Goal: Information Seeking & Learning: Learn about a topic

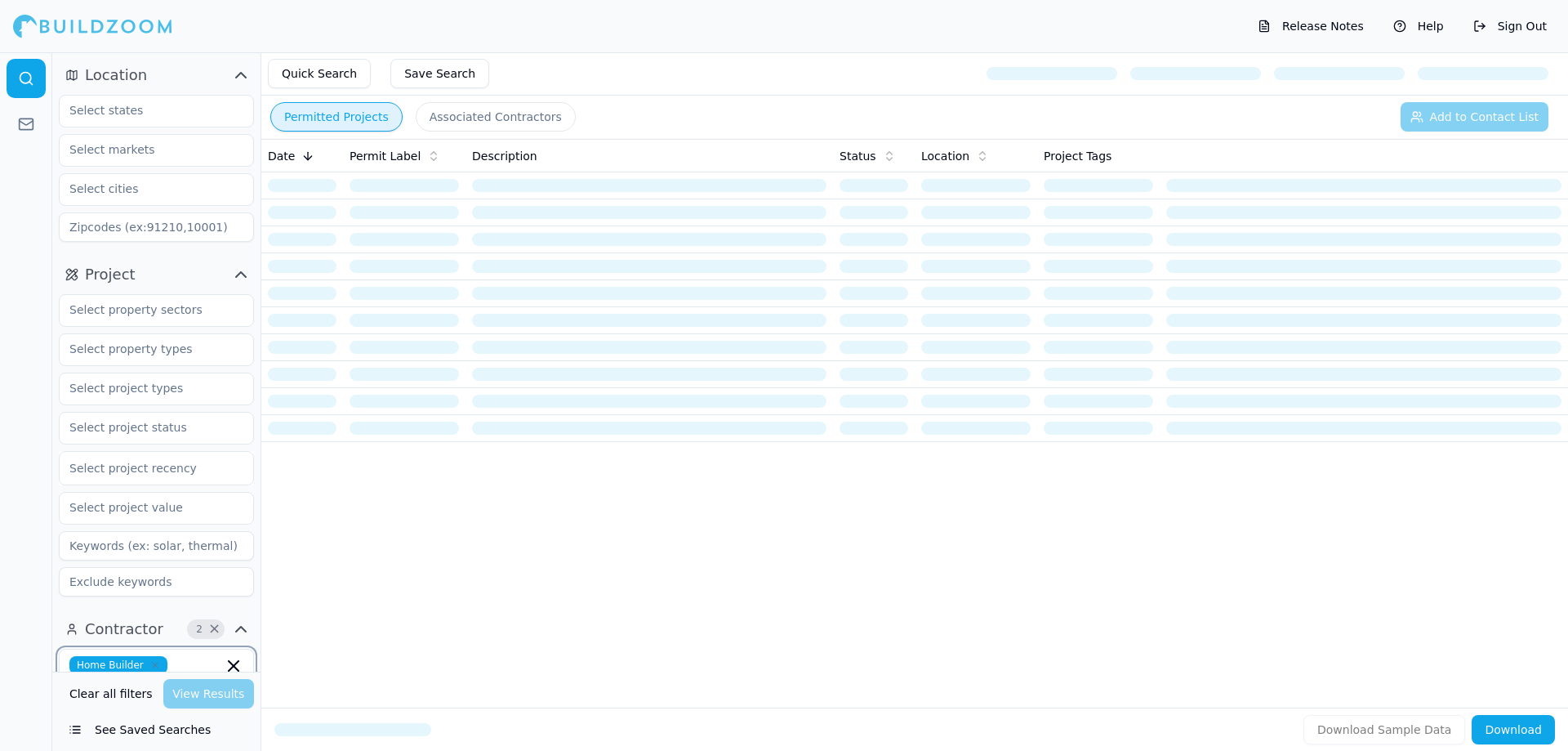
click at [232, 666] on icon "button" at bounding box center [234, 665] width 10 height 10
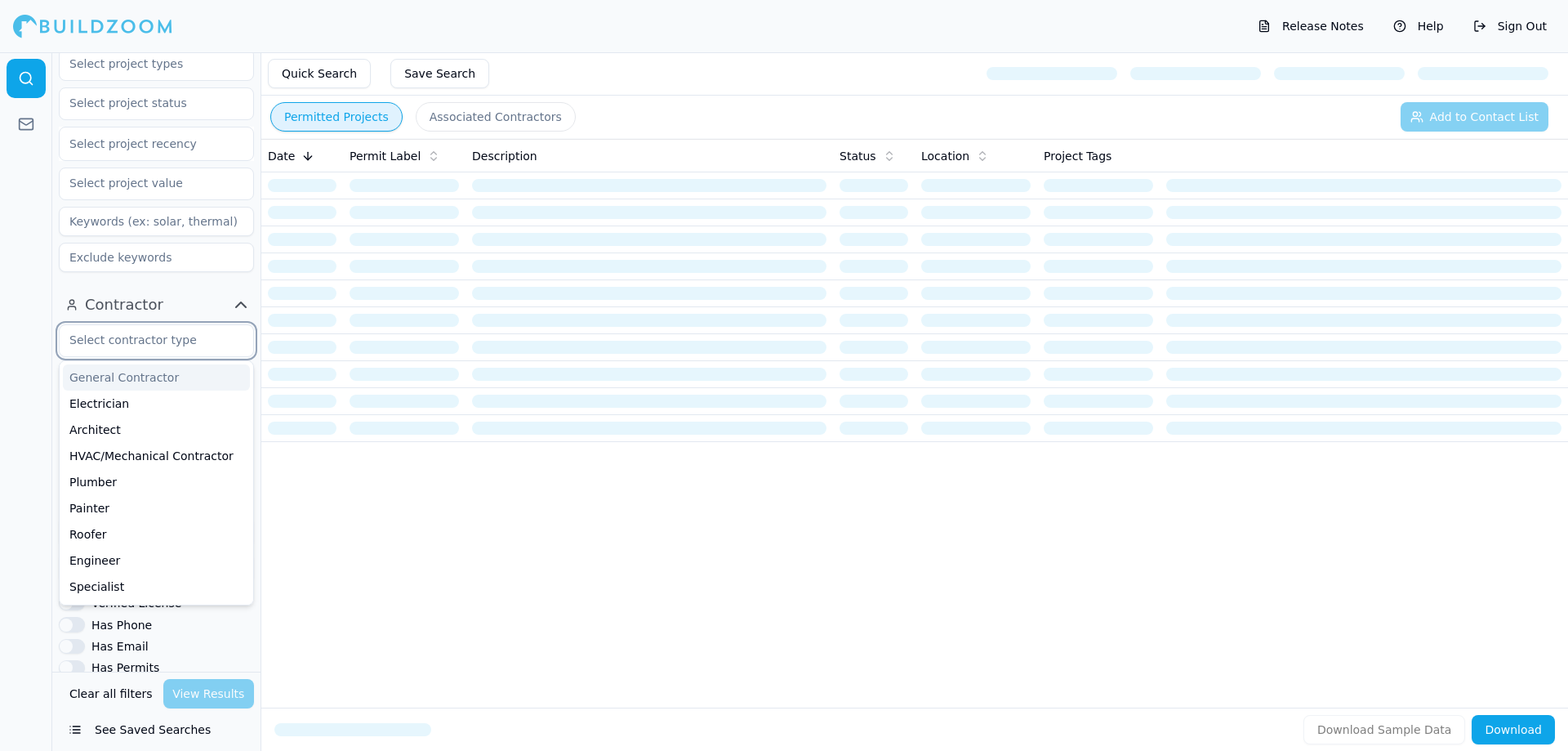
click at [144, 380] on div "General Contractor" at bounding box center [156, 377] width 187 height 26
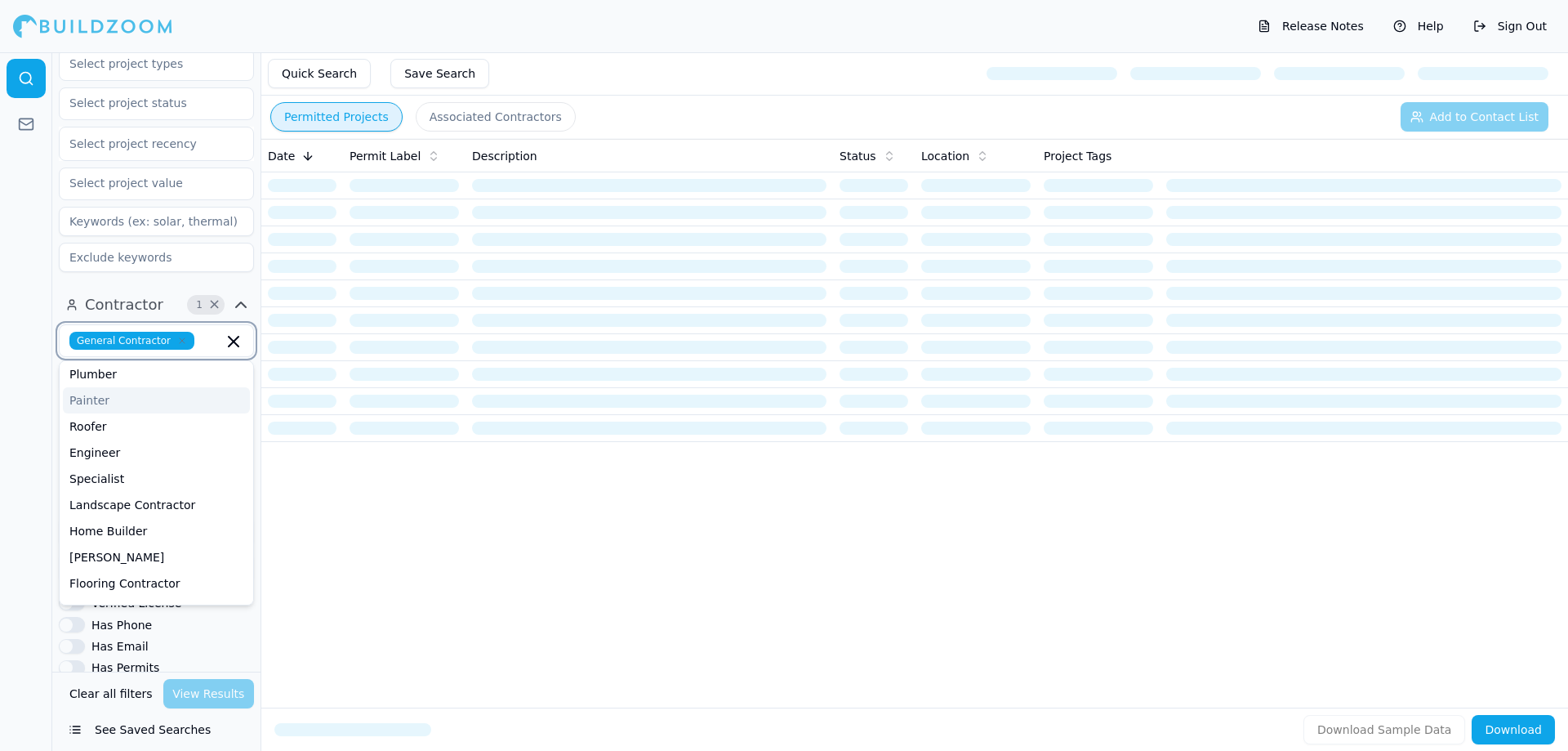
scroll to position [163, 0]
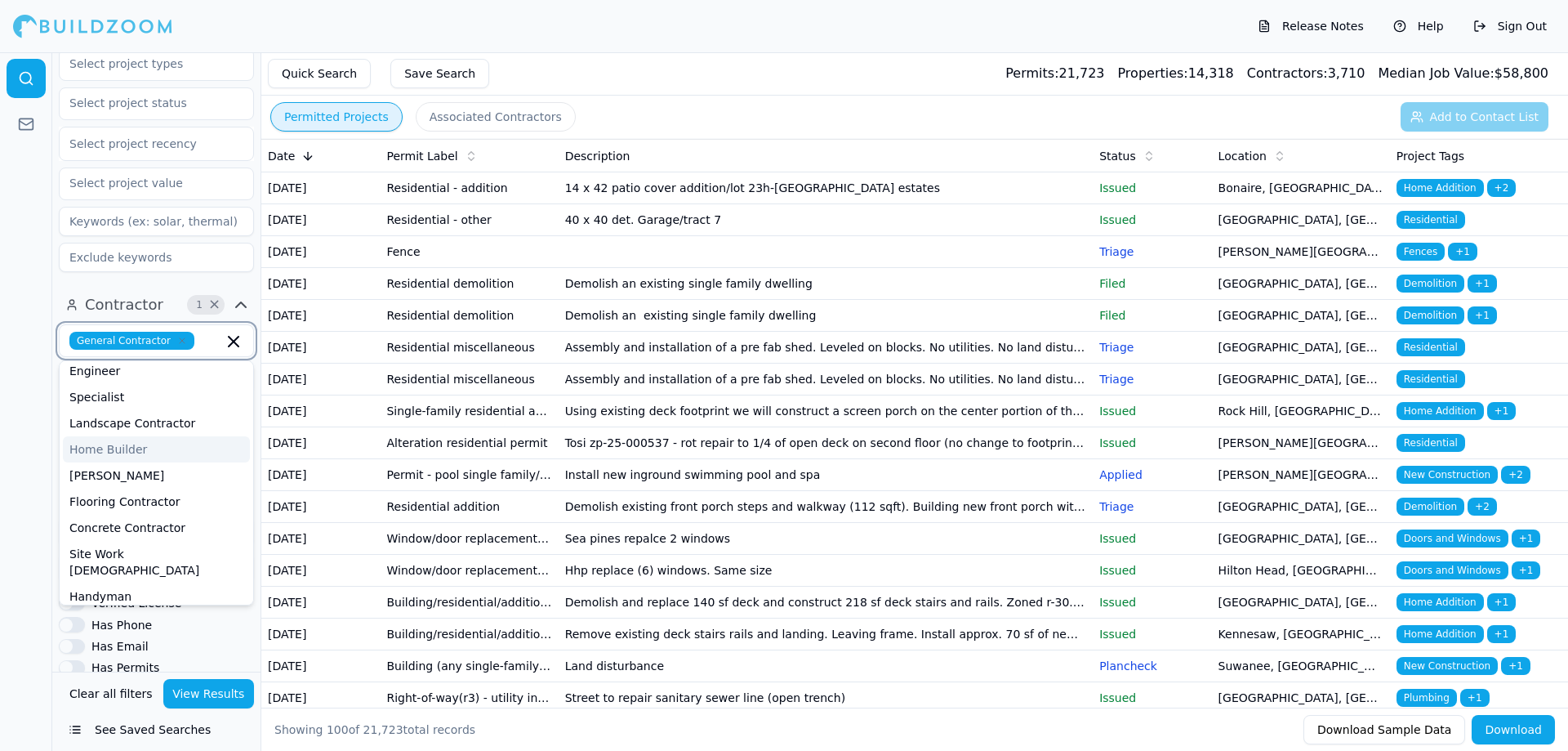
click at [133, 448] on div "Home Builder" at bounding box center [156, 449] width 187 height 26
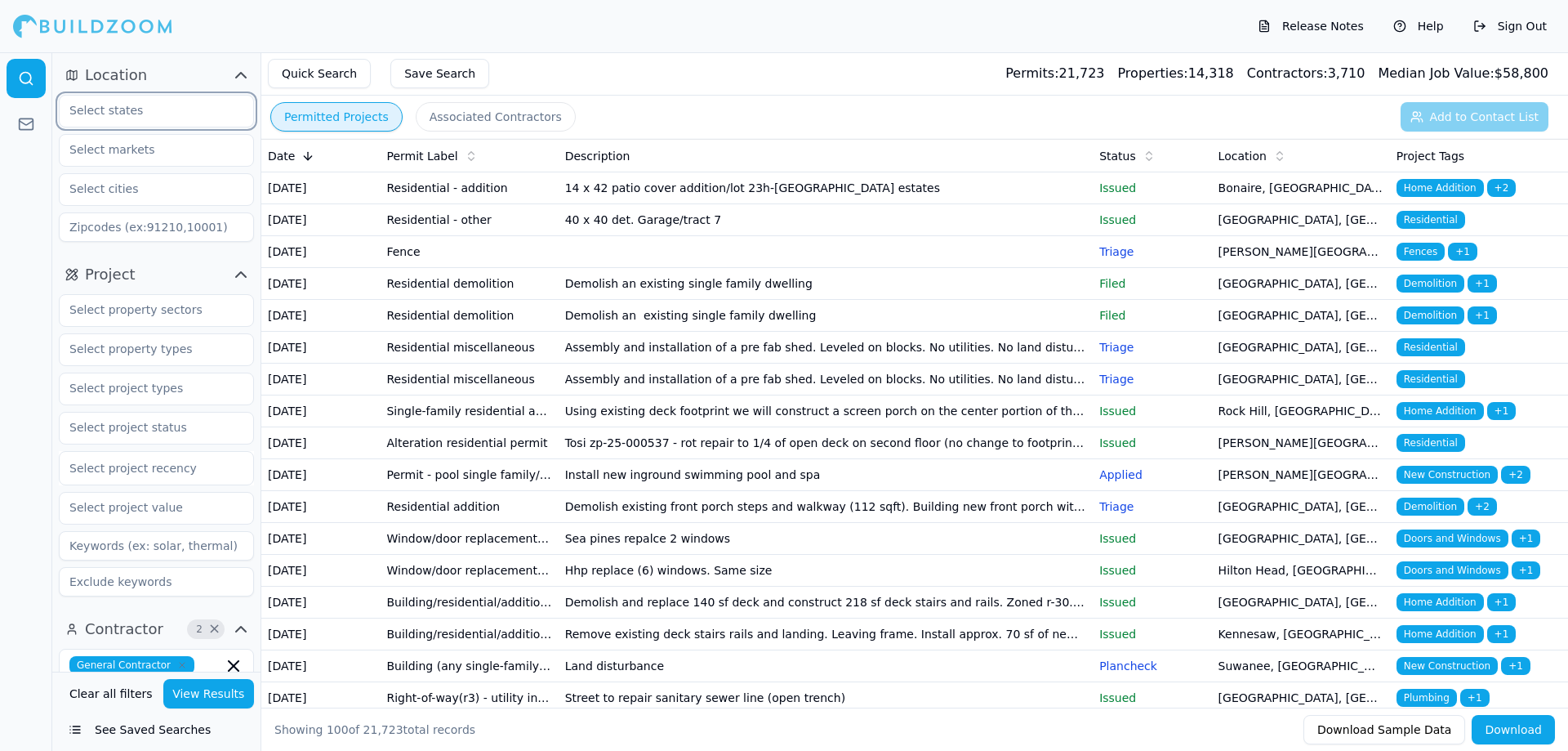
click at [164, 116] on input "text" at bounding box center [146, 110] width 173 height 30
drag, startPoint x: 84, startPoint y: 149, endPoint x: 89, endPoint y: 168, distance: 19.6
click at [84, 149] on div "Georgia" at bounding box center [156, 147] width 187 height 26
click at [113, 147] on div "South Carolina" at bounding box center [156, 147] width 187 height 26
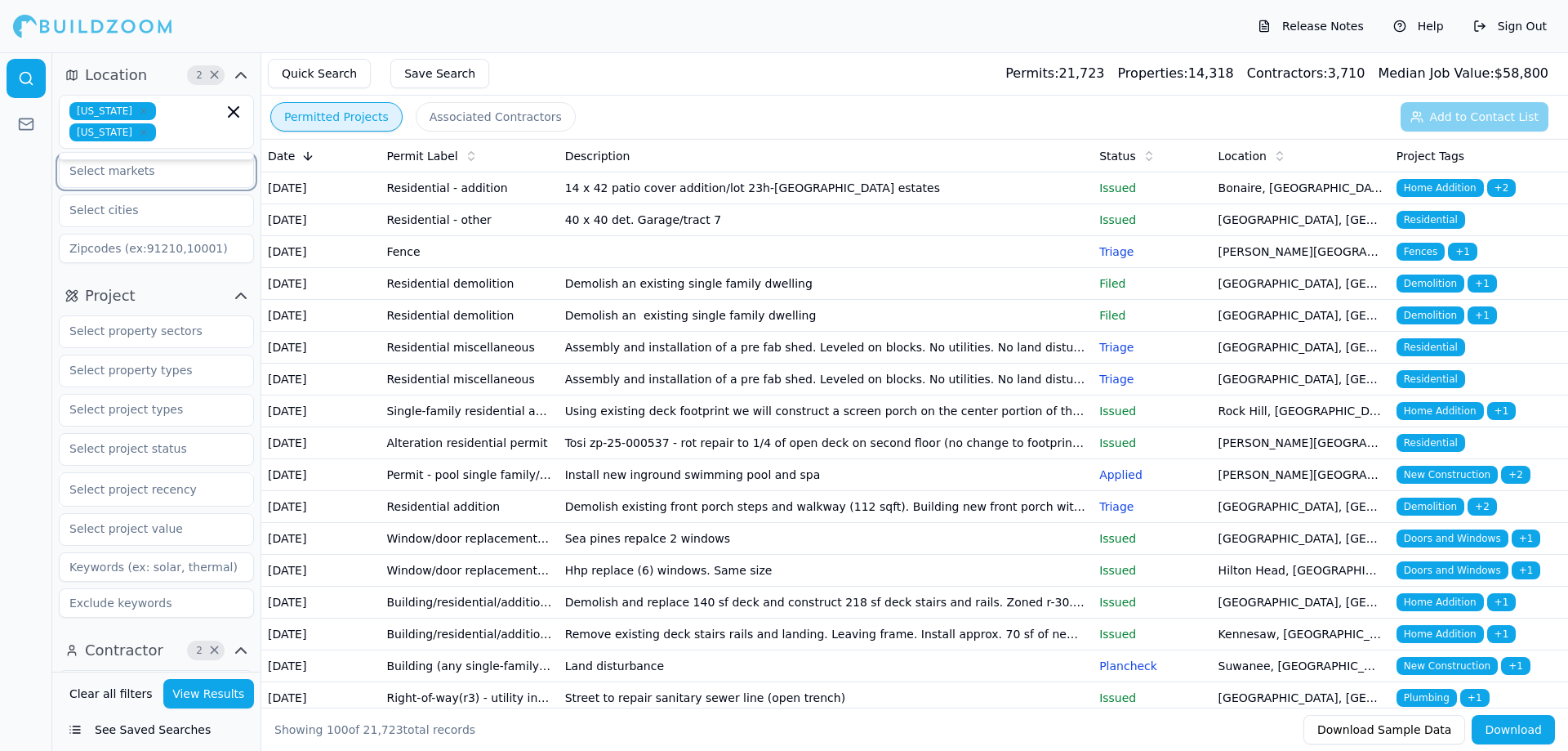
click at [116, 173] on input "text" at bounding box center [146, 170] width 173 height 30
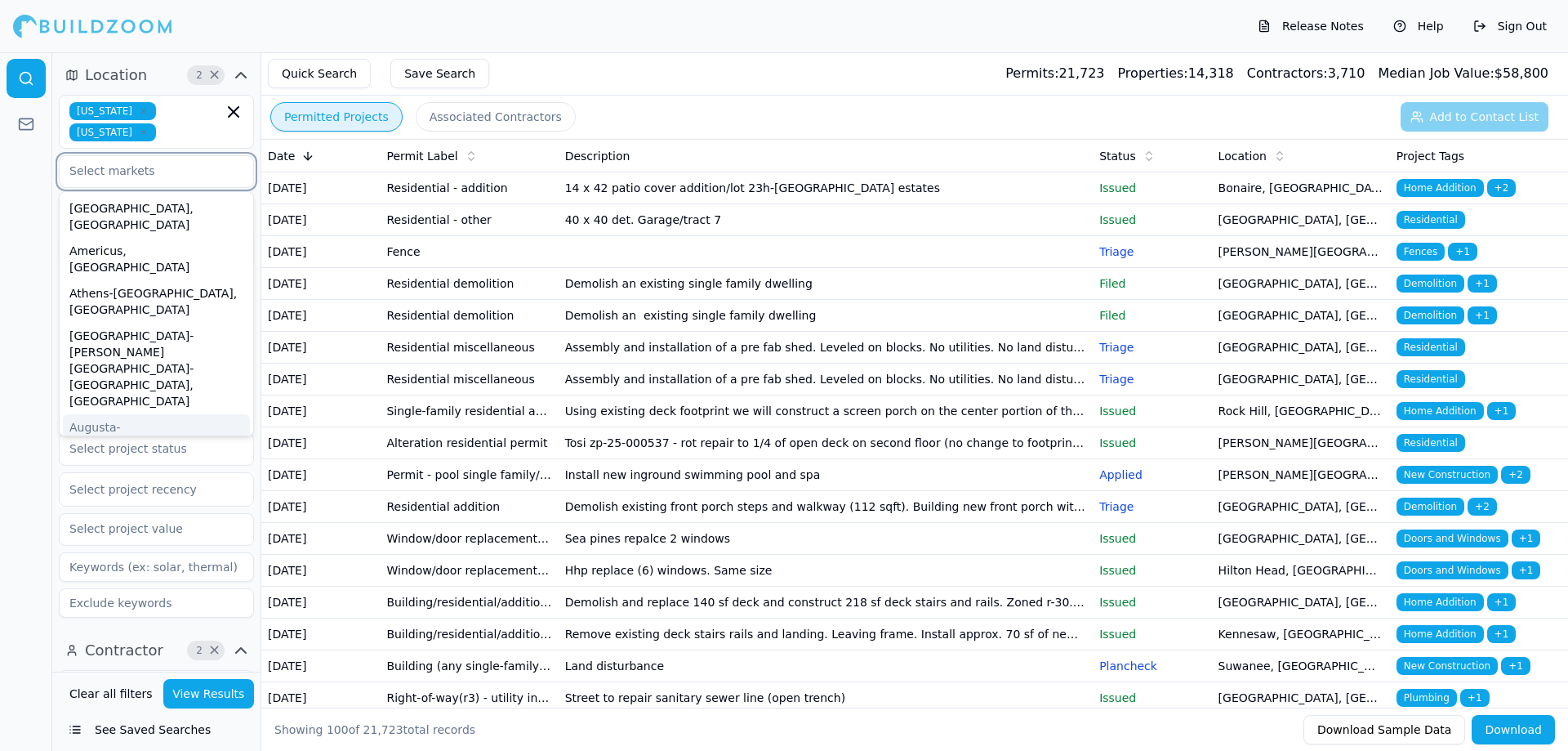
click at [120, 414] on div "Augusta-Richmond County, GA-SC" at bounding box center [156, 452] width 187 height 75
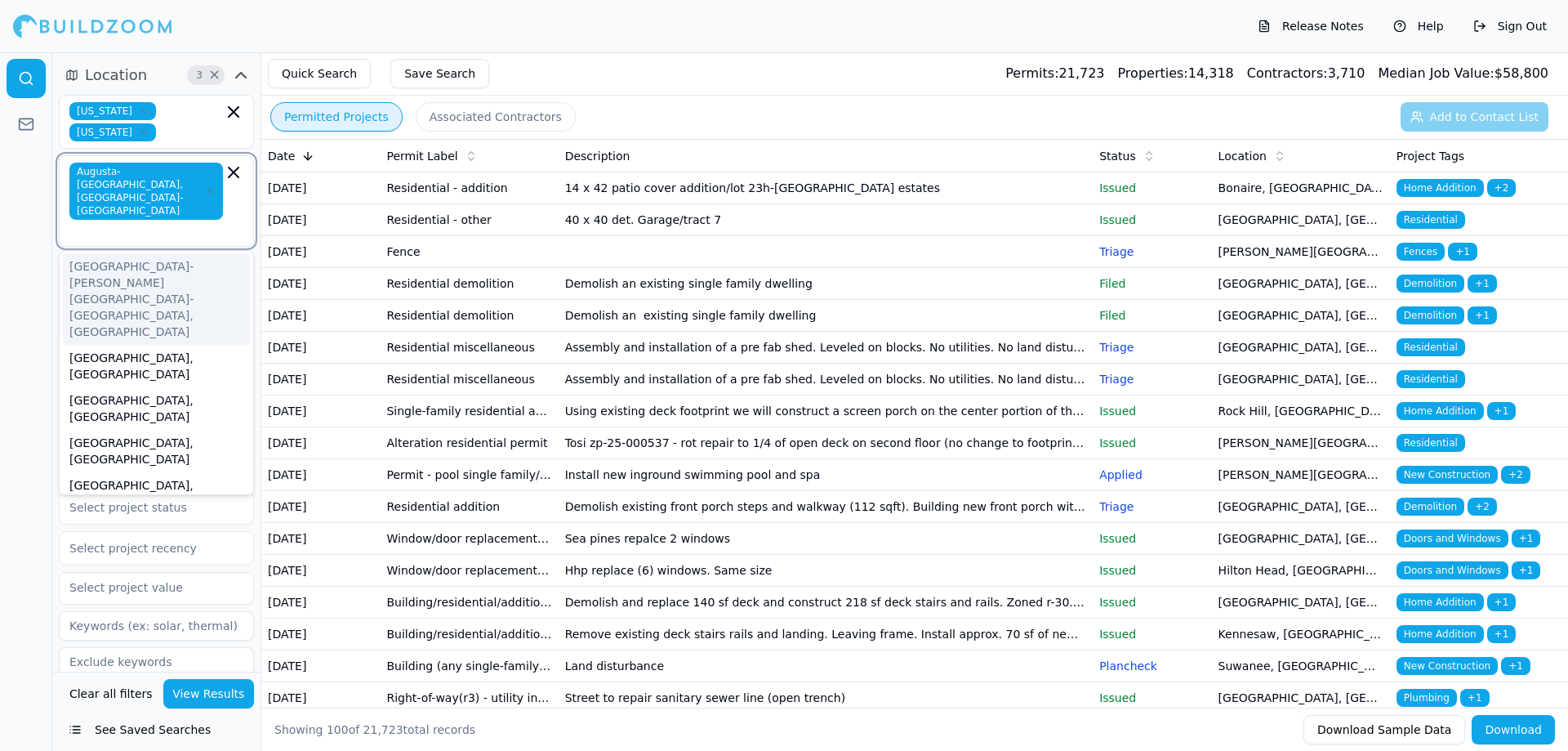
scroll to position [163, 0]
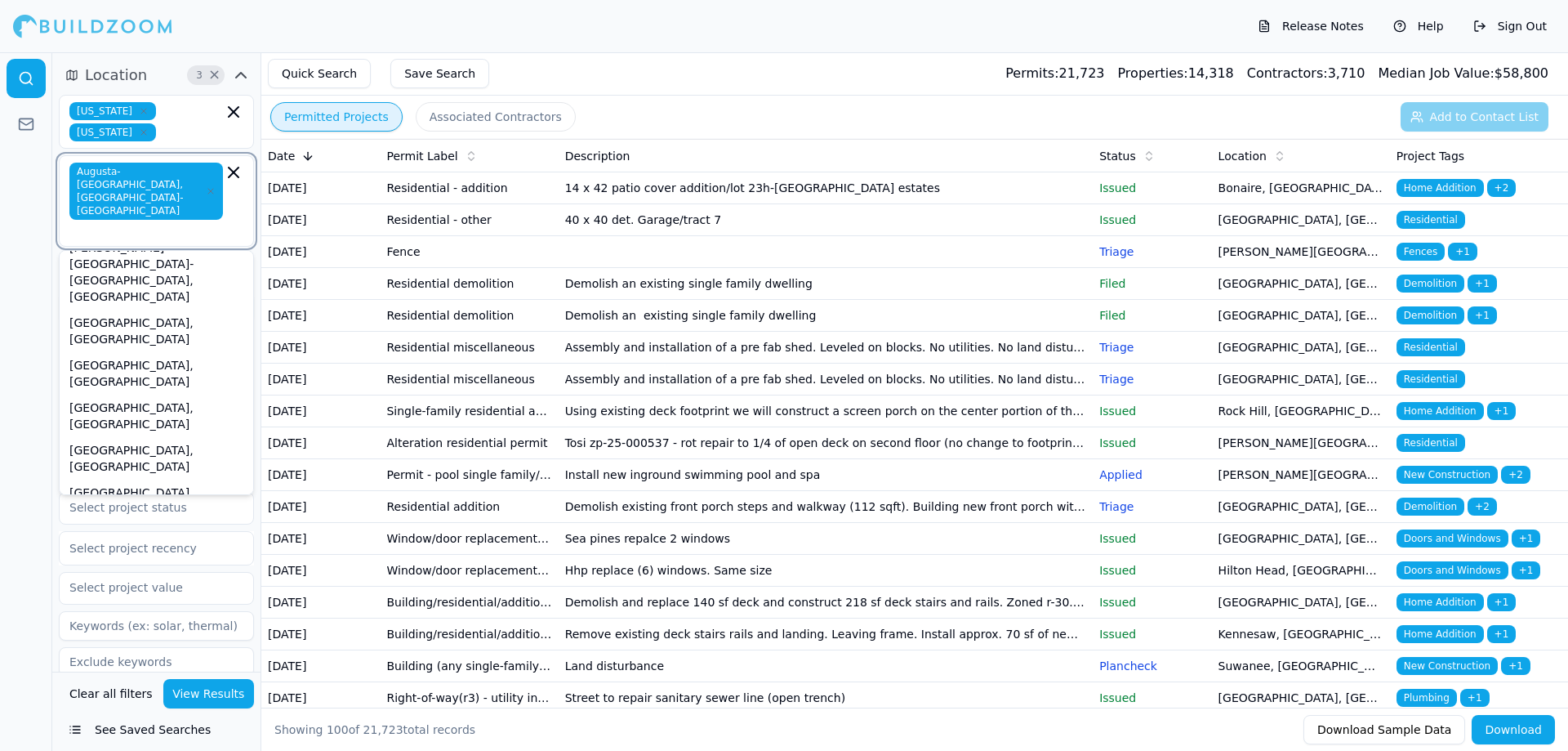
click at [134, 522] on div "Charleston-North Charleston, SC" at bounding box center [156, 551] width 187 height 59
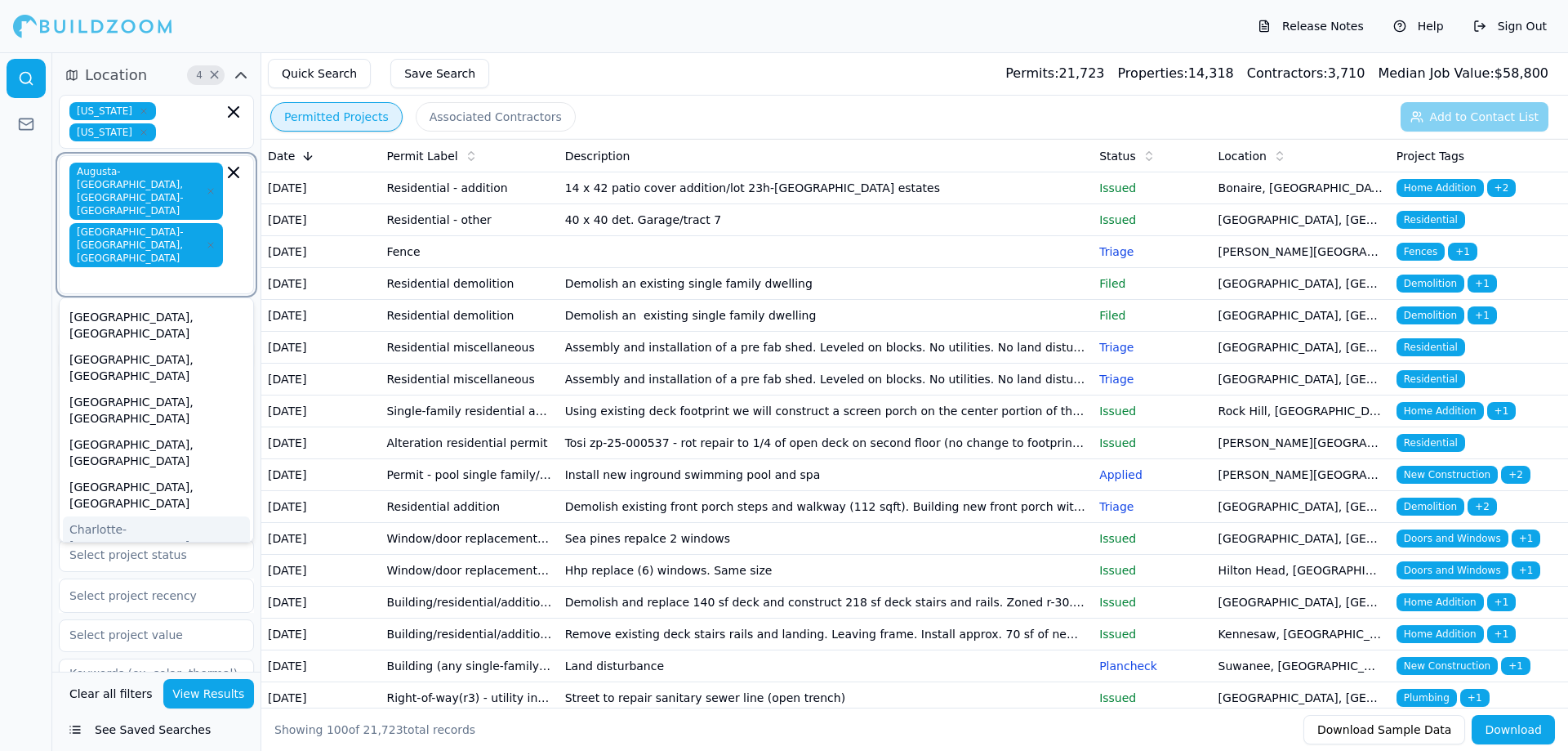
scroll to position [245, 0]
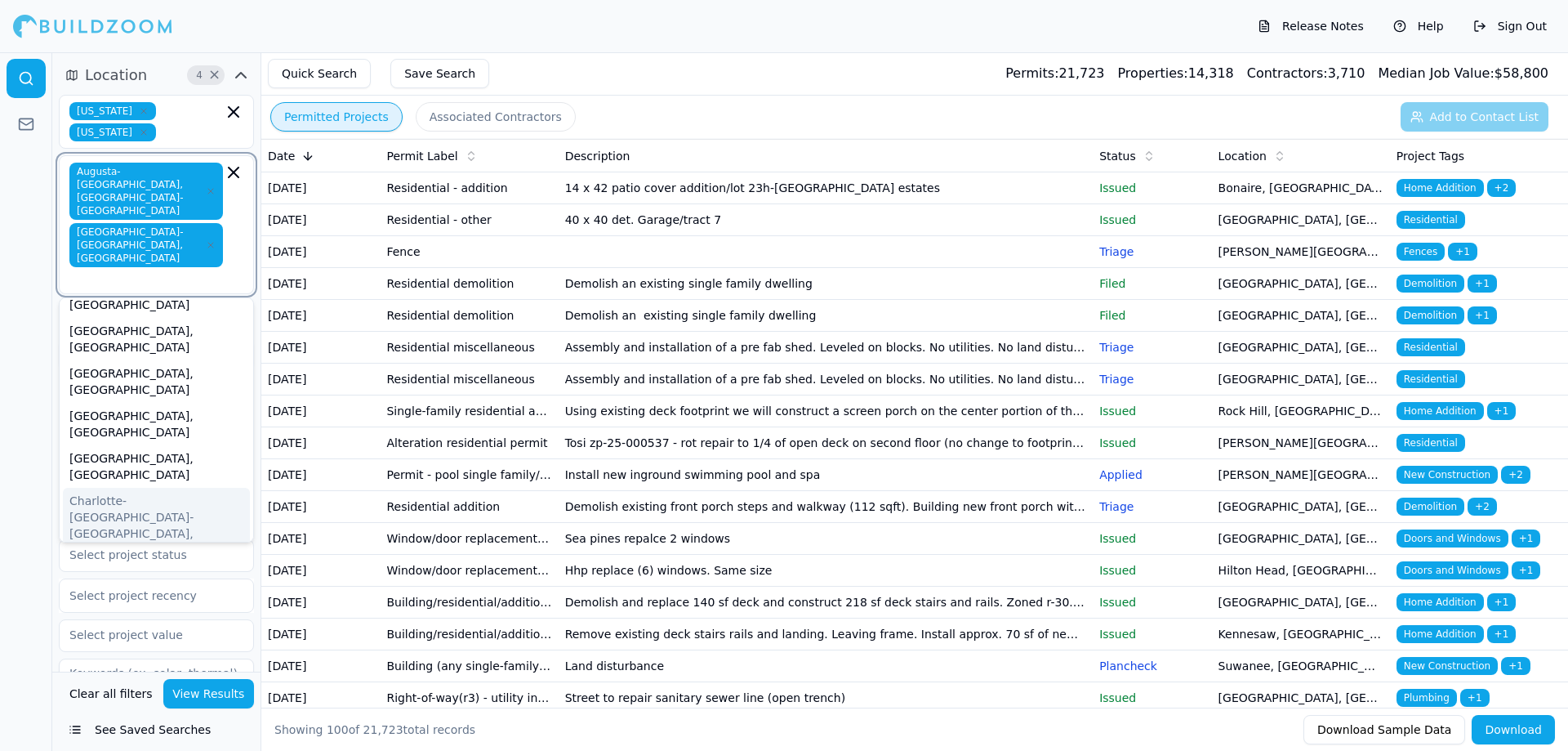
click at [175, 488] on div "Charlotte-Concord-Gastonia, NC-SC" at bounding box center [156, 533] width 187 height 91
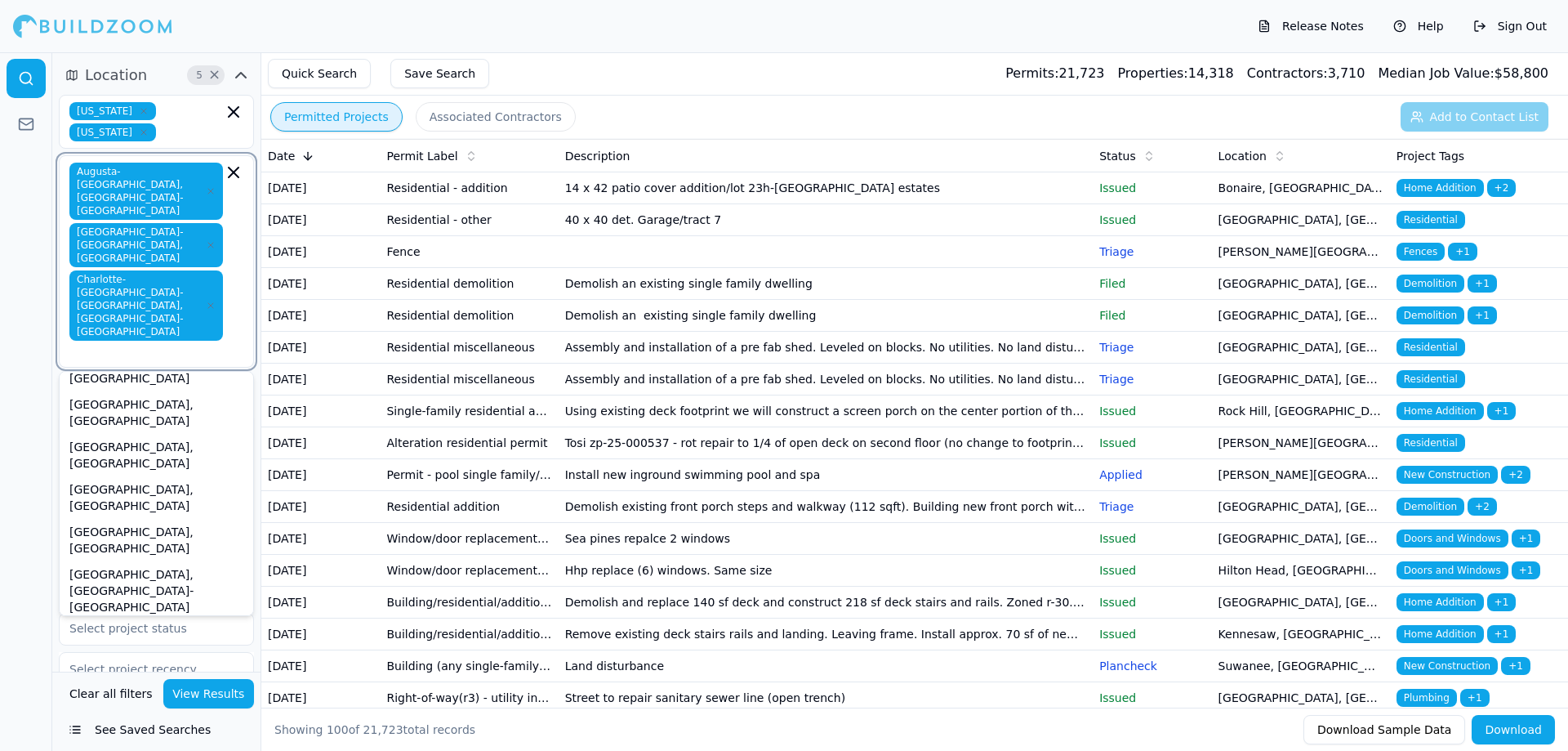
click at [126, 620] on div "Columbia, SC" at bounding box center [156, 641] width 187 height 42
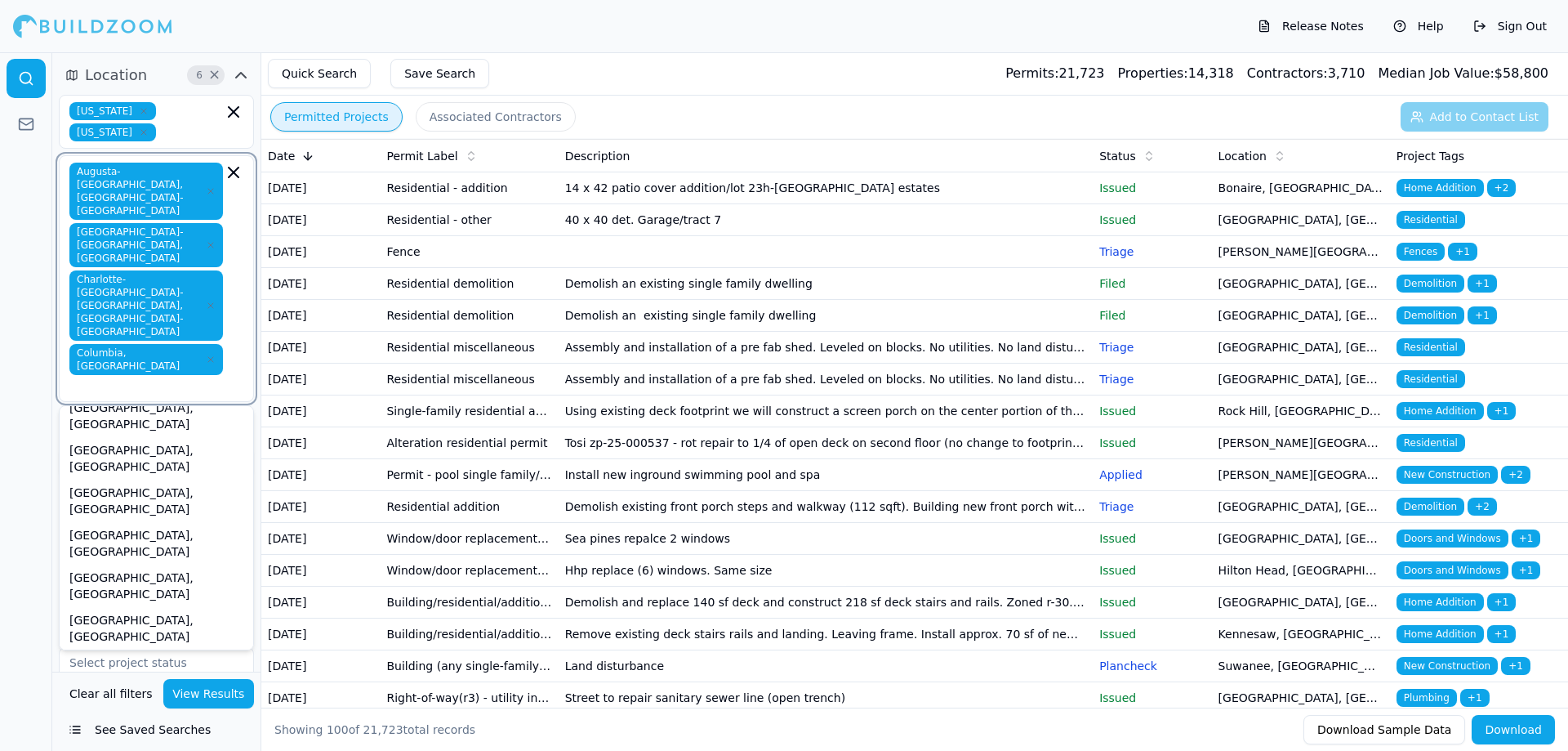
scroll to position [163, 0]
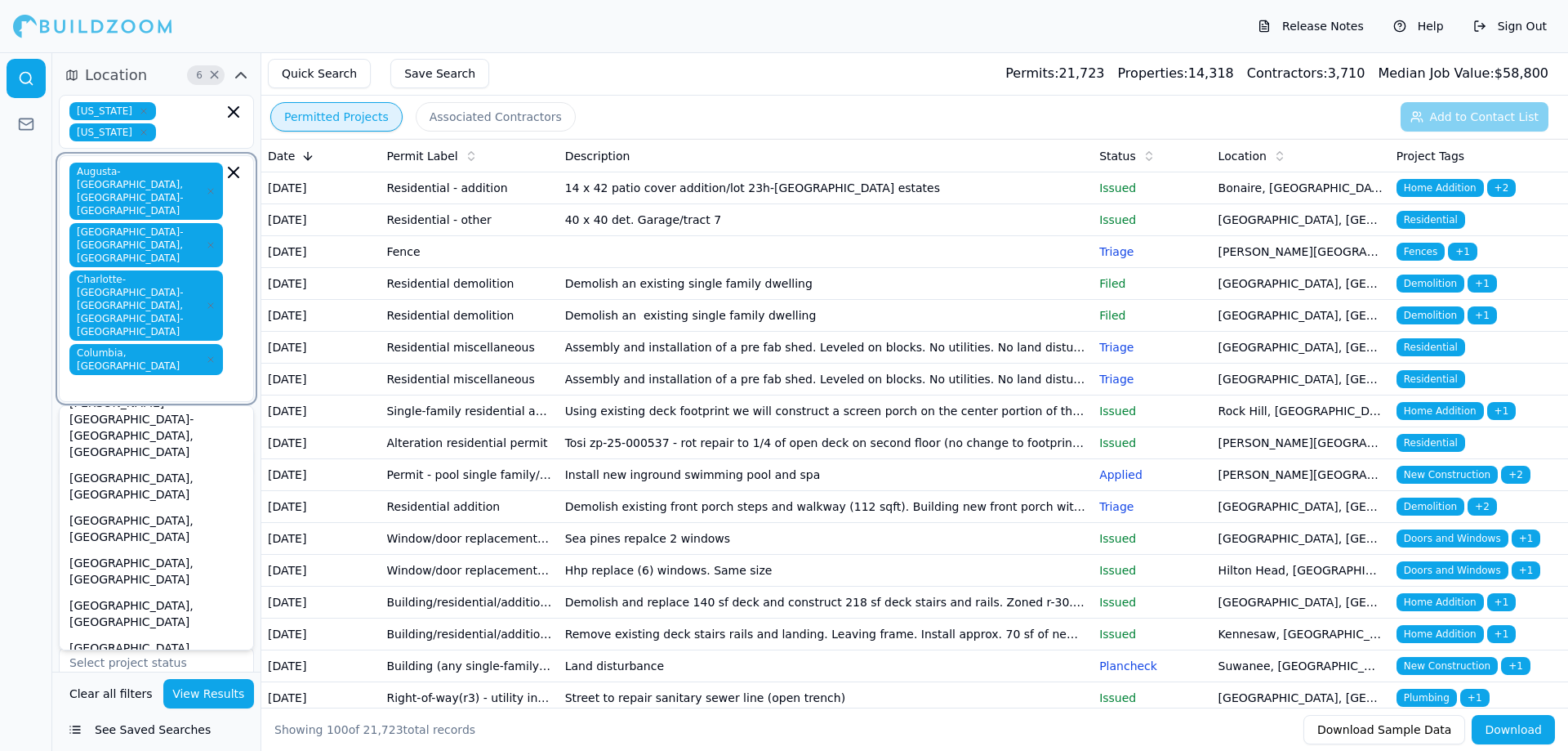
click at [127, 677] on div "Chattanooga, TN-GA" at bounding box center [156, 706] width 187 height 59
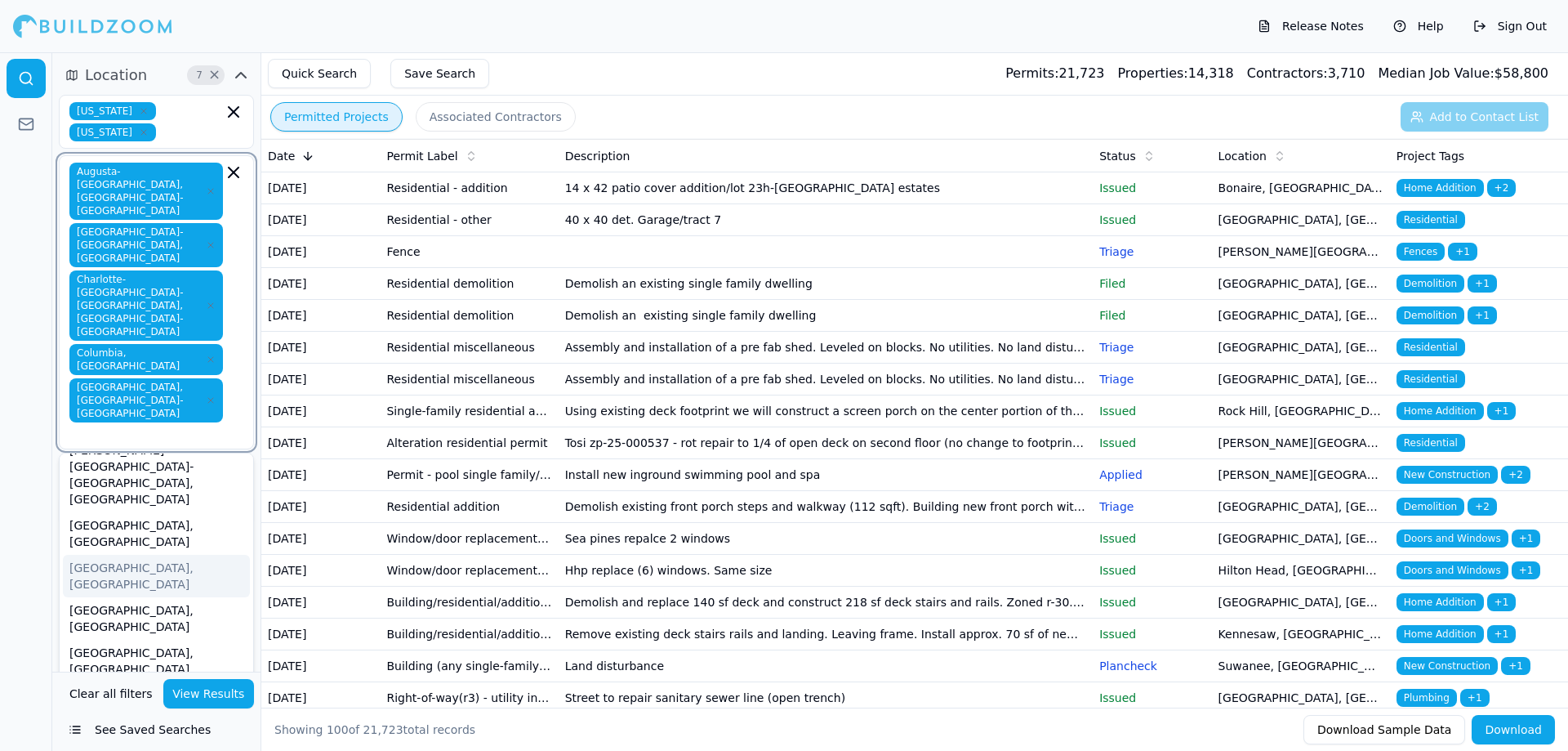
click at [206, 395] on icon "button" at bounding box center [211, 400] width 10 height 10
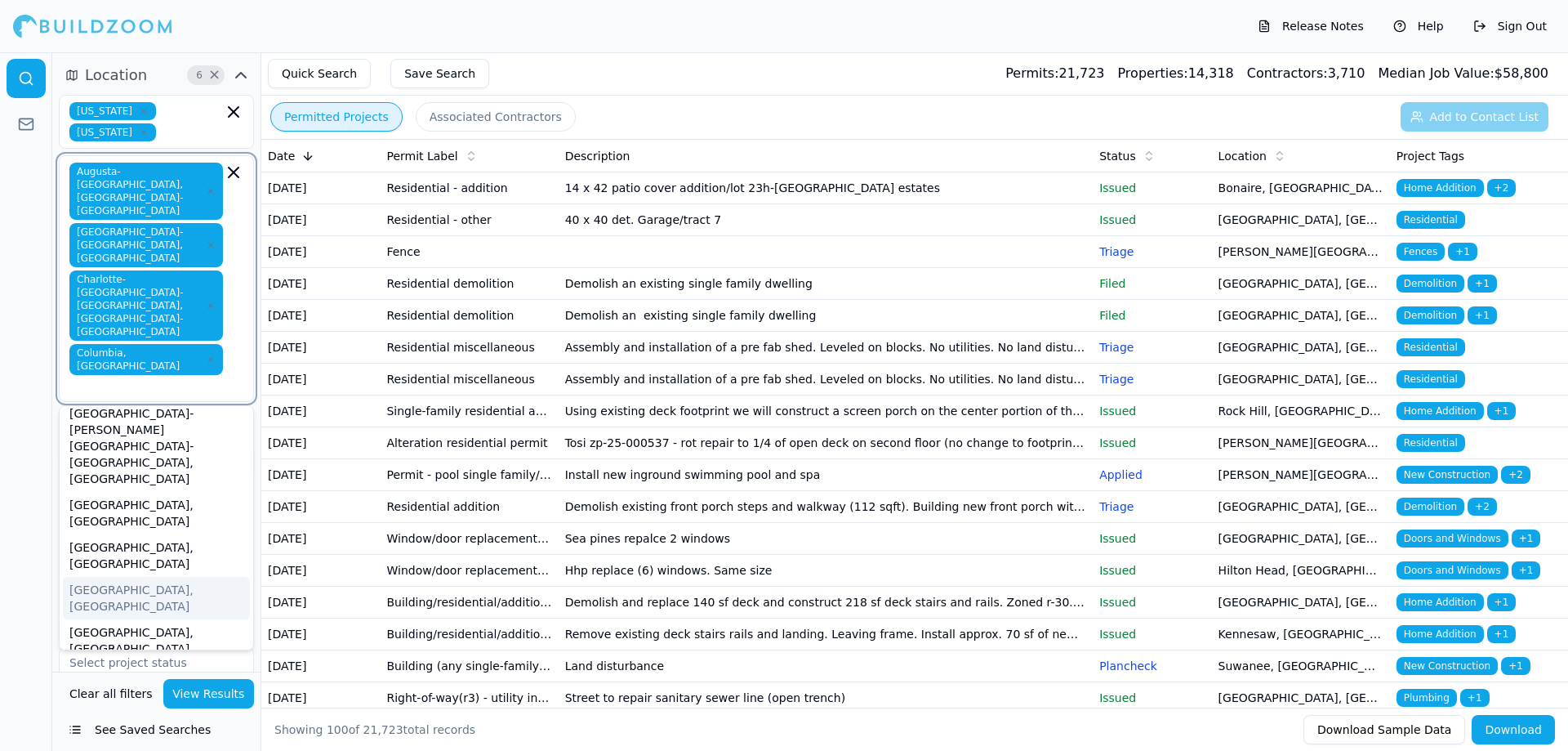
scroll to position [163, 0]
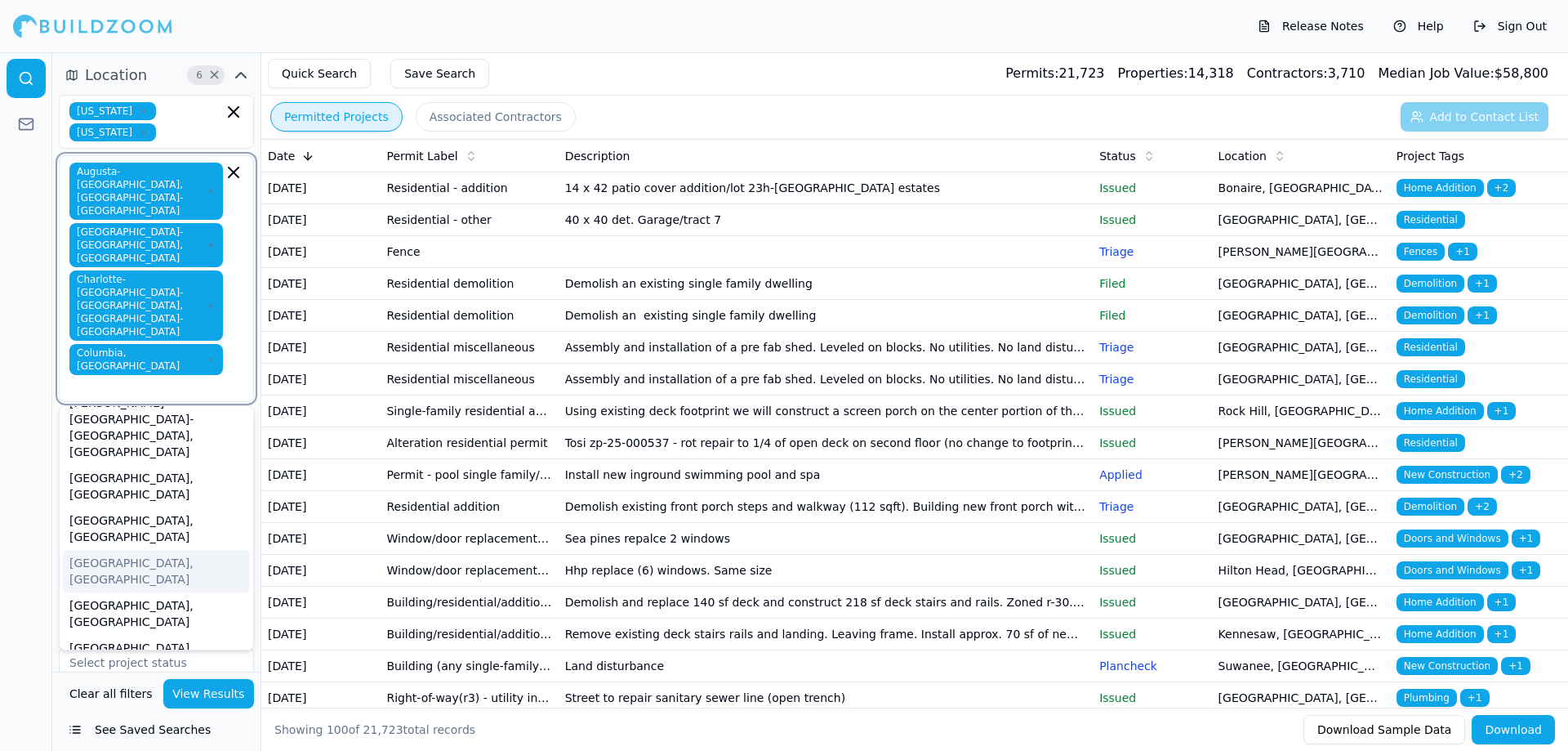
click at [156, 550] on div "Brunswick, GA" at bounding box center [156, 571] width 187 height 42
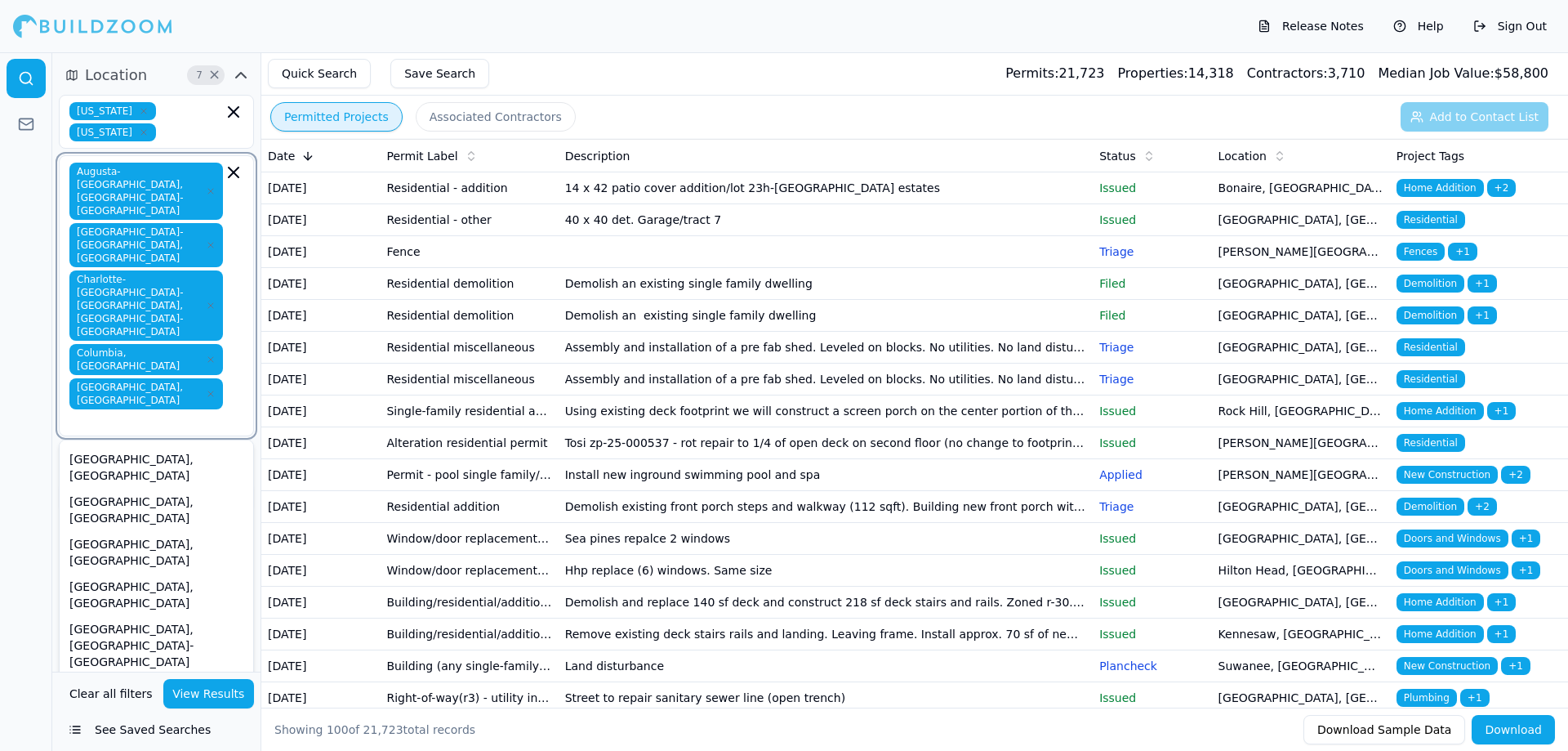
scroll to position [245, 0]
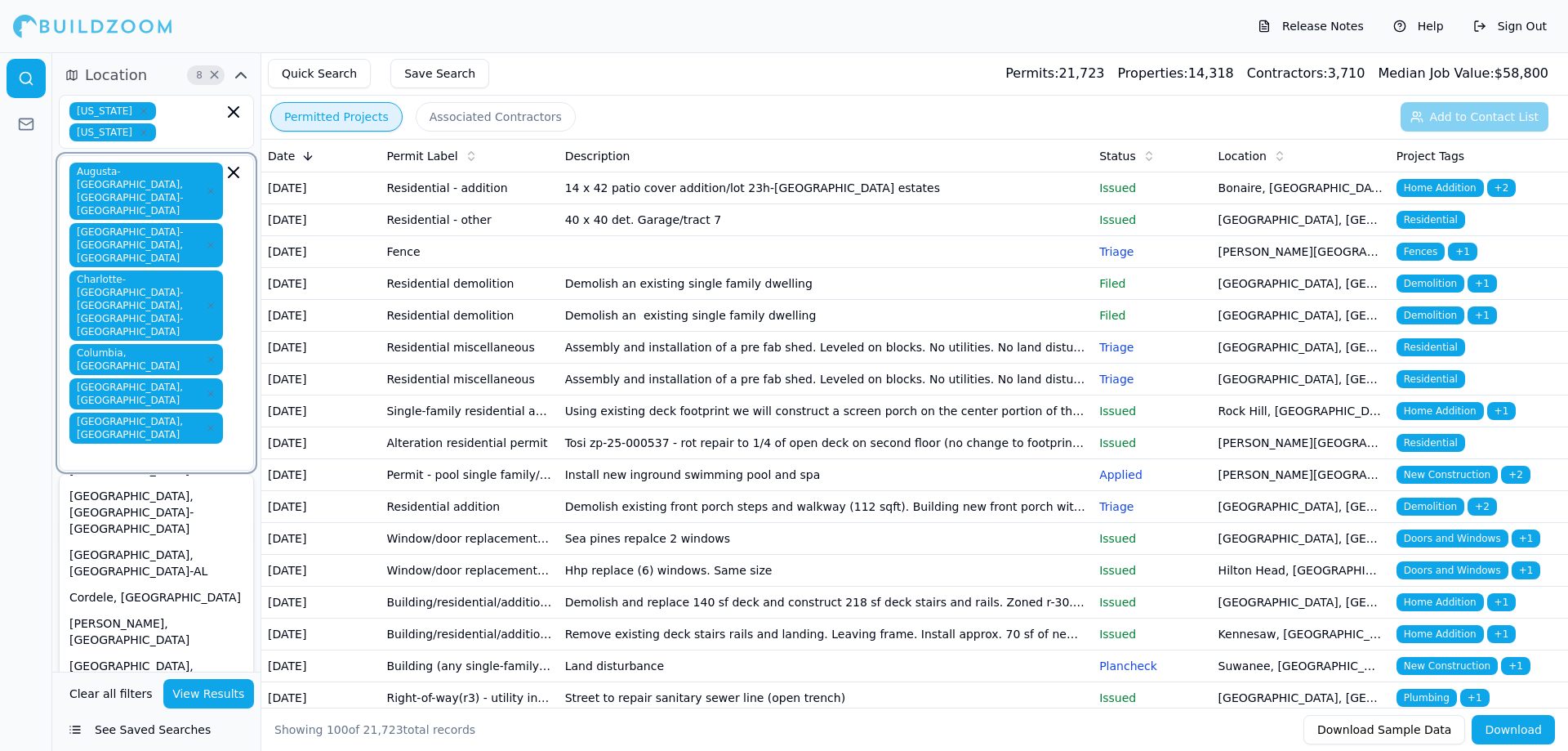
scroll to position [409, 0]
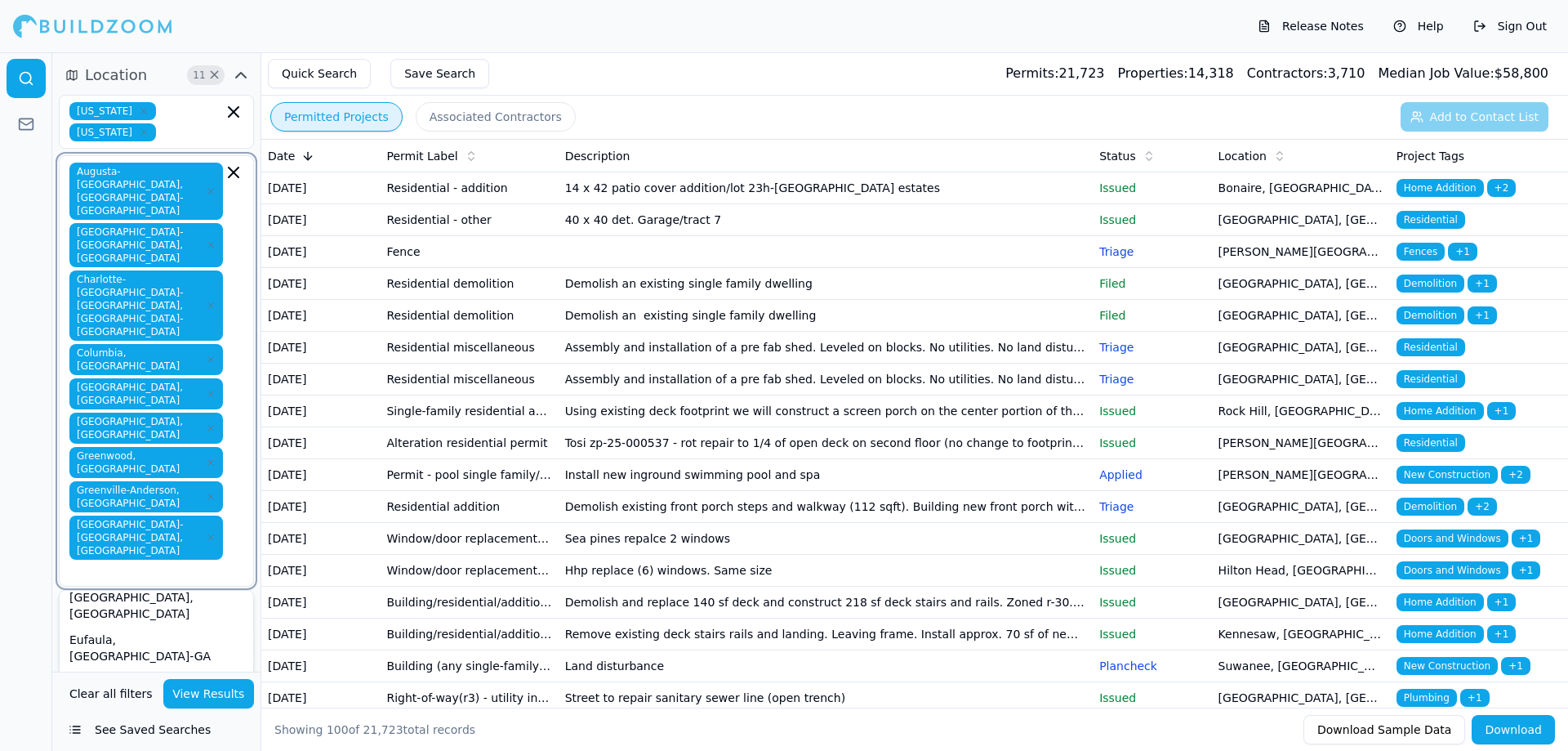
scroll to position [736, 0]
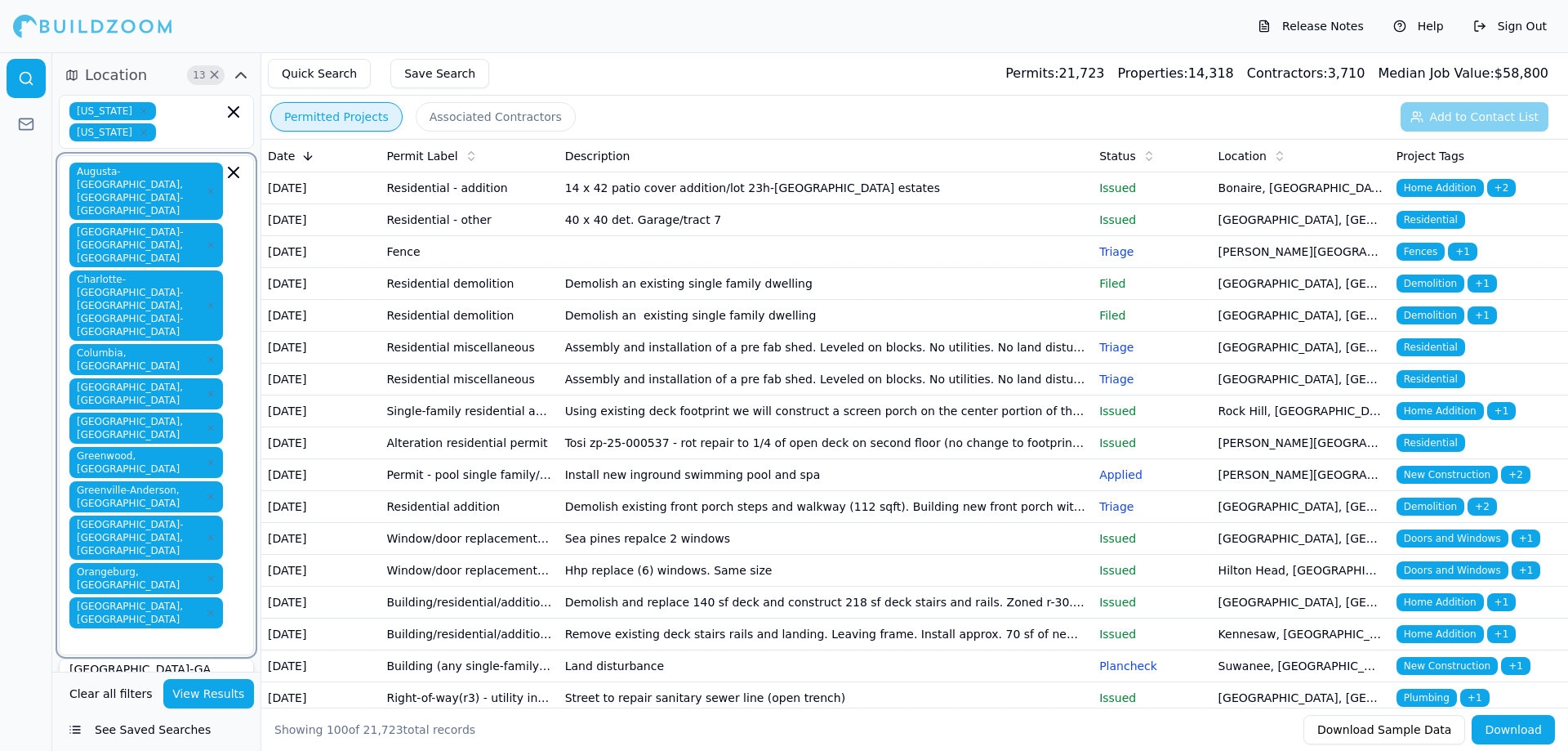
scroll to position [790, 0]
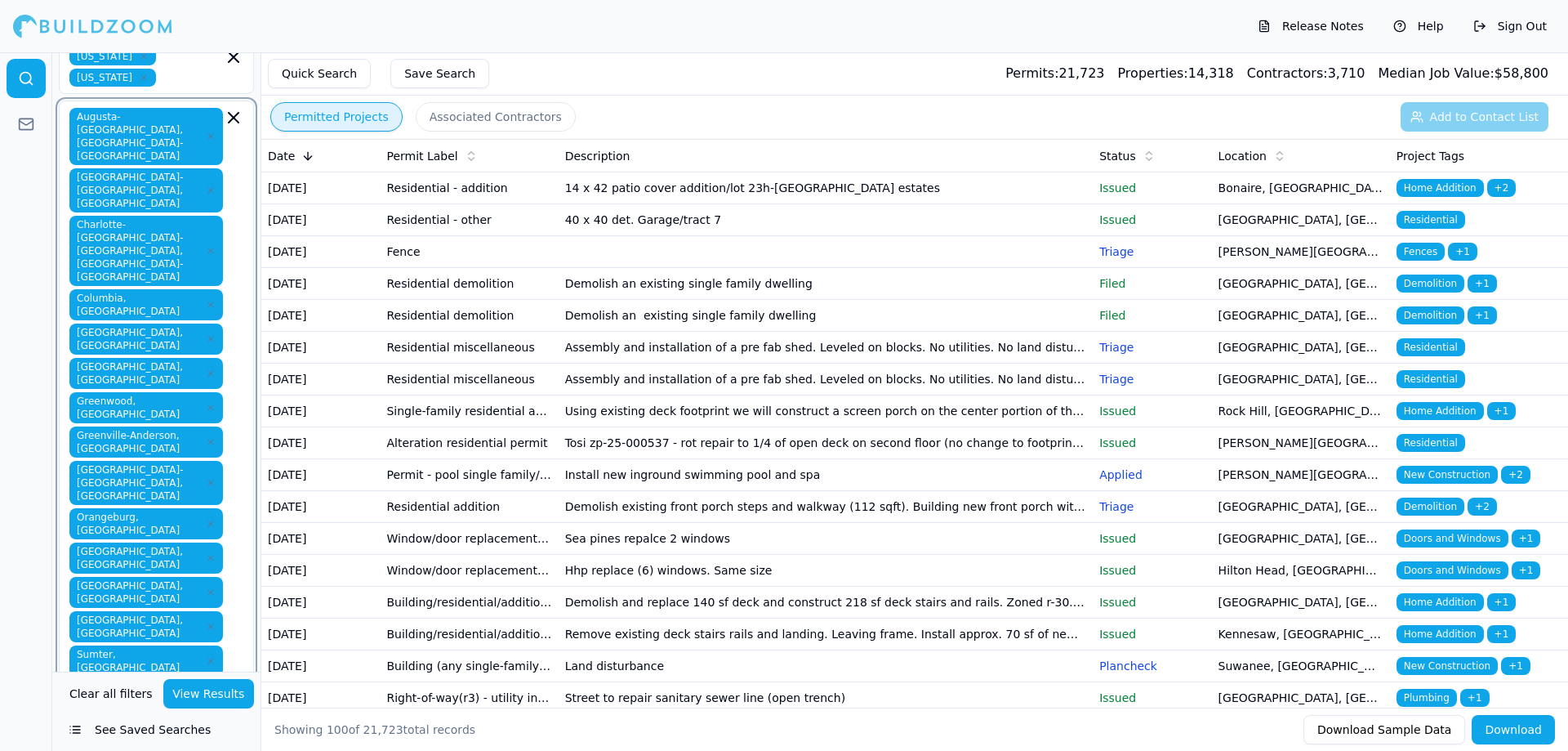
scroll to position [82, 0]
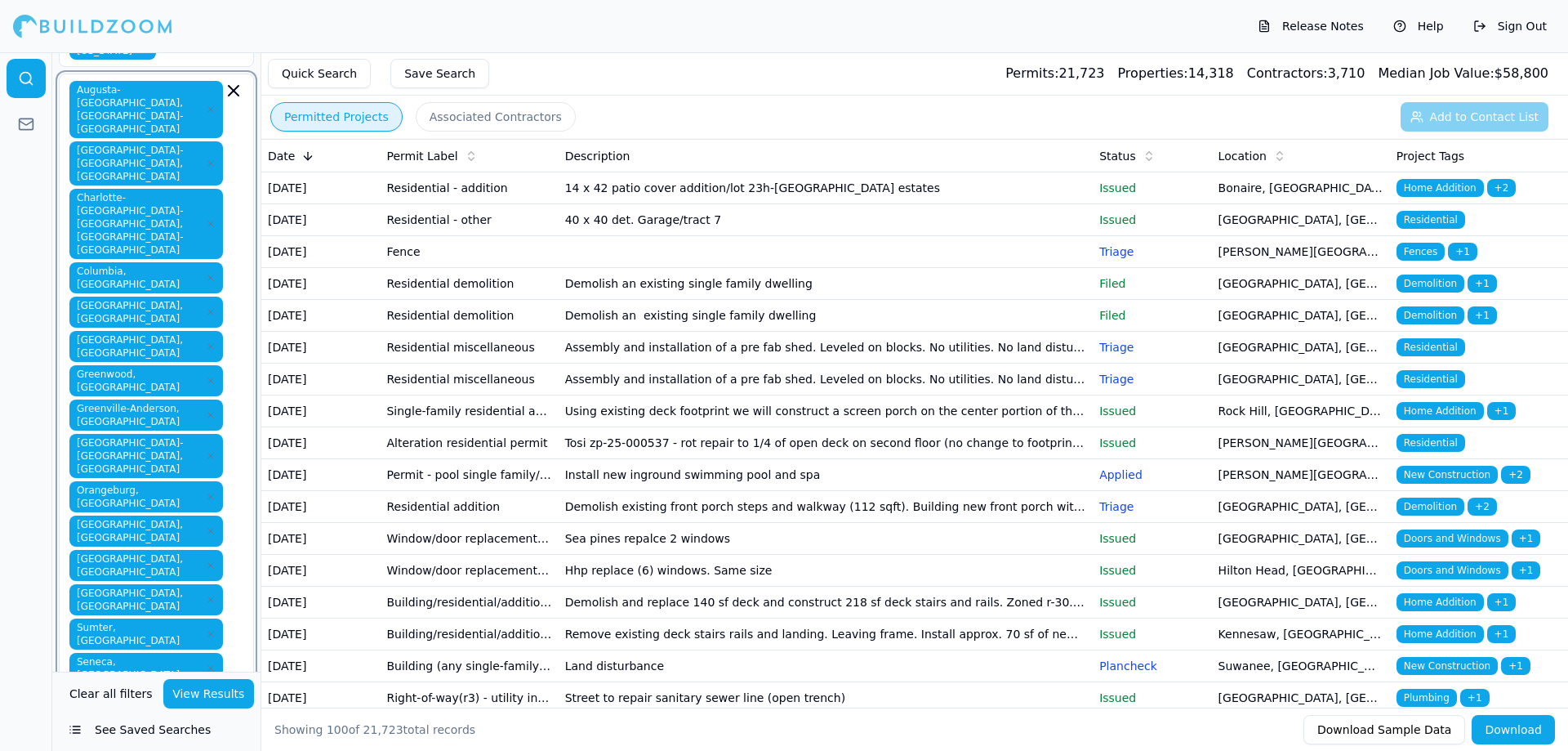
click at [206, 698] on icon "button" at bounding box center [211, 703] width 10 height 10
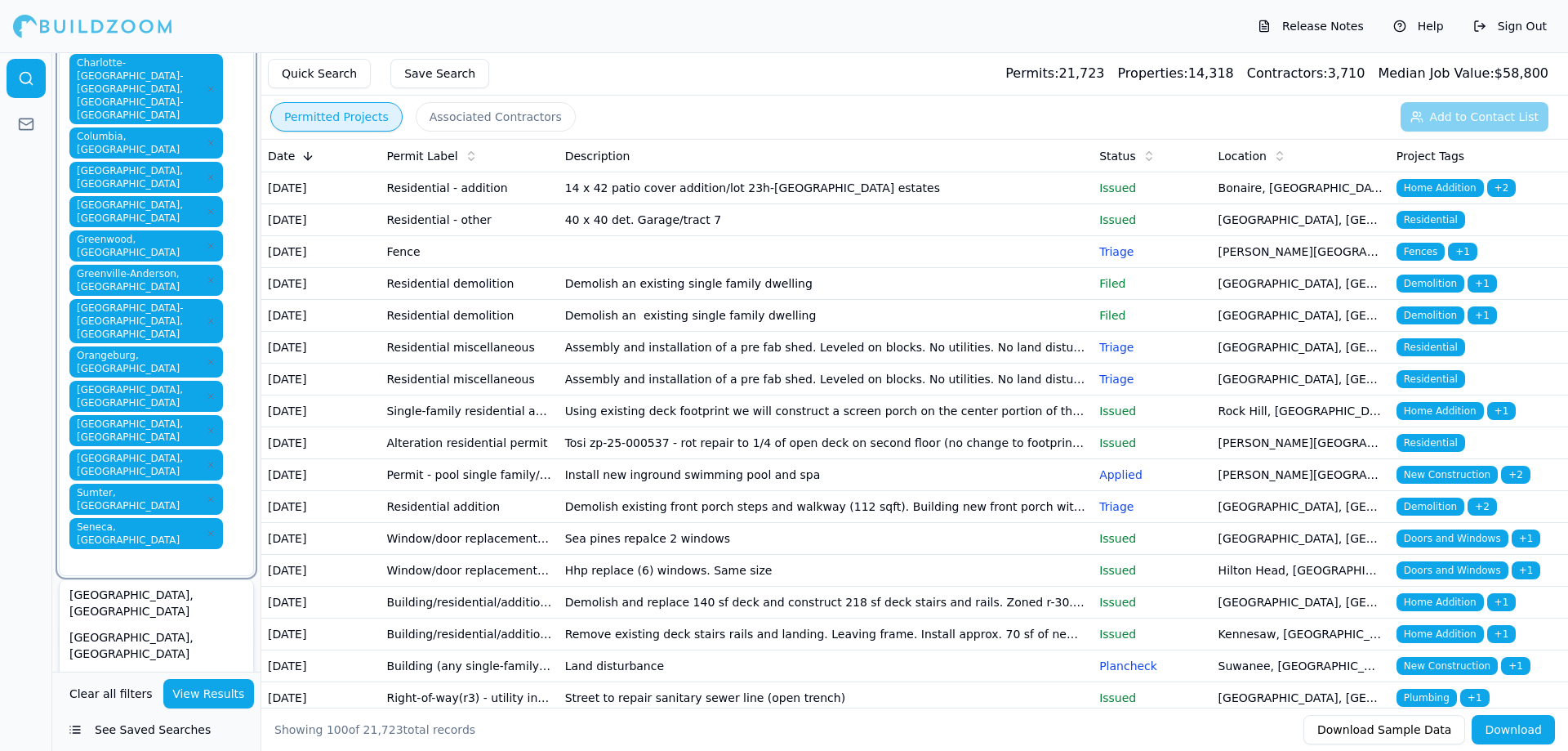
scroll to position [245, 0]
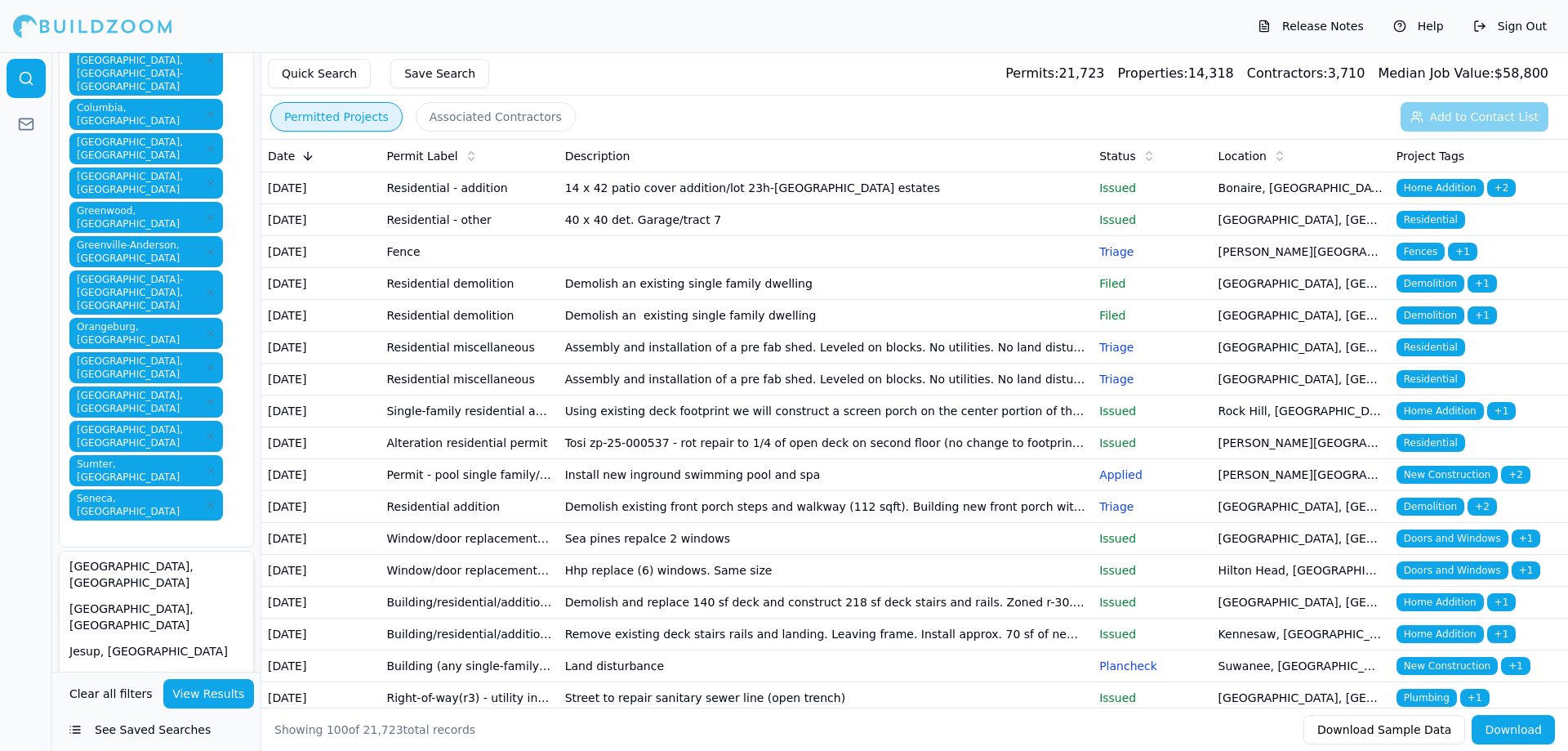
click at [0, 483] on div at bounding box center [26, 401] width 52 height 698
click at [162, 714] on input "text" at bounding box center [146, 729] width 173 height 30
click at [171, 676] on input "text" at bounding box center [146, 690] width 173 height 30
click at [106, 714] on div "Residential" at bounding box center [156, 727] width 187 height 26
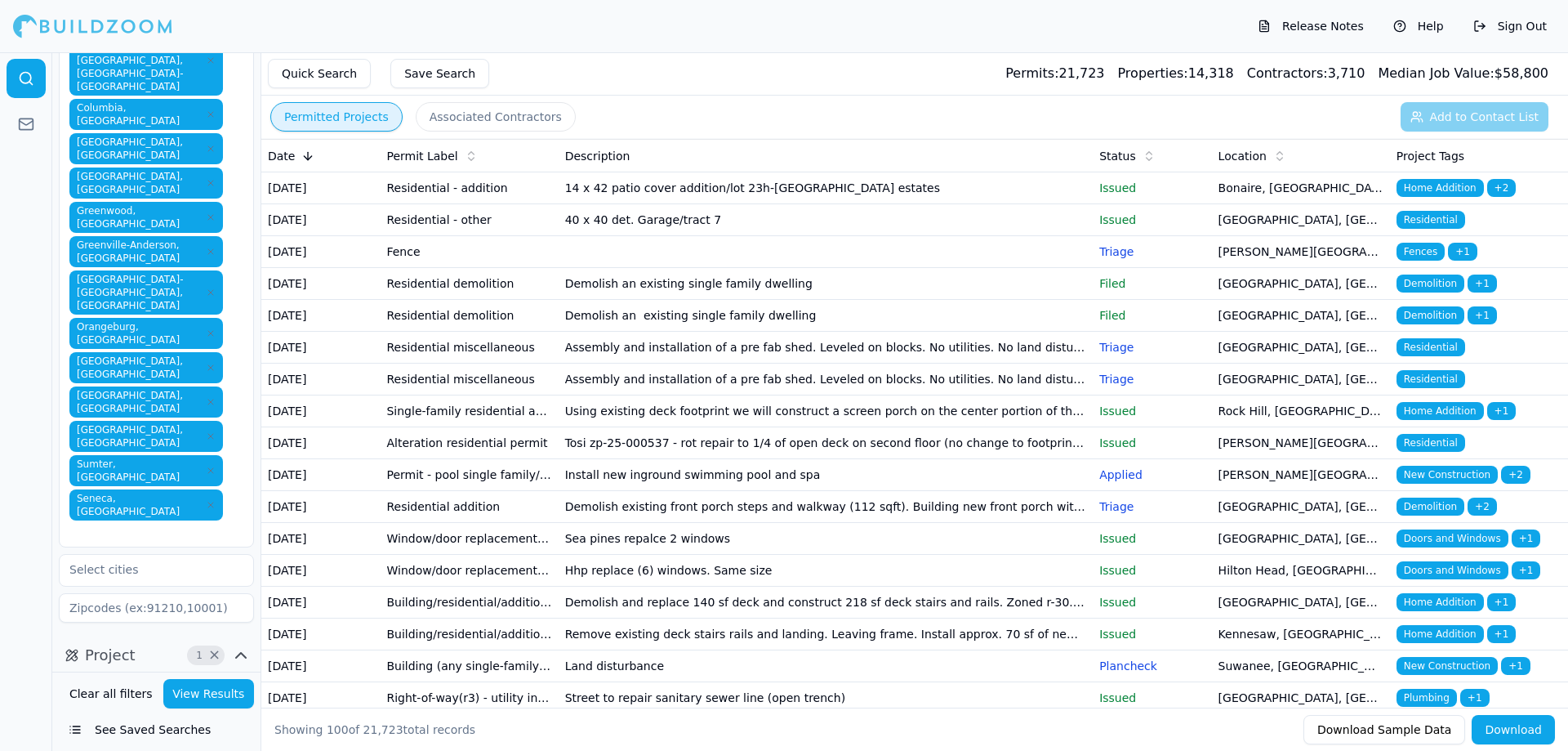
click at [9, 485] on div at bounding box center [26, 401] width 52 height 698
click at [119, 714] on input "text" at bounding box center [146, 729] width 173 height 30
click at [30, 517] on div at bounding box center [26, 401] width 52 height 698
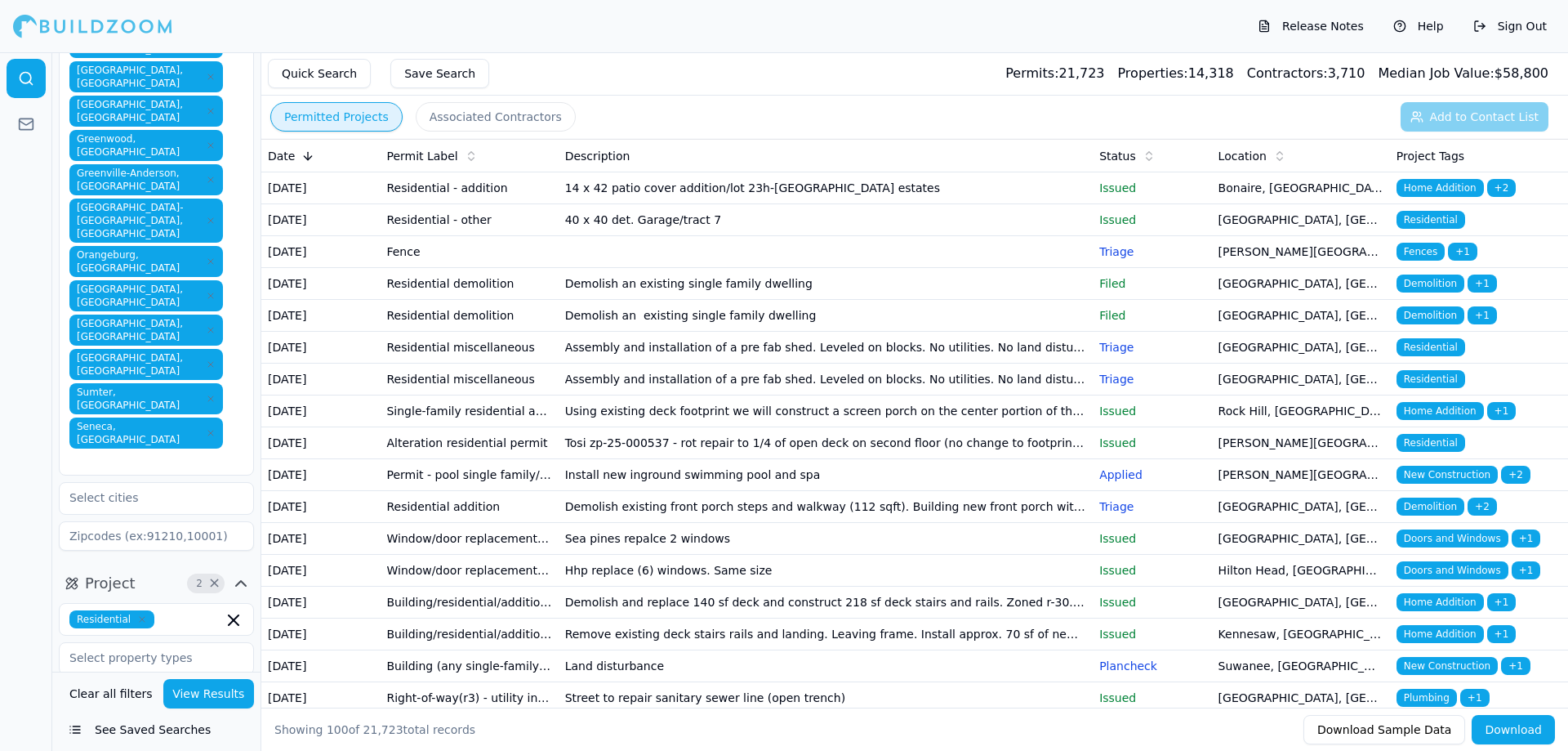
scroll to position [327, 0]
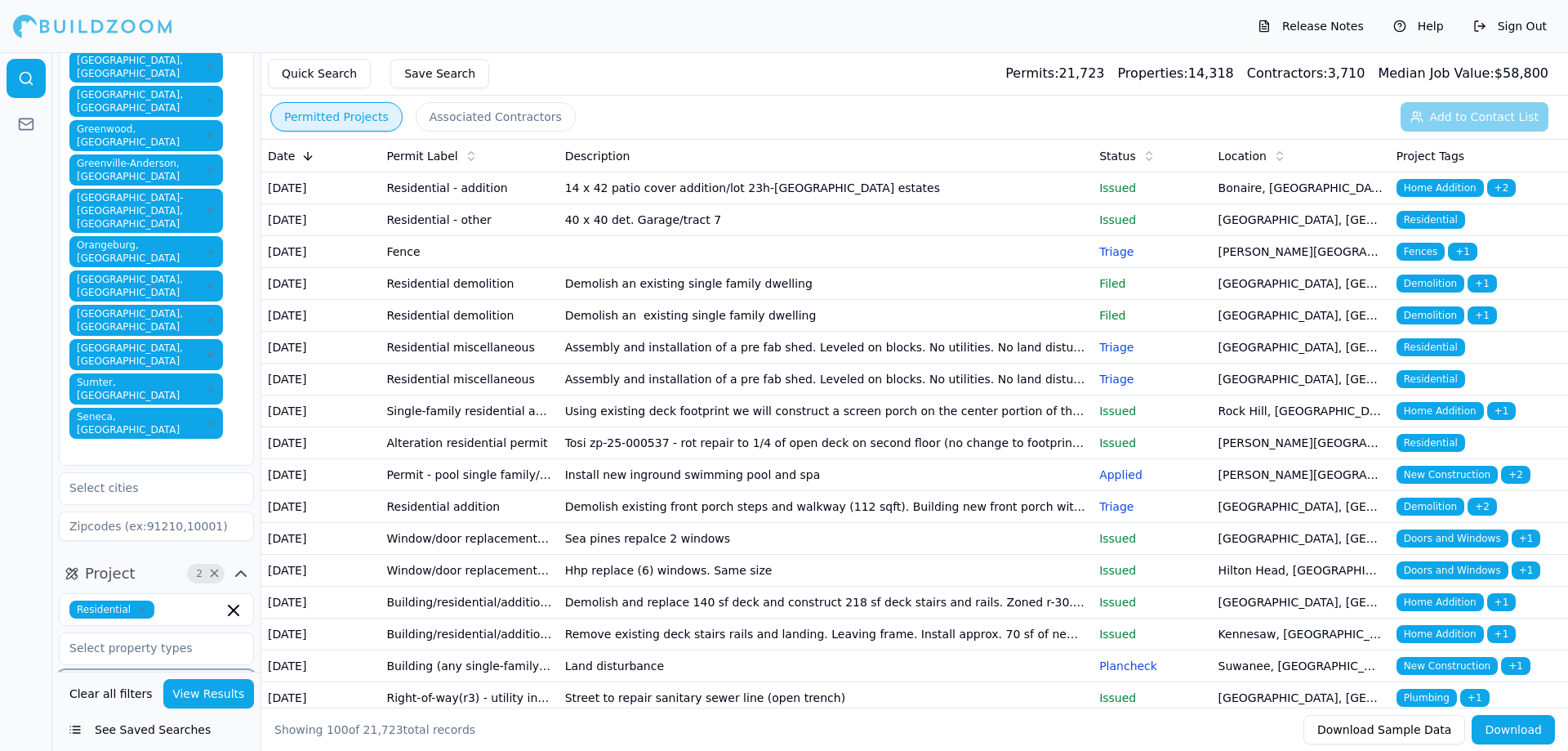
click at [100, 712] on div "ADU" at bounding box center [156, 724] width 187 height 26
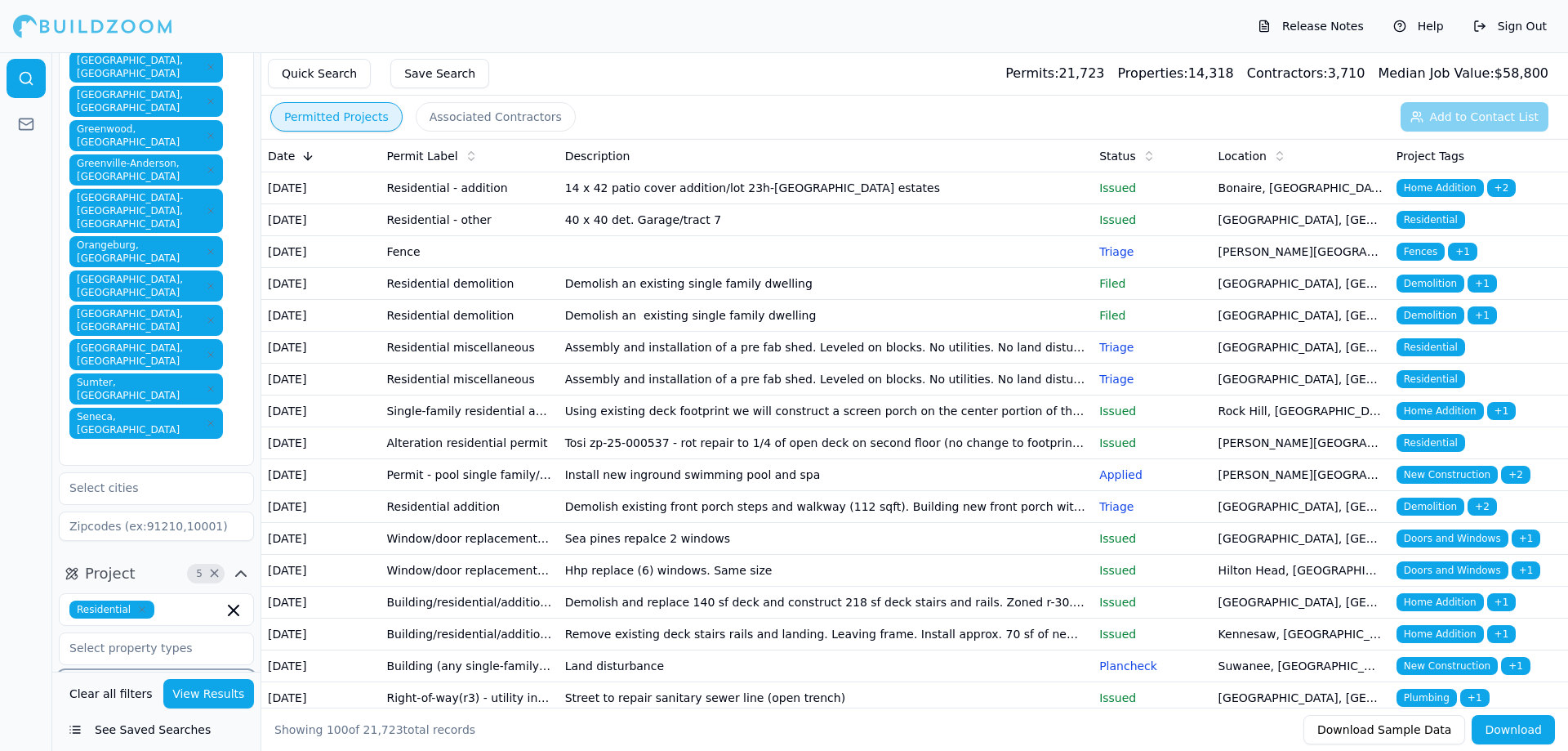
scroll to position [495, 0]
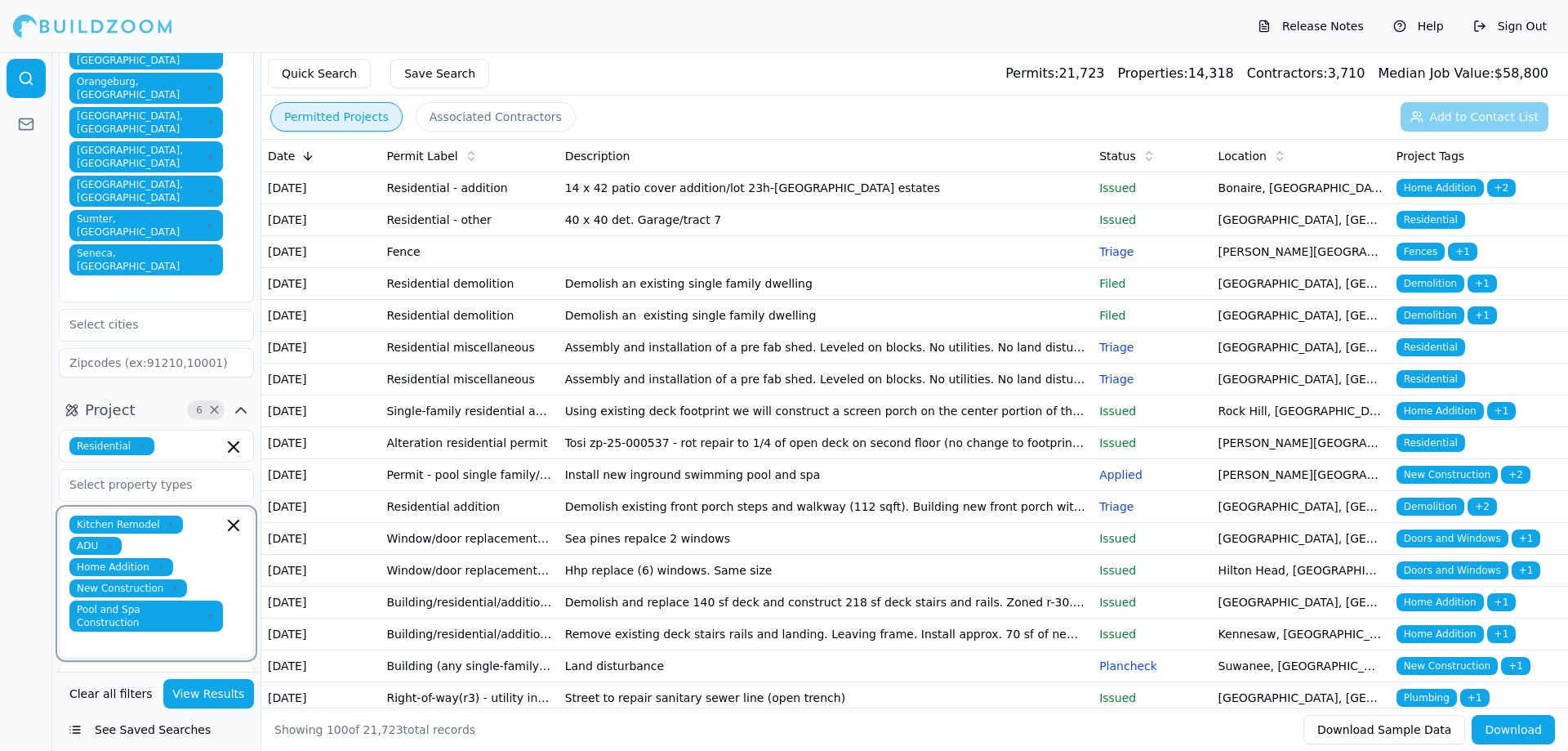
scroll to position [572, 0]
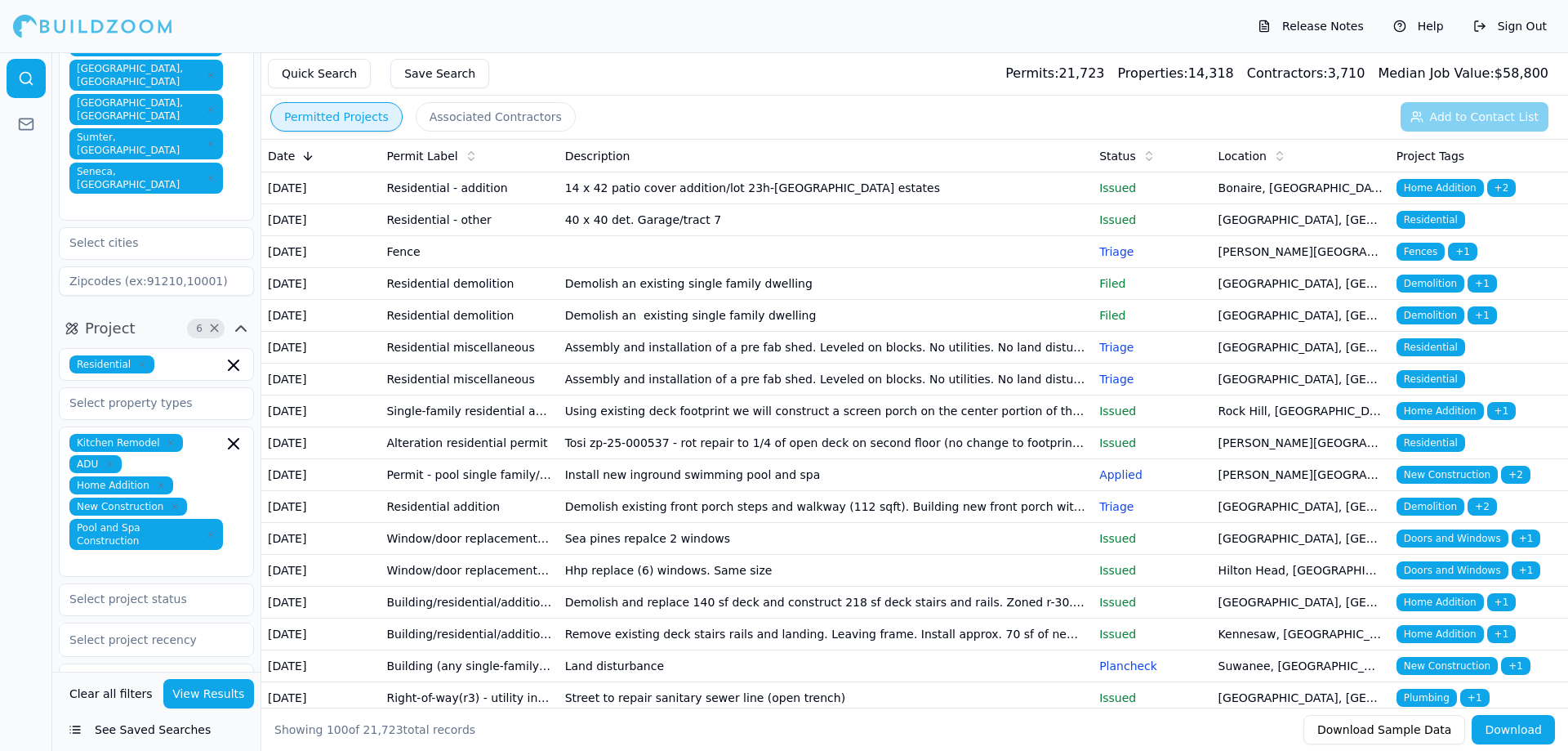
click at [50, 535] on div at bounding box center [26, 401] width 52 height 698
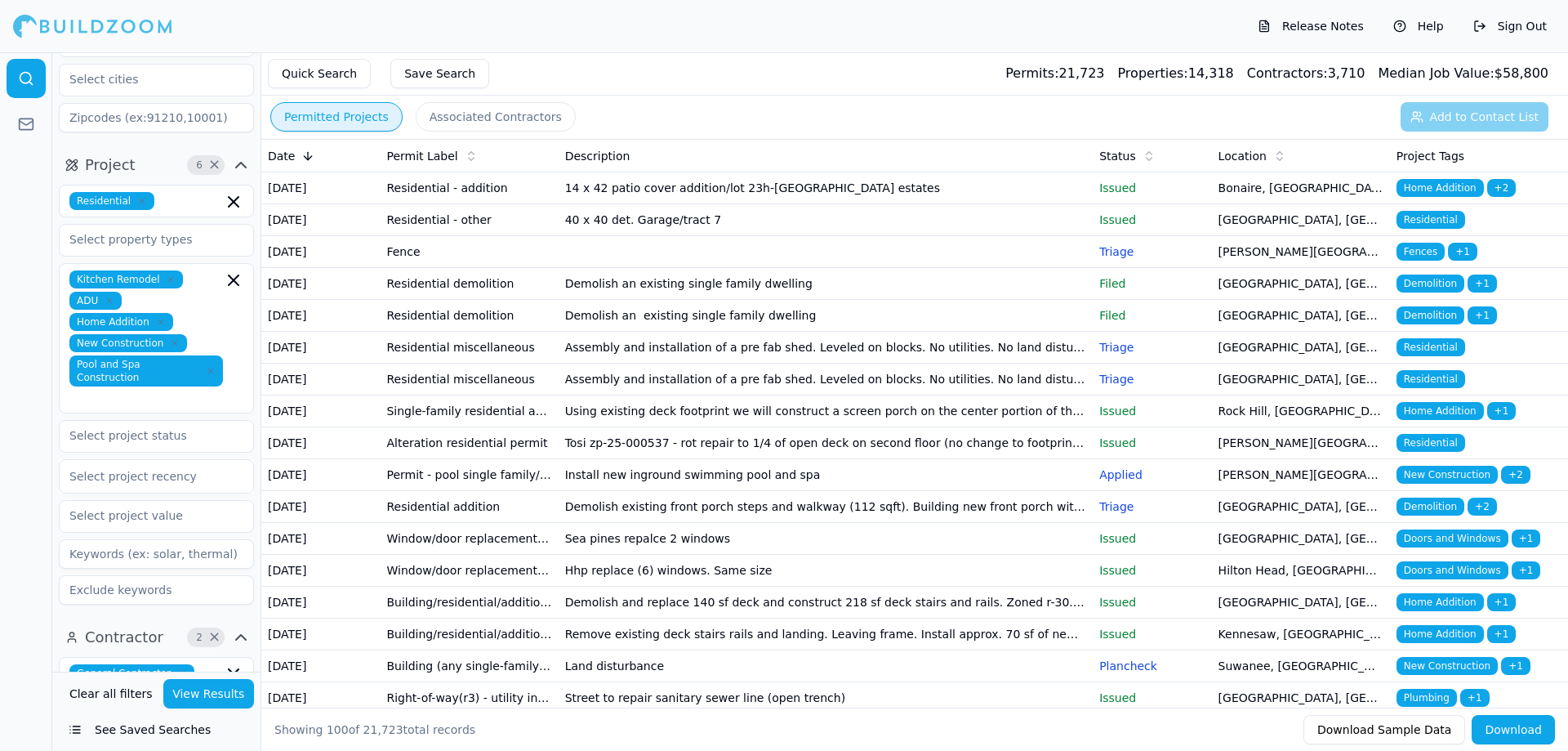
scroll to position [898, 0]
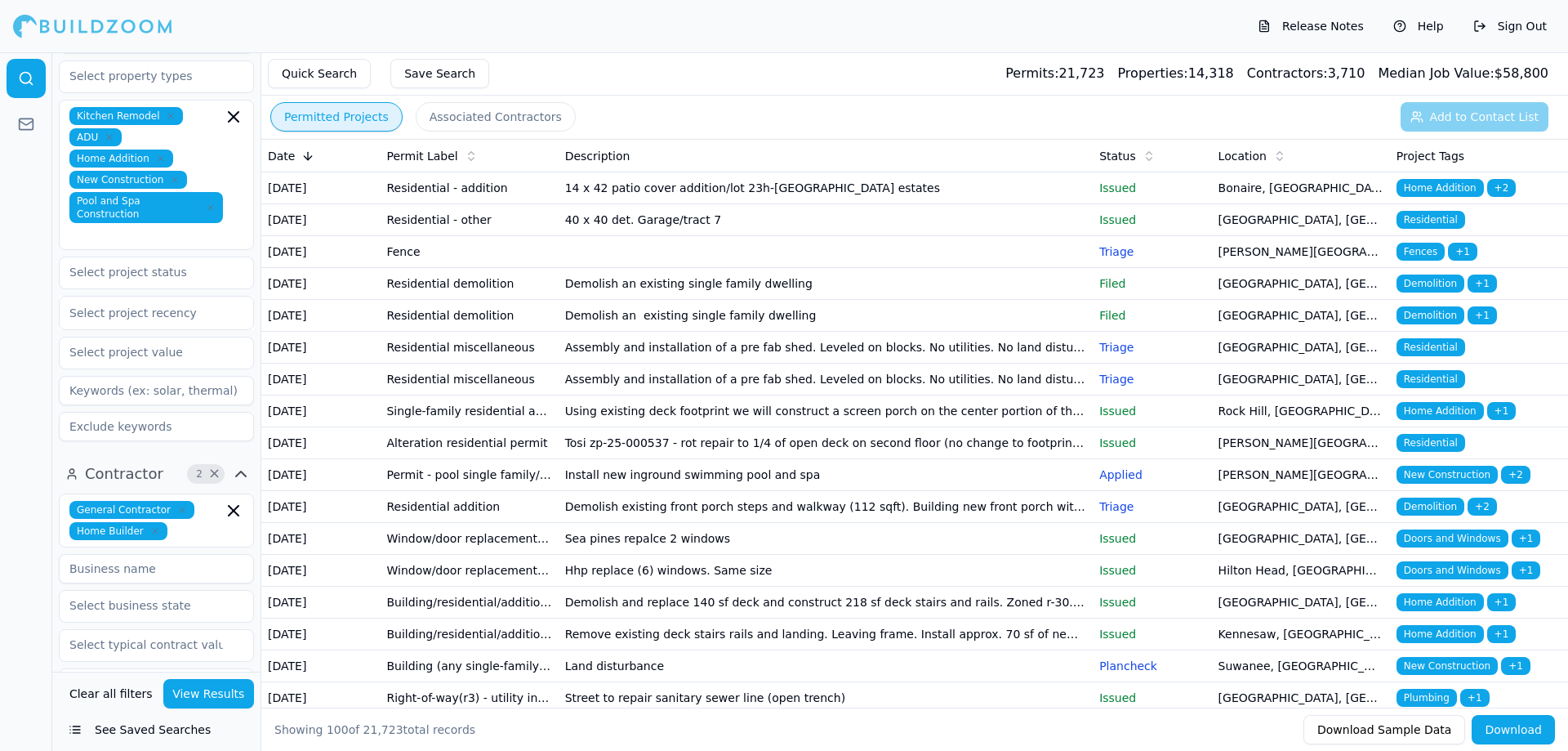
click at [200, 695] on button "View Results" at bounding box center [209, 693] width 91 height 30
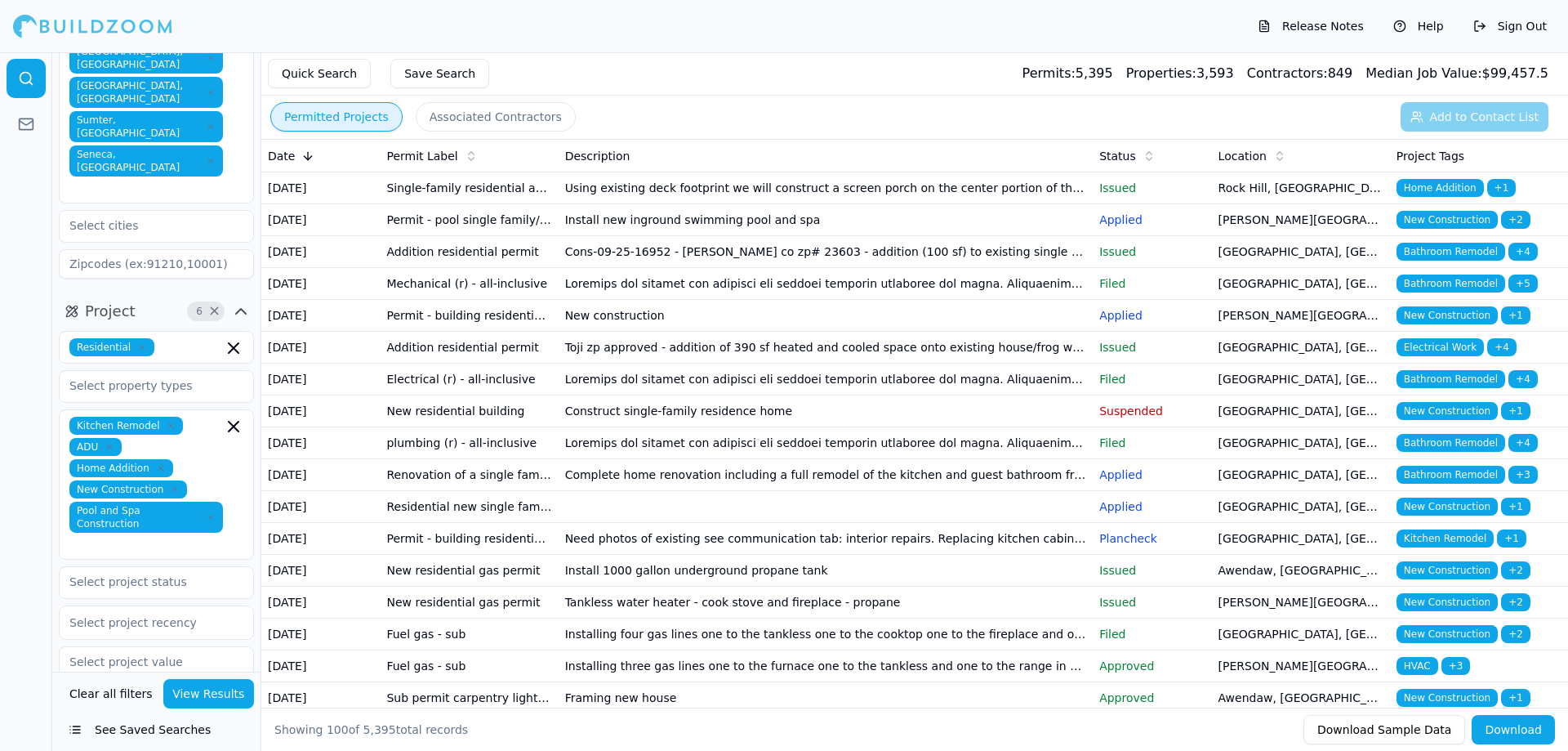
scroll to position [585, 0]
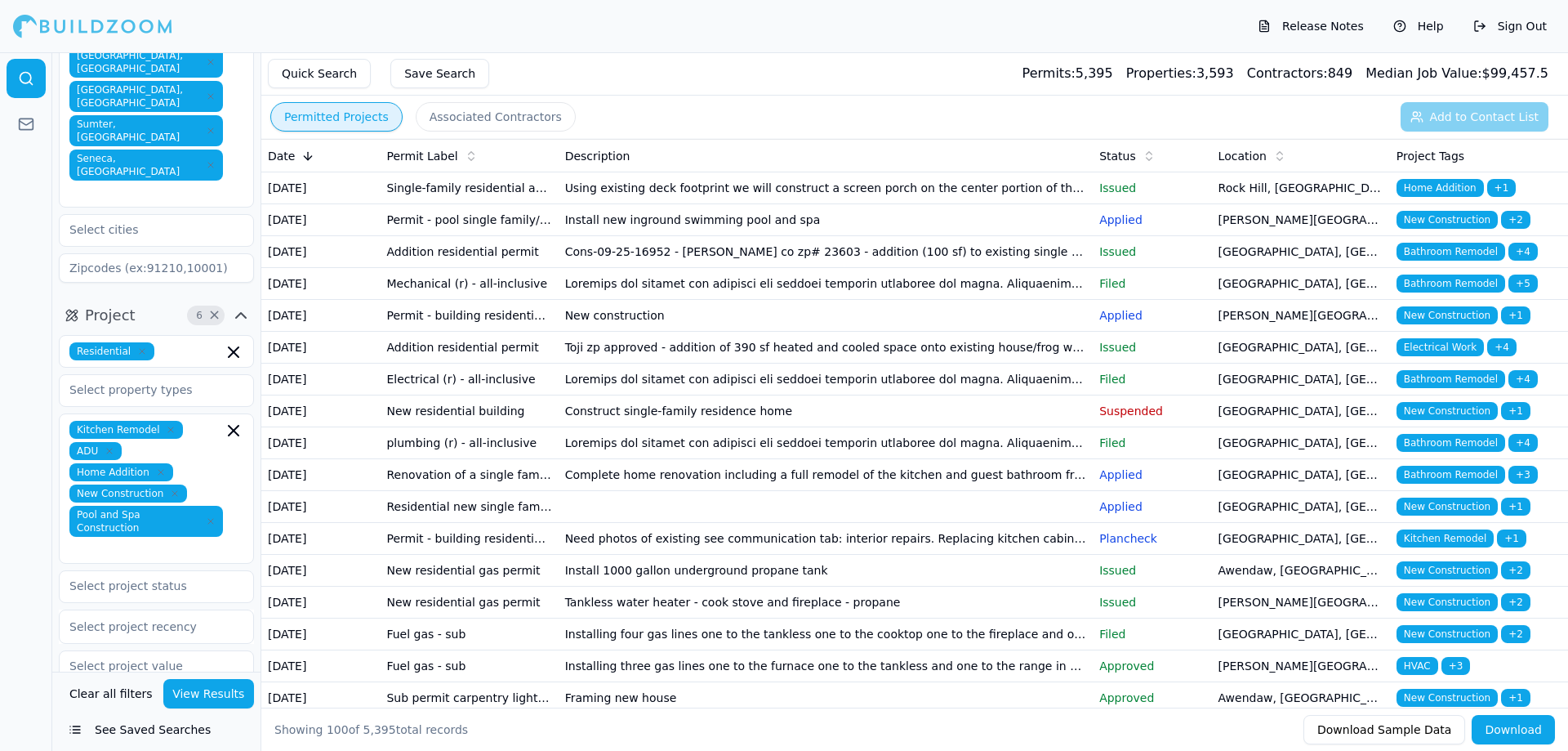
click at [206, 516] on icon "button" at bounding box center [211, 521] width 10 height 10
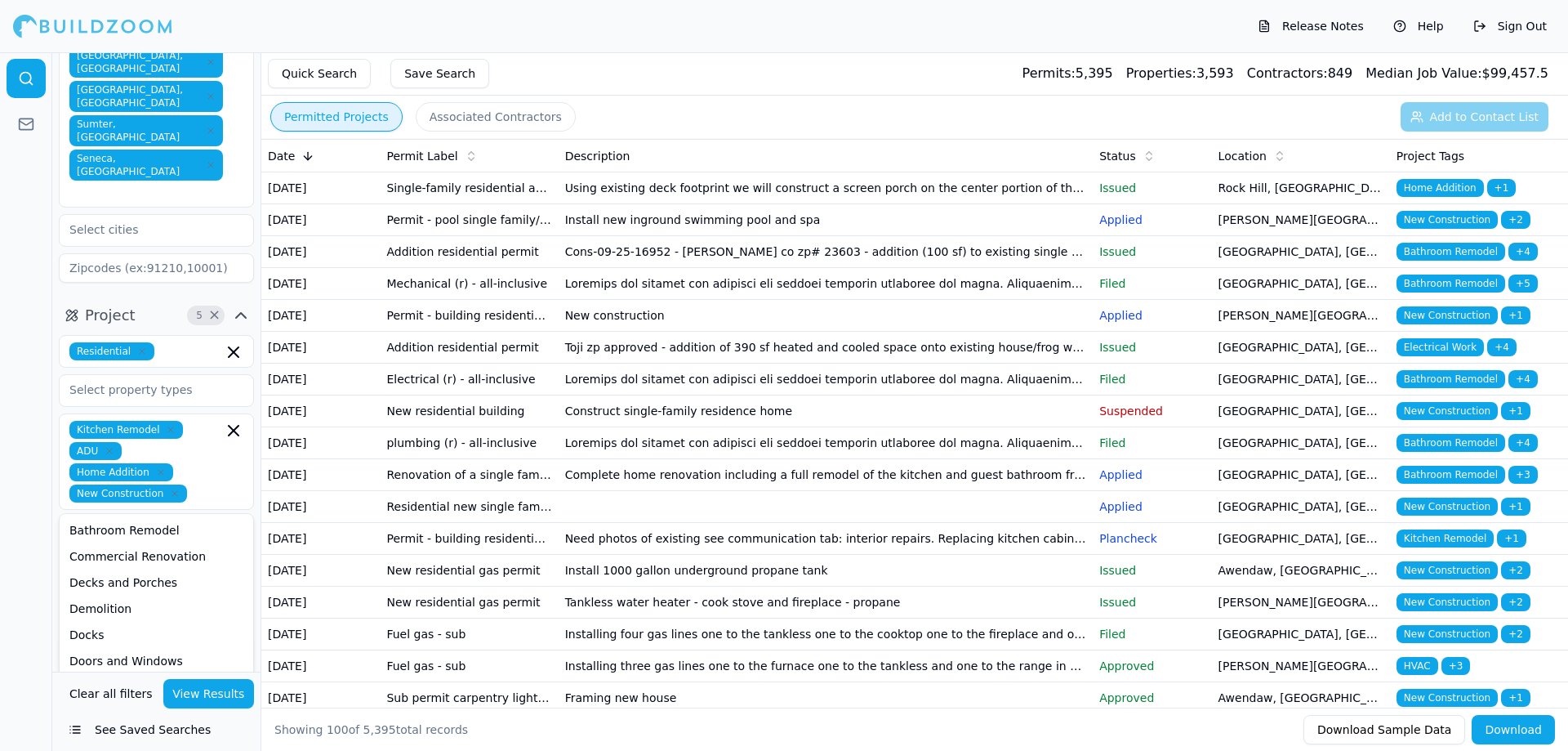
click at [200, 693] on button "View Results" at bounding box center [209, 693] width 91 height 30
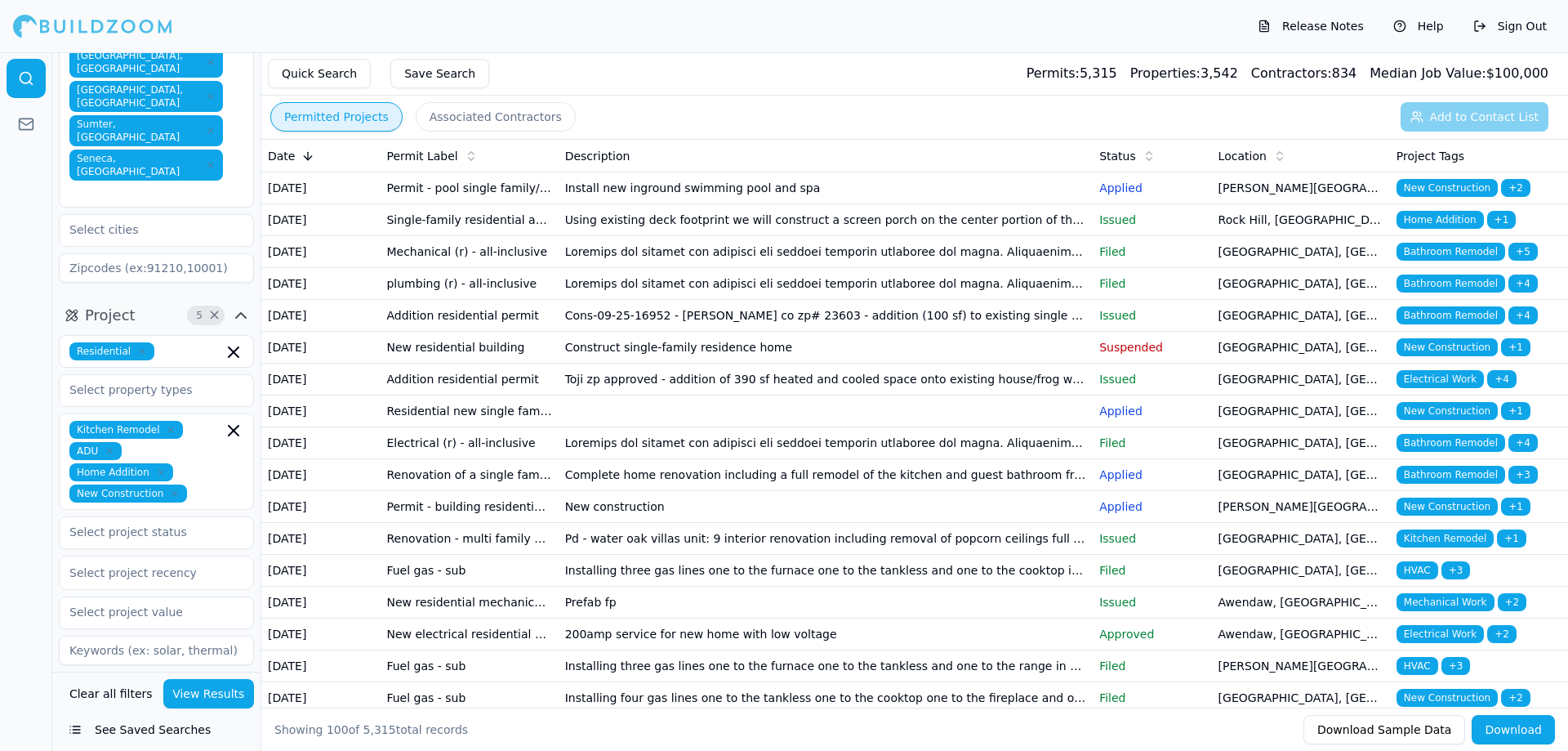
click at [32, 478] on div at bounding box center [26, 401] width 52 height 698
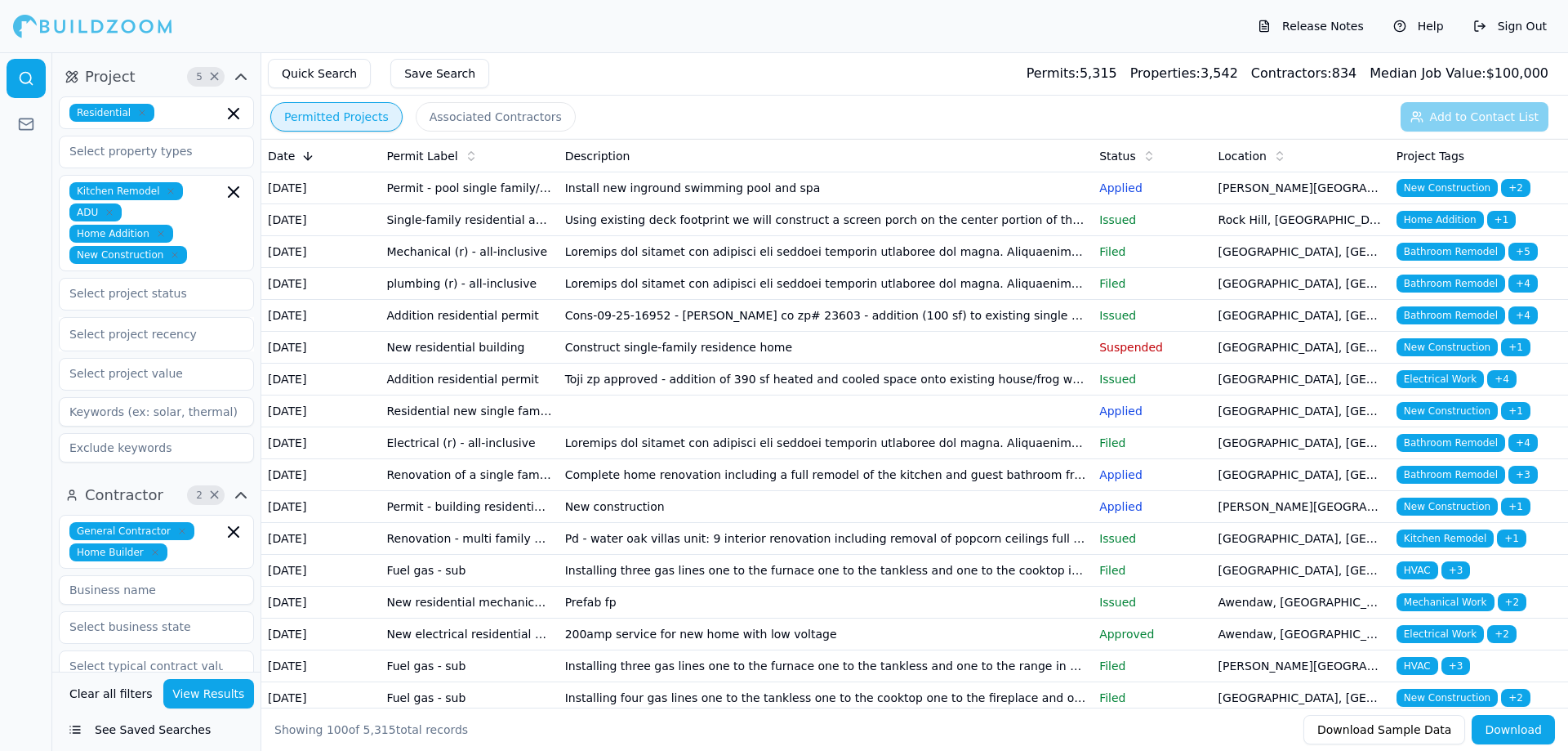
scroll to position [830, 0]
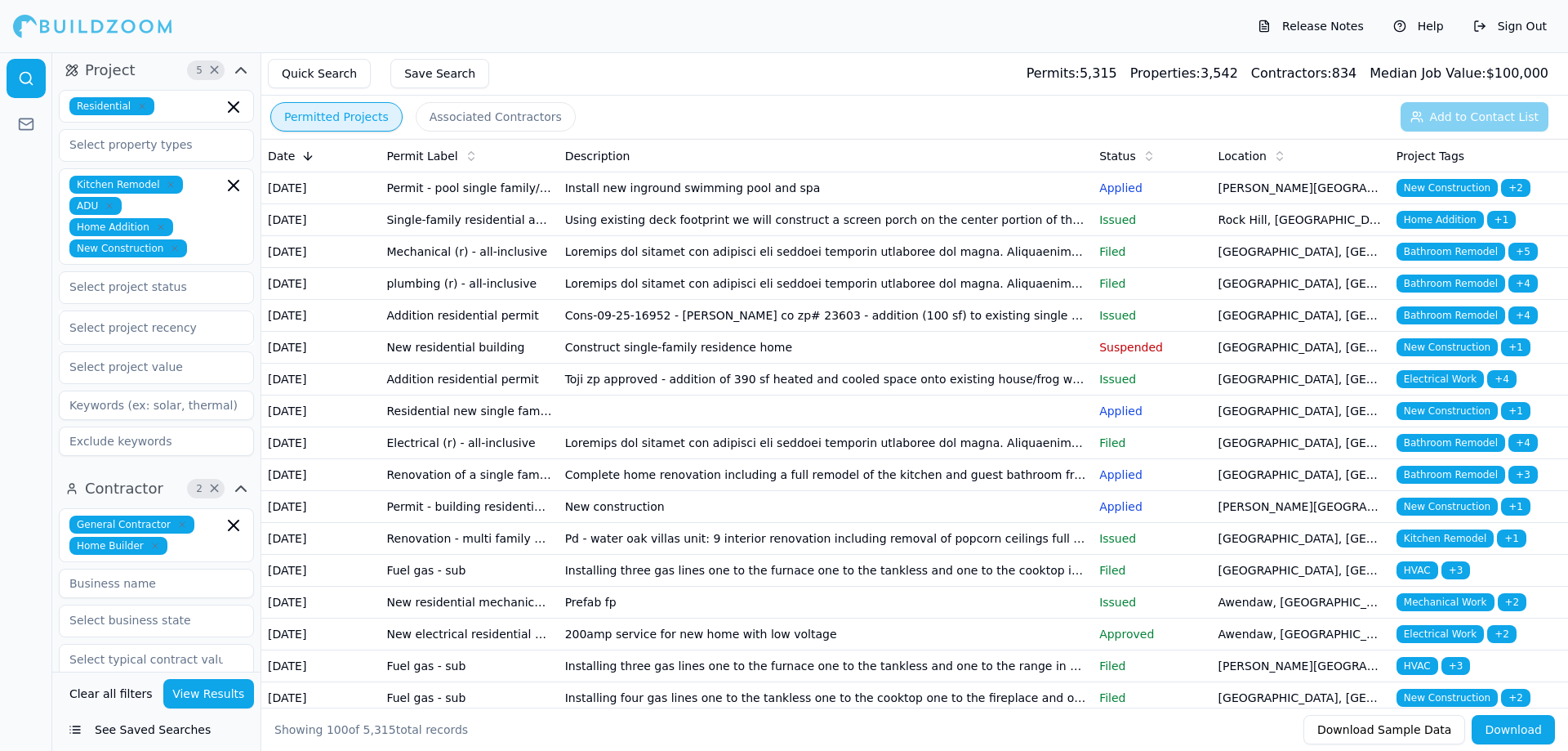
click at [43, 358] on div at bounding box center [26, 401] width 52 height 698
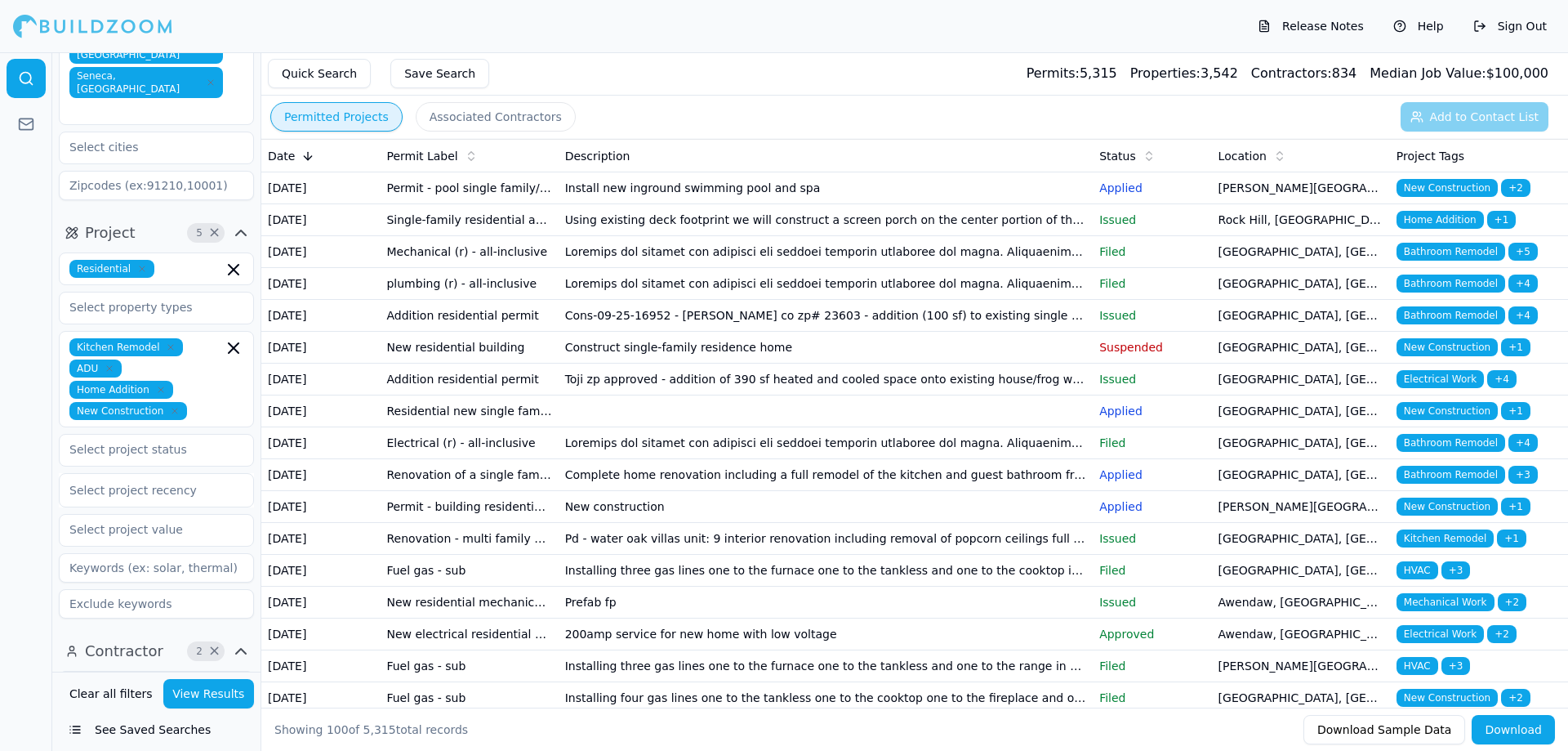
scroll to position [666, 0]
click at [151, 483] on div at bounding box center [156, 490] width 174 height 16
click at [112, 597] on div "Last 6 Months" at bounding box center [156, 610] width 193 height 26
click at [201, 699] on button "View Results" at bounding box center [209, 693] width 91 height 30
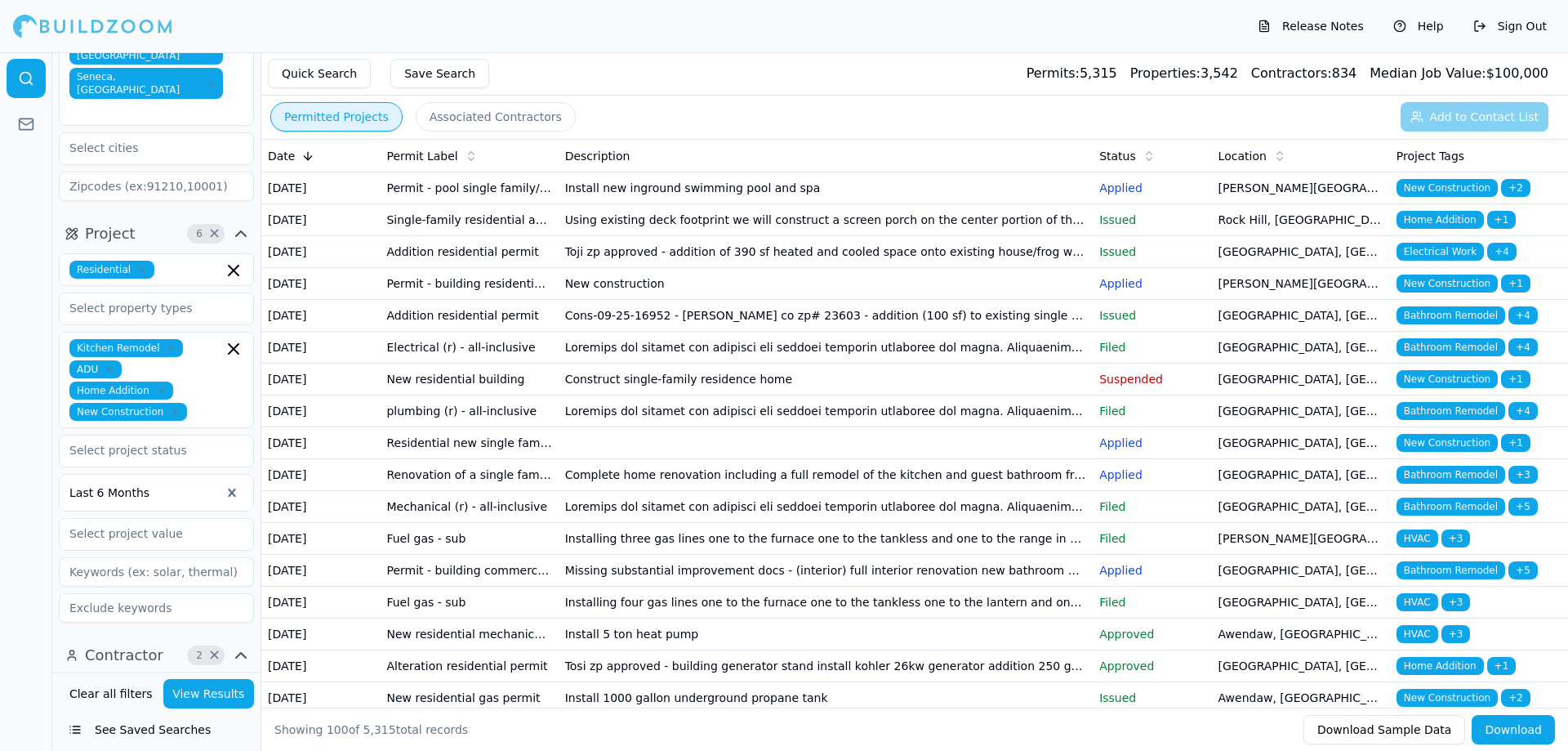
click at [526, 122] on button "Associated Contractors" at bounding box center [495, 116] width 161 height 30
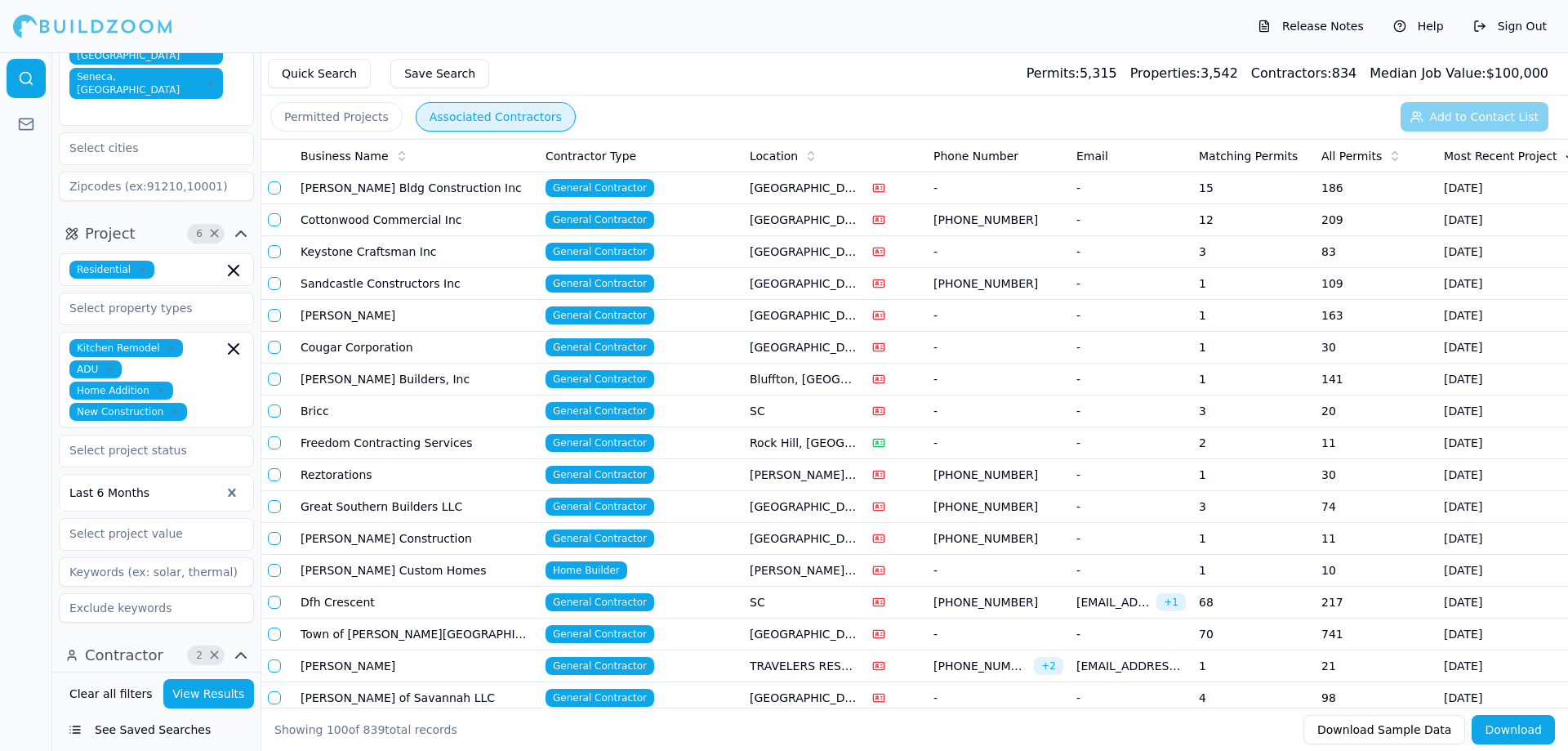
click at [348, 112] on button "Permitted Projects" at bounding box center [336, 116] width 133 height 30
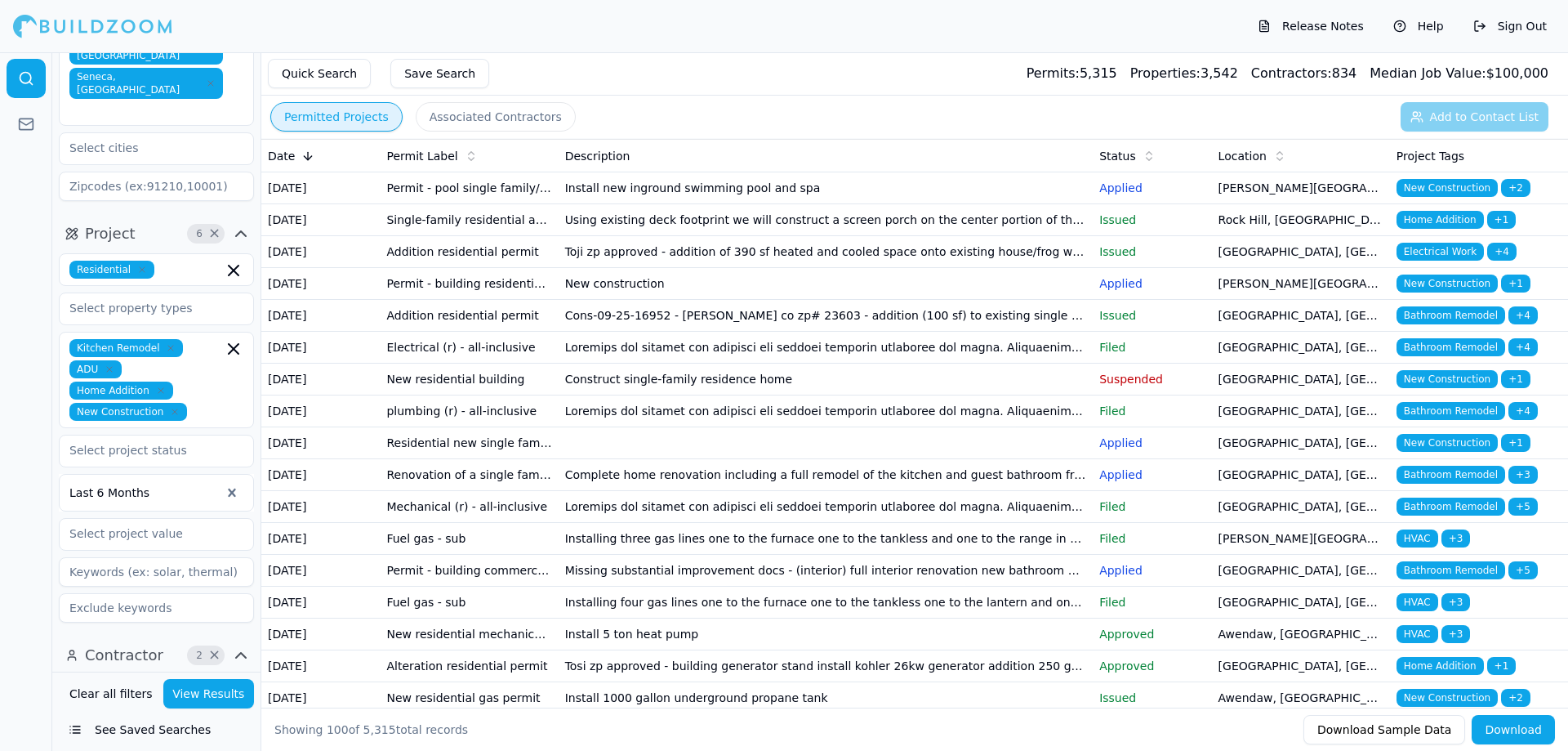
click at [469, 300] on td "Permit - building residential new" at bounding box center [468, 284] width 178 height 32
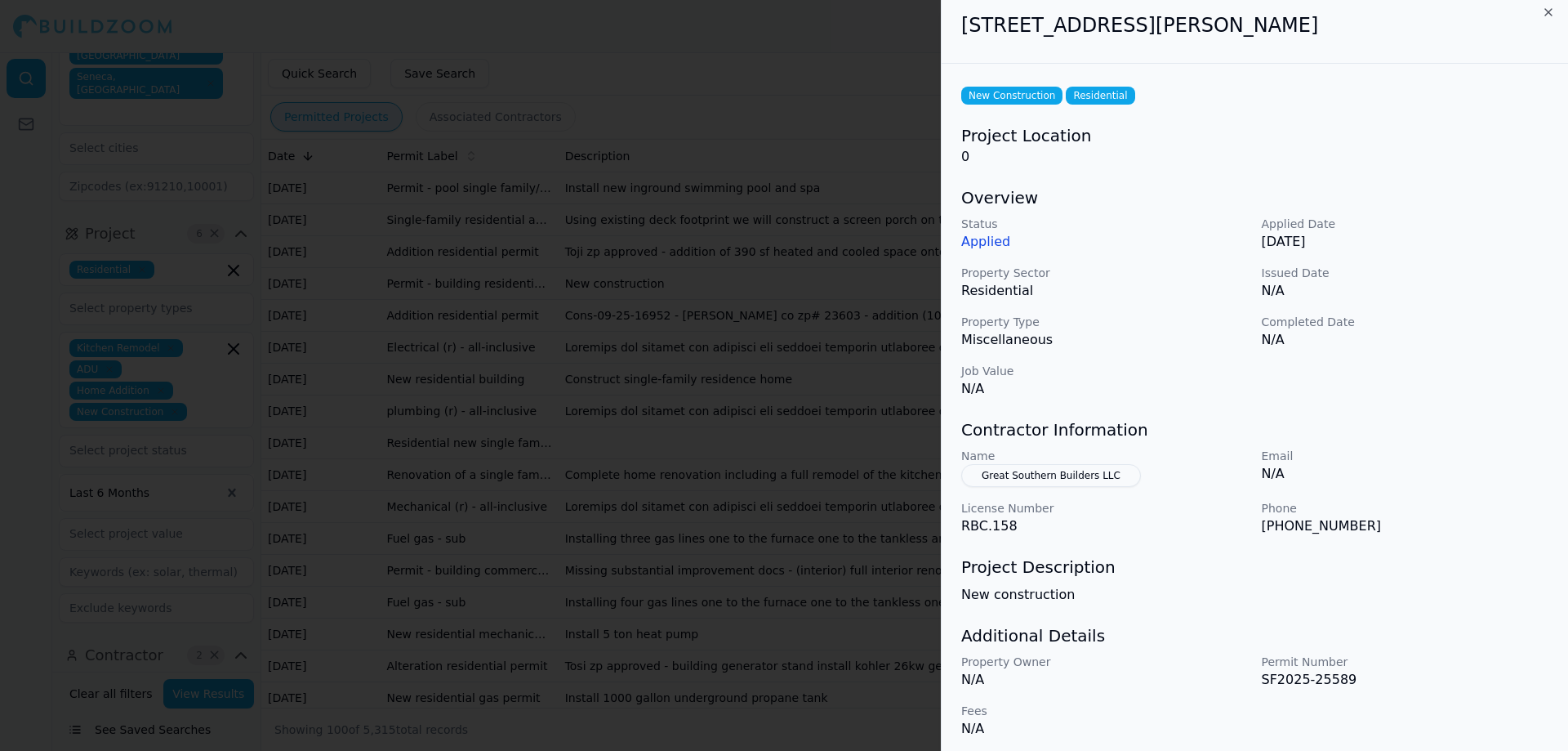
scroll to position [14, 0]
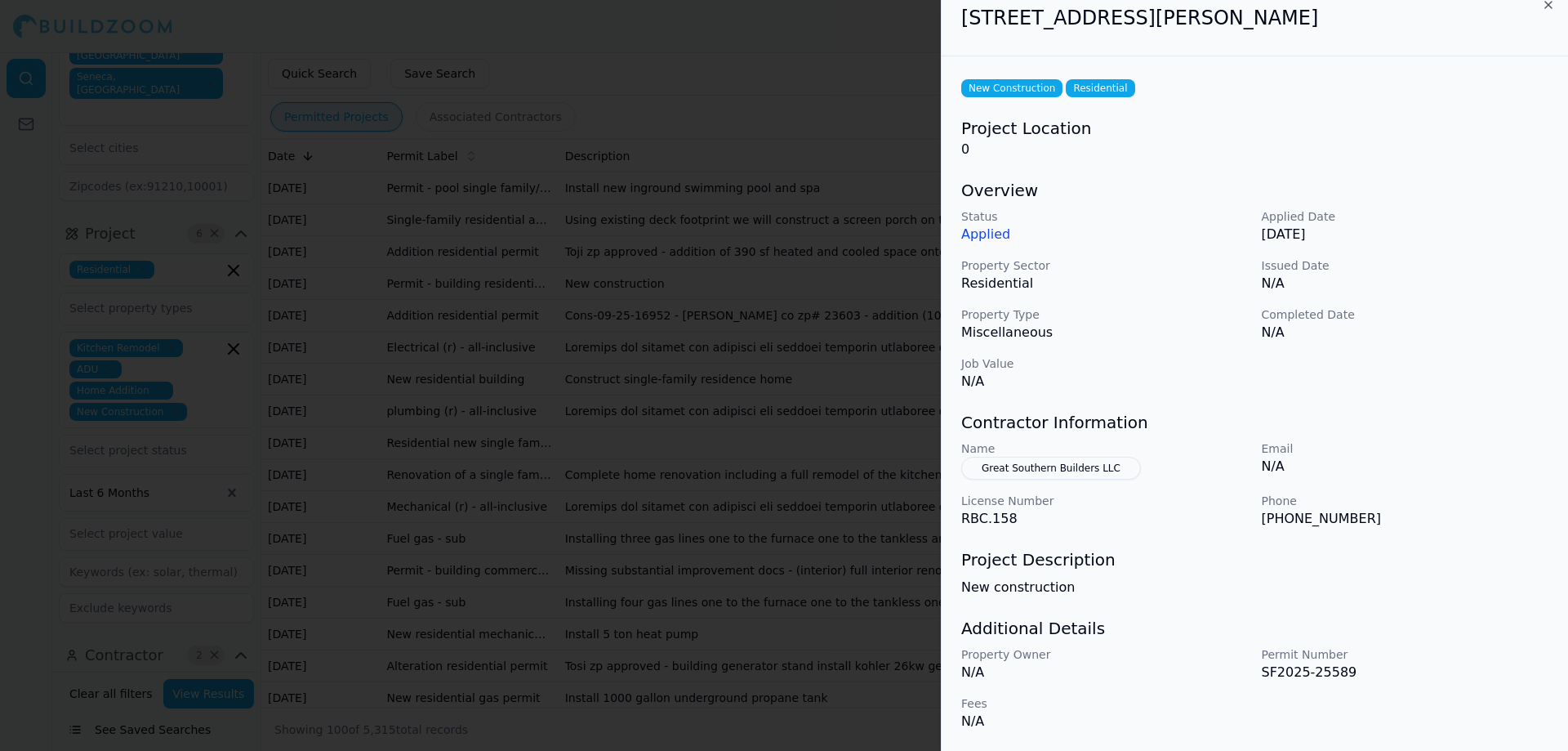
click at [1051, 475] on button "Great Southern Builders LLC" at bounding box center [1051, 468] width 180 height 23
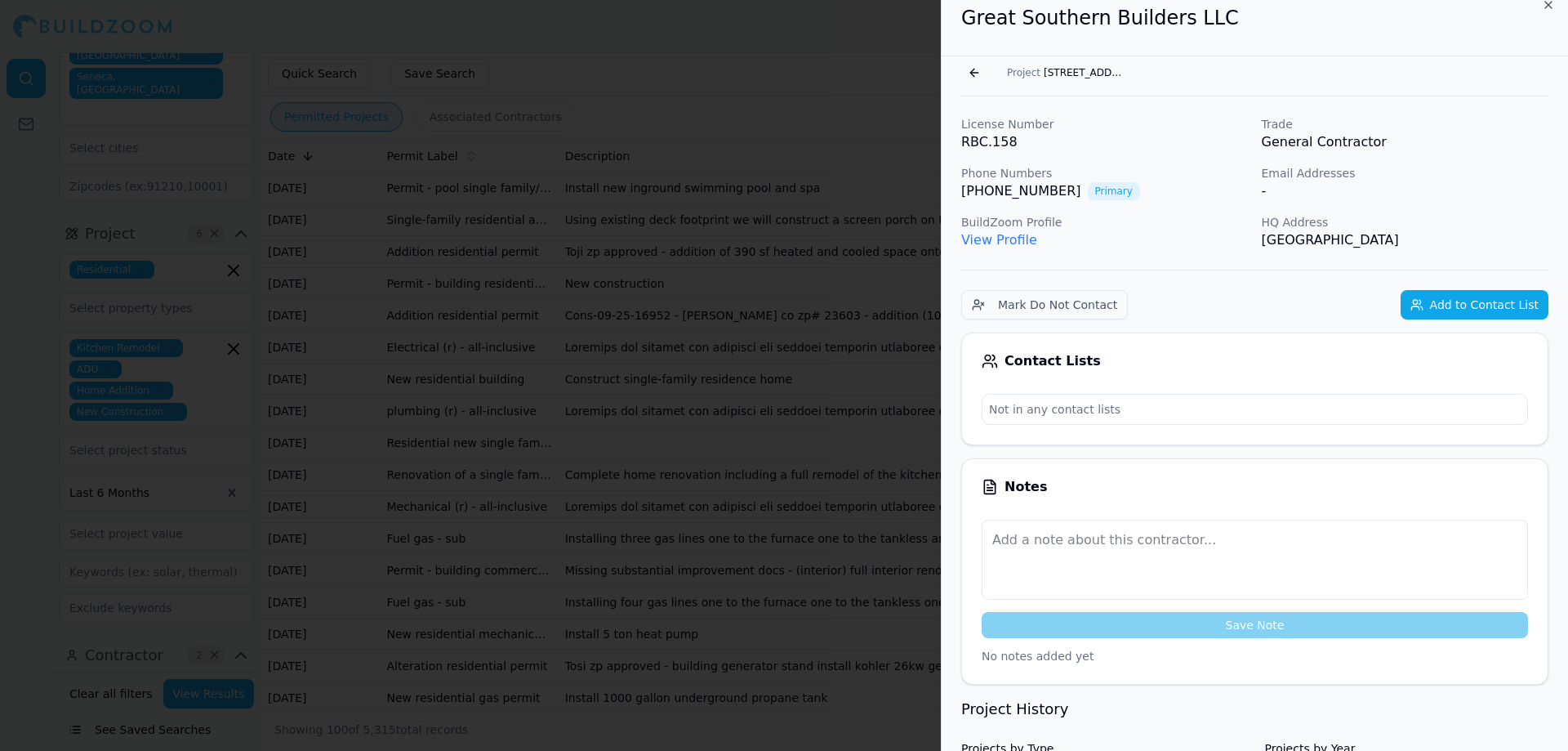
click at [991, 241] on link "View Profile" at bounding box center [999, 239] width 76 height 15
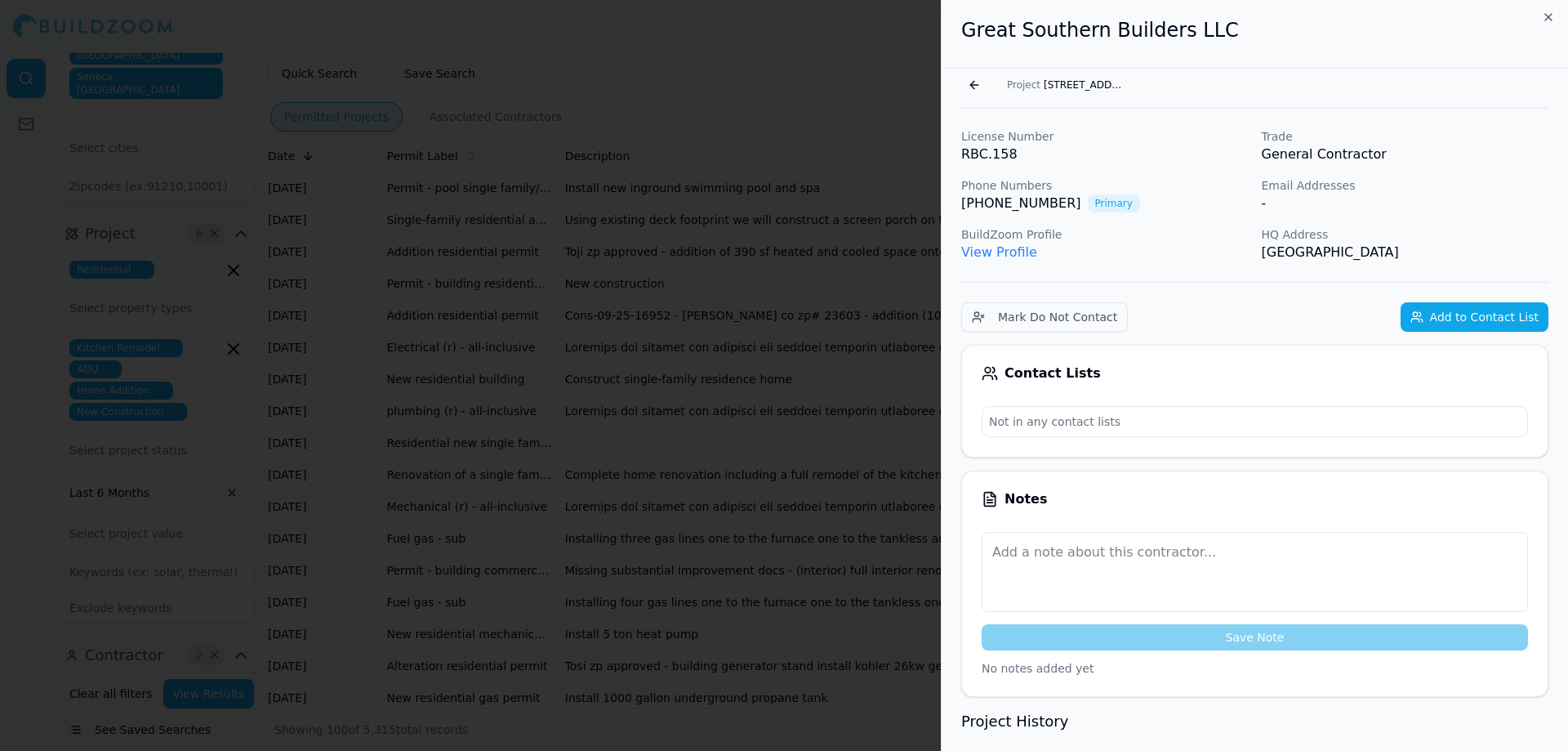
scroll to position [0, 0]
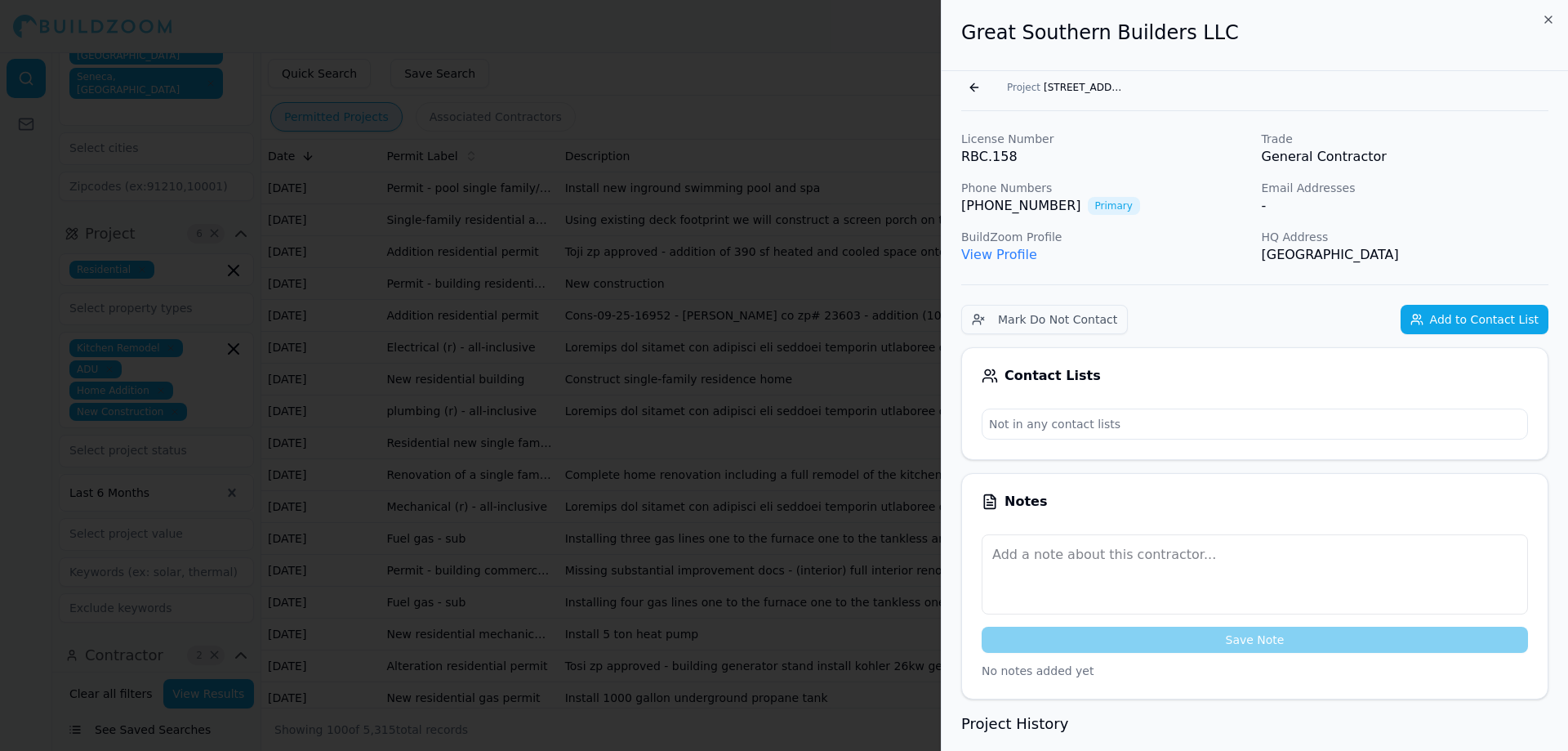
click at [1066, 85] on span "1420 Headquarters Plantation Dr, Johns Island, SC, 29455" at bounding box center [1084, 88] width 82 height 13
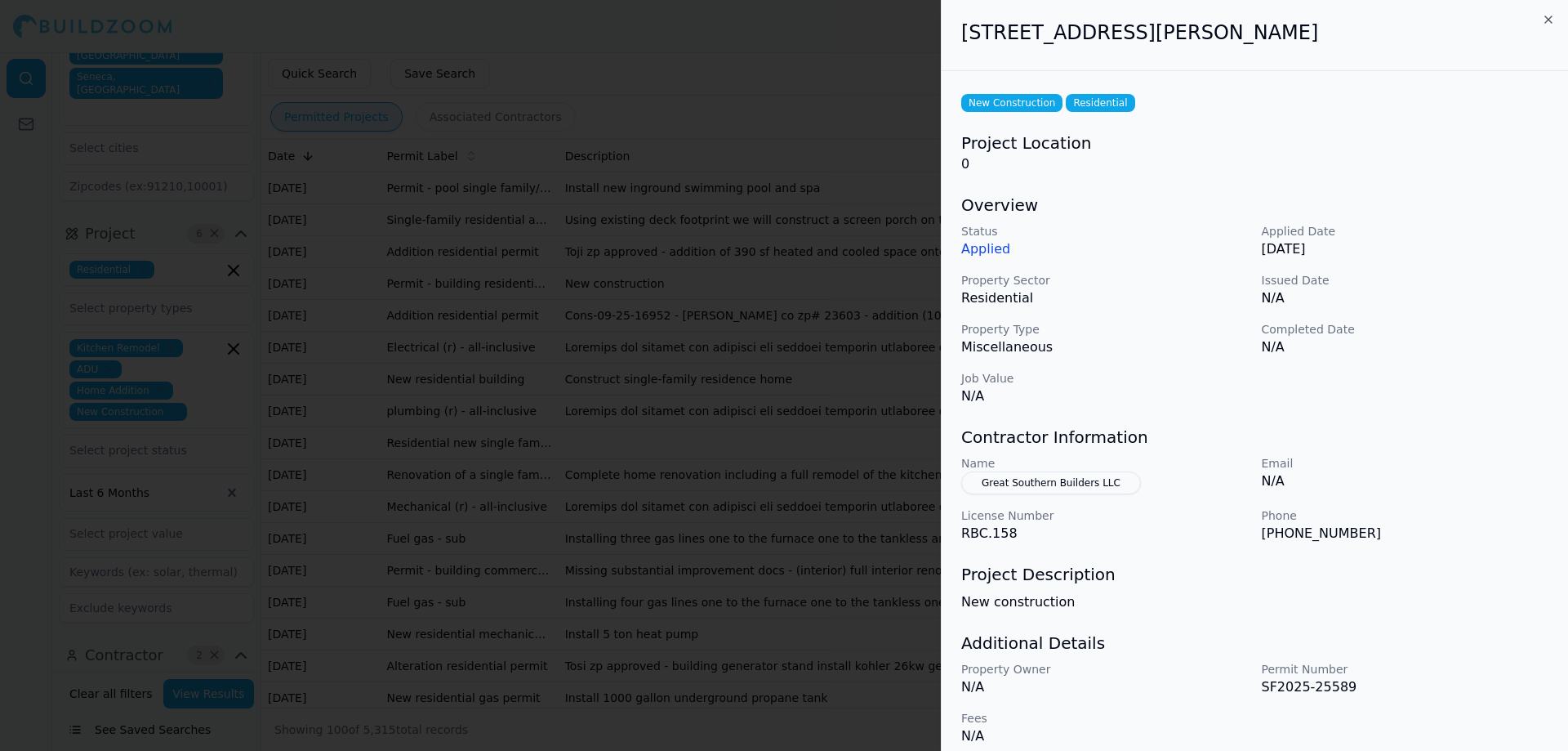
scroll to position [14, 0]
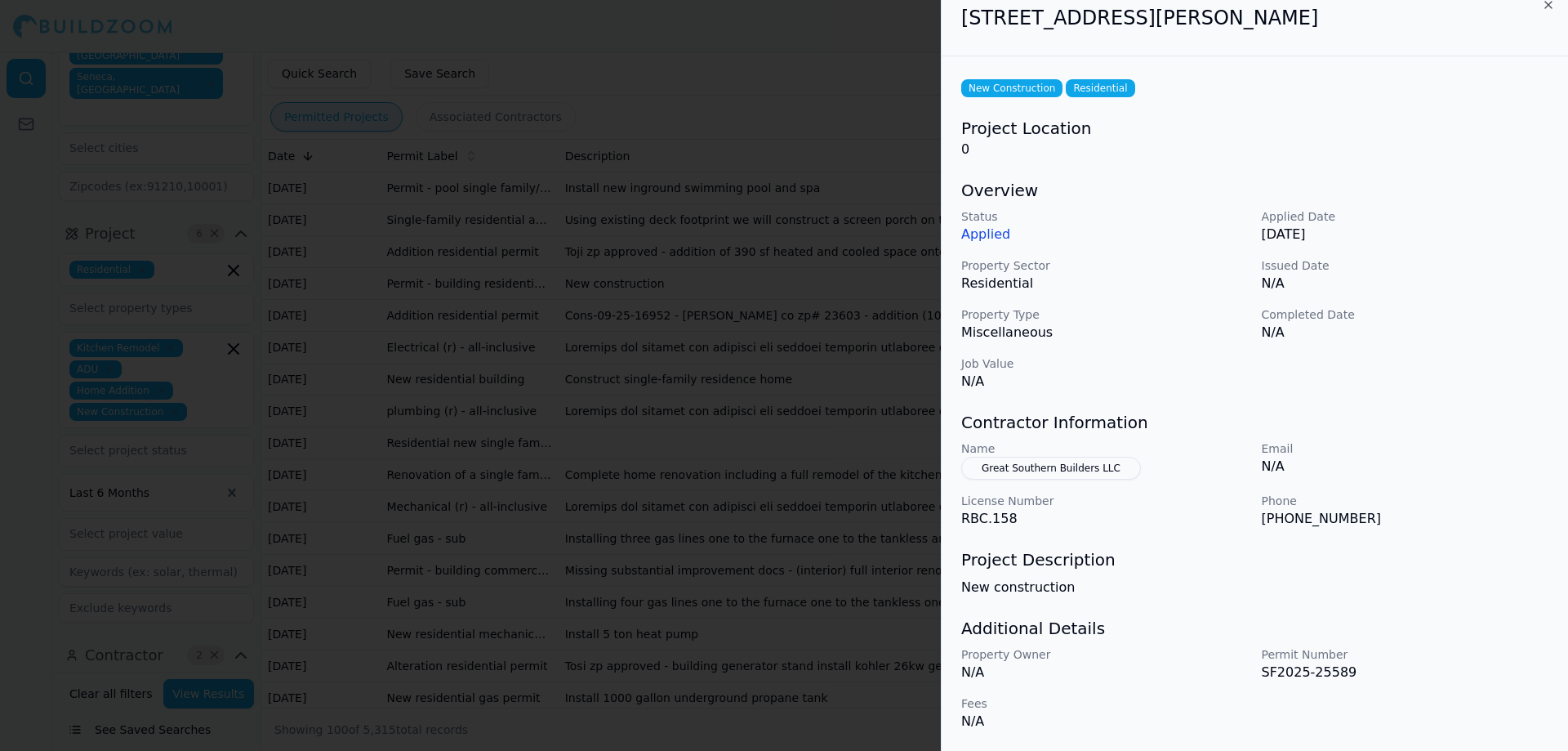
click at [1073, 467] on button "Great Southern Builders LLC" at bounding box center [1051, 468] width 180 height 23
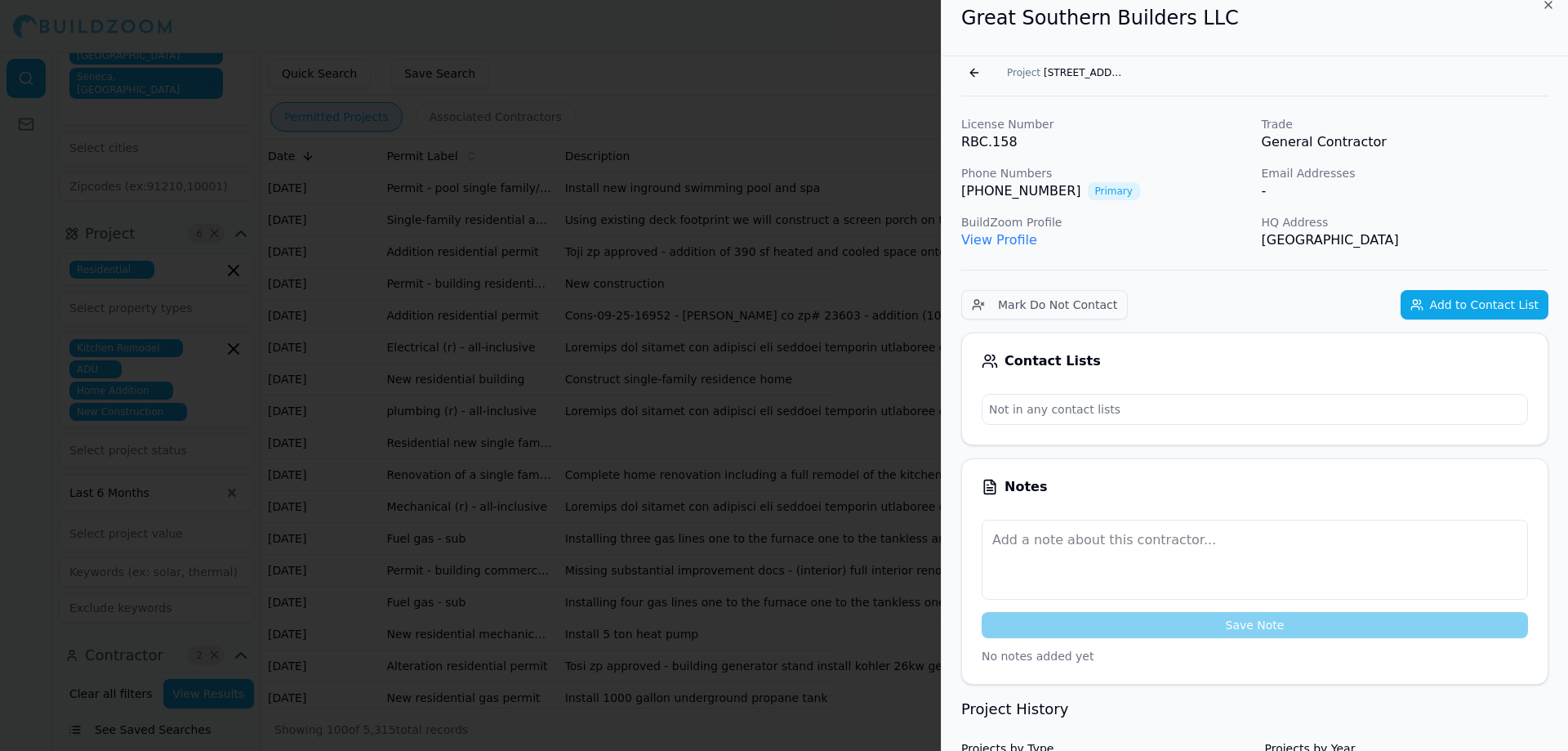
click at [1498, 307] on button "Add to Contact List" at bounding box center [1475, 305] width 148 height 30
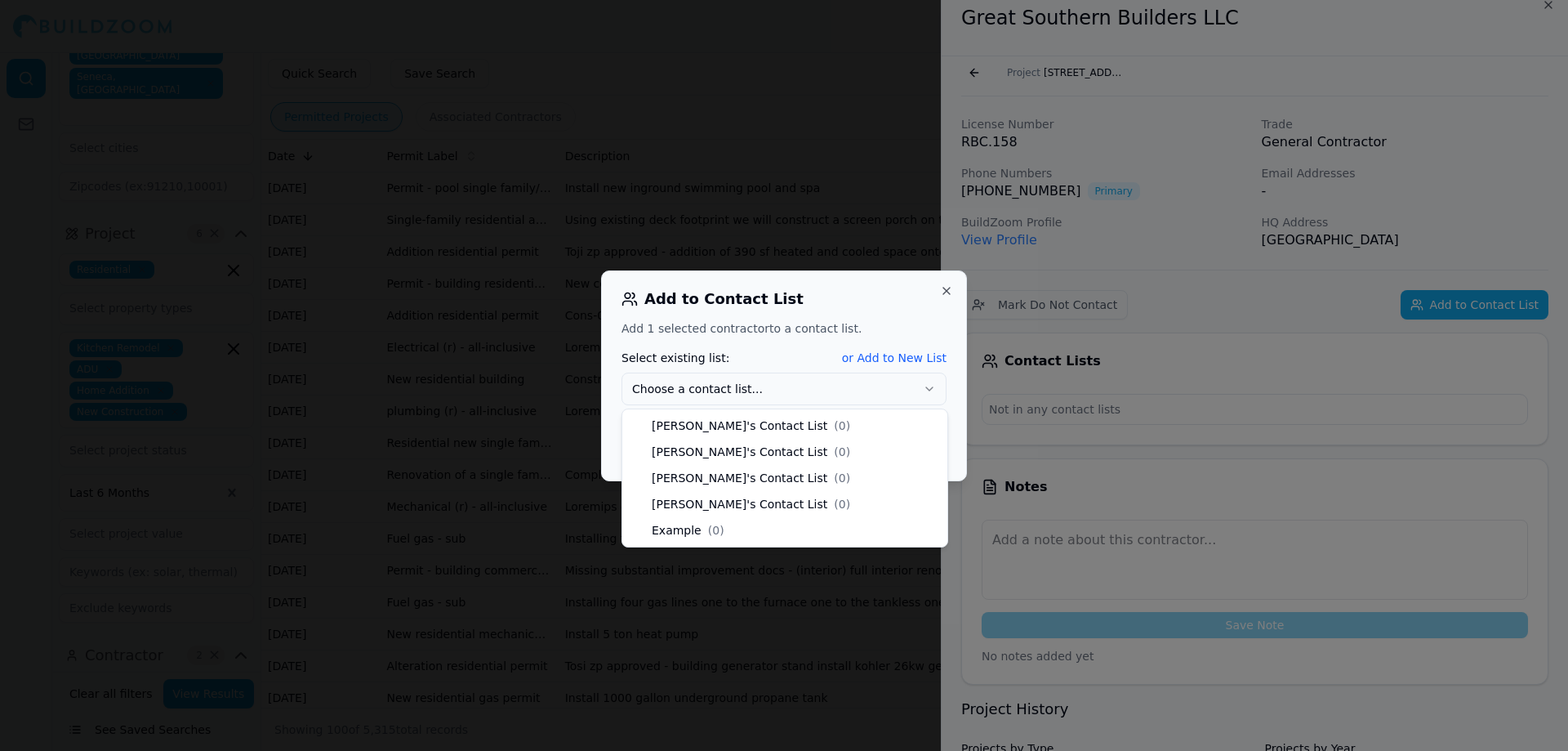
click at [931, 386] on icon "button" at bounding box center [930, 389] width 13 height 13
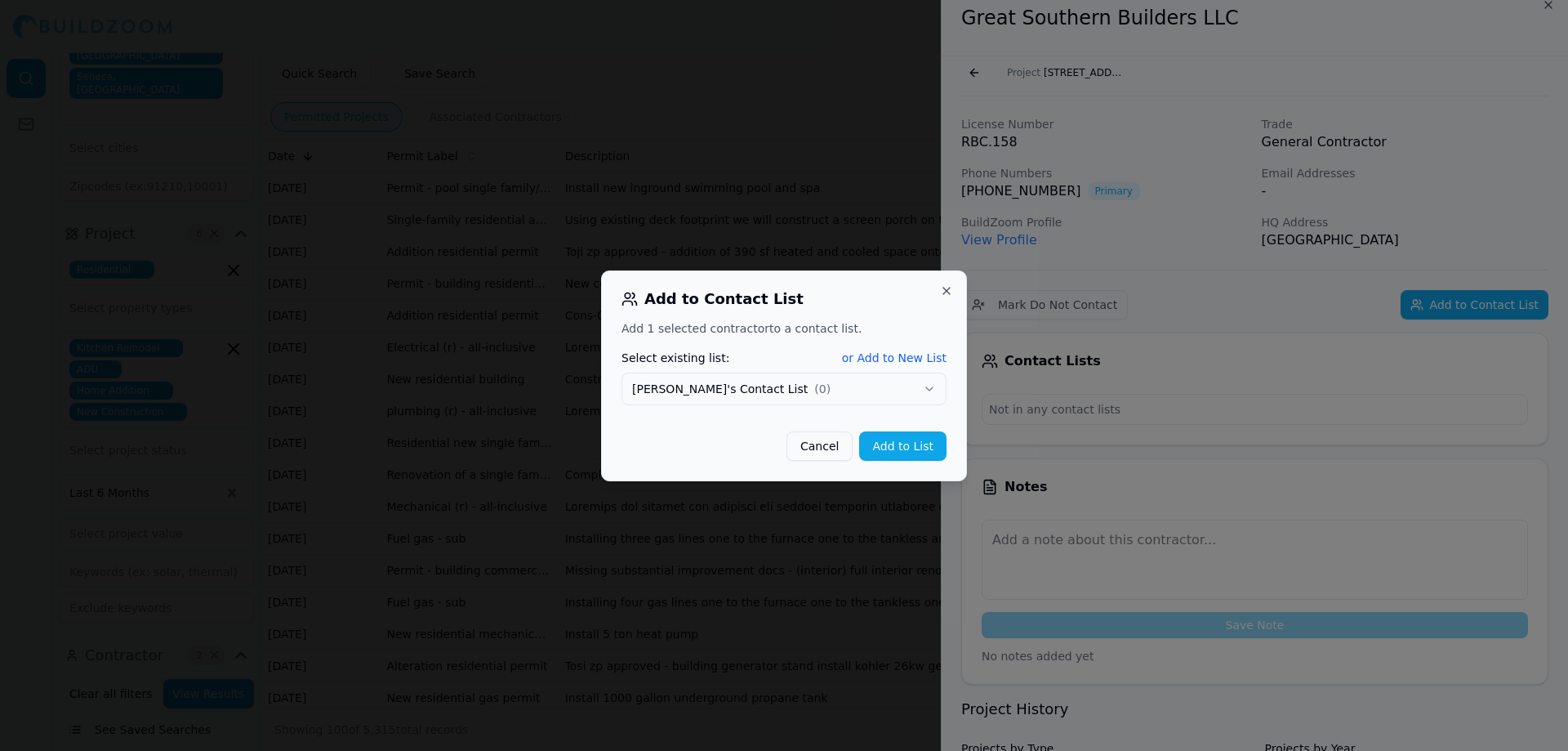
click at [927, 447] on button "Add to List" at bounding box center [903, 446] width 87 height 30
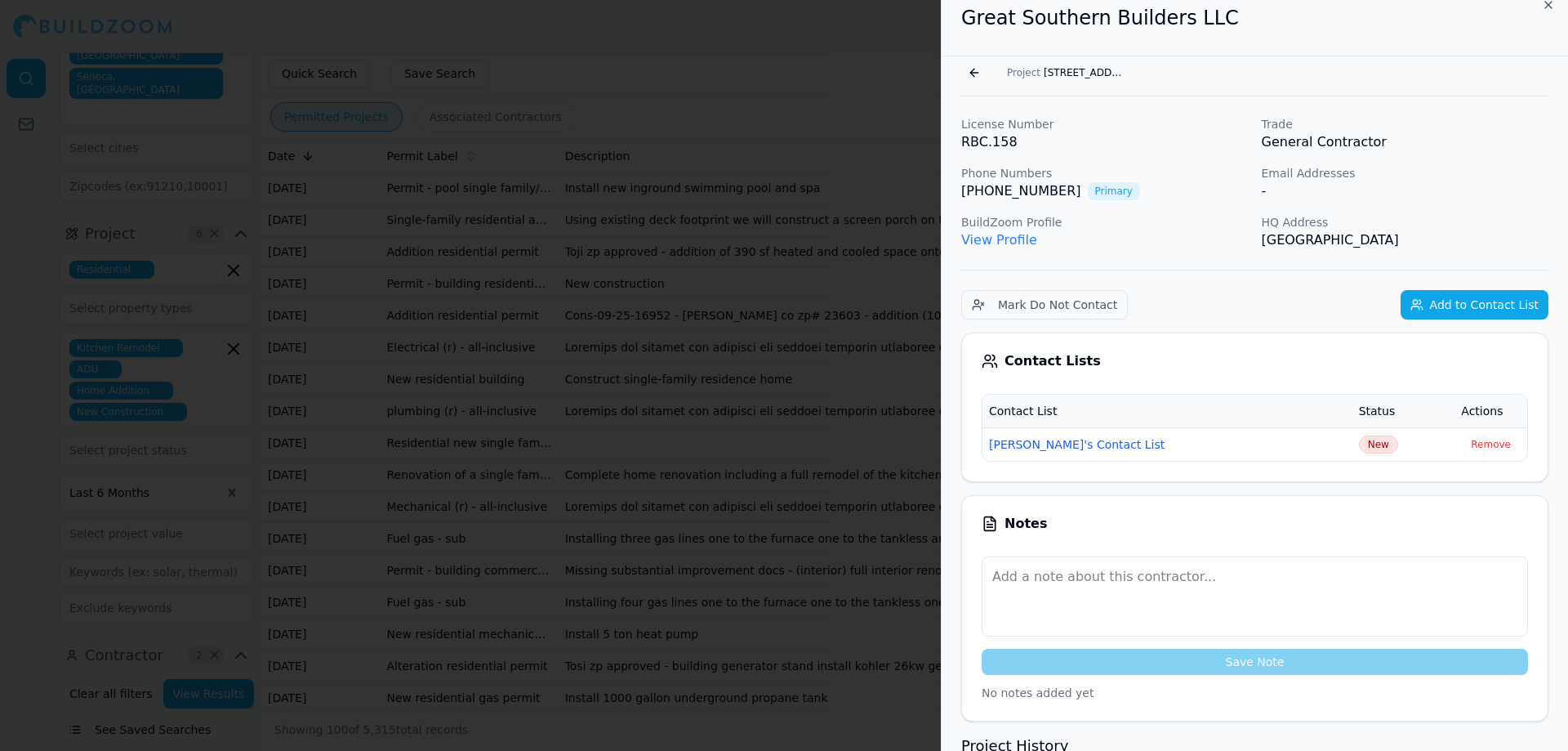
click at [1559, 7] on div "Great Southern Builders LLC" at bounding box center [1256, 21] width 627 height 71
click at [1548, 3] on icon "button" at bounding box center [1549, 5] width 13 height 13
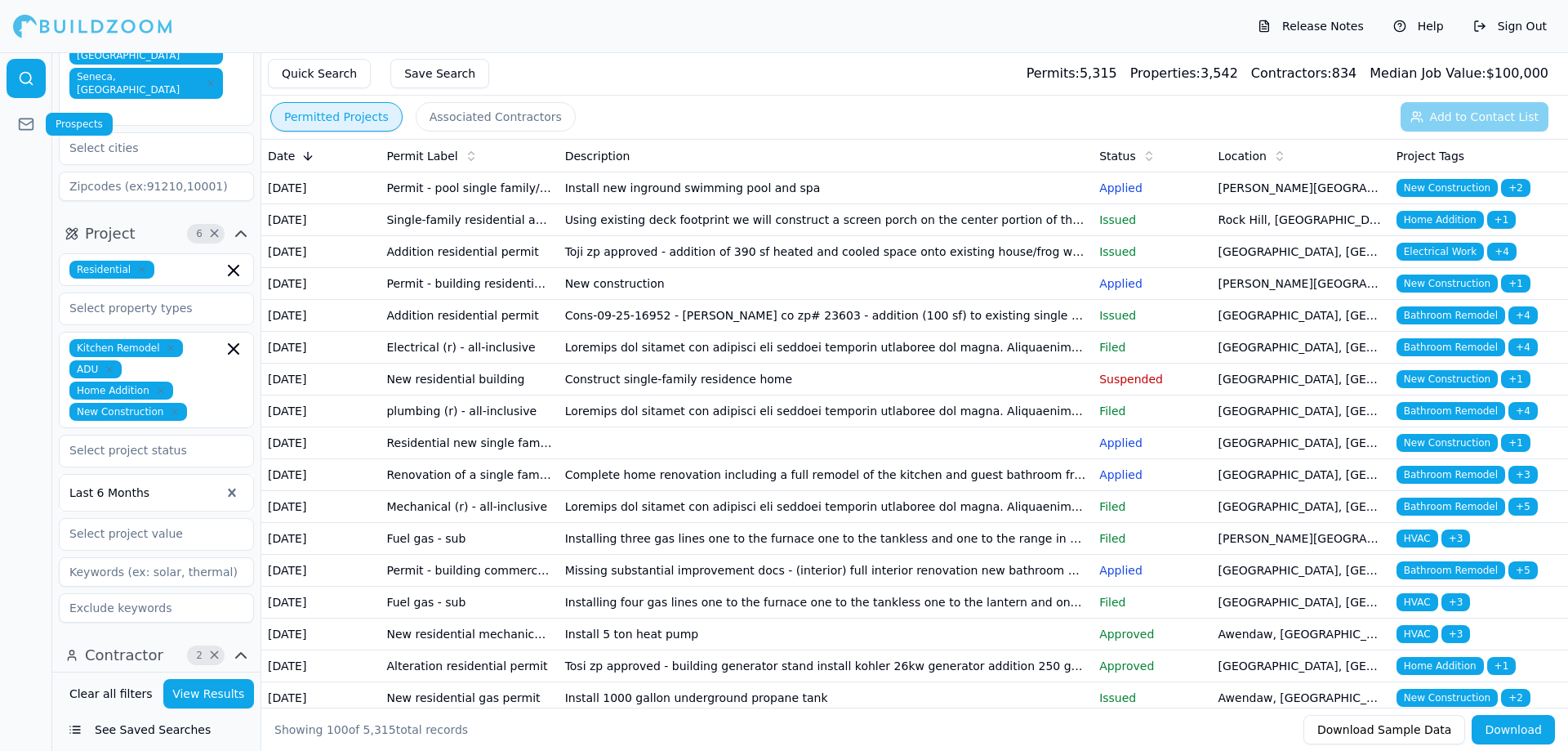
click at [22, 129] on rect at bounding box center [26, 123] width 13 height 11
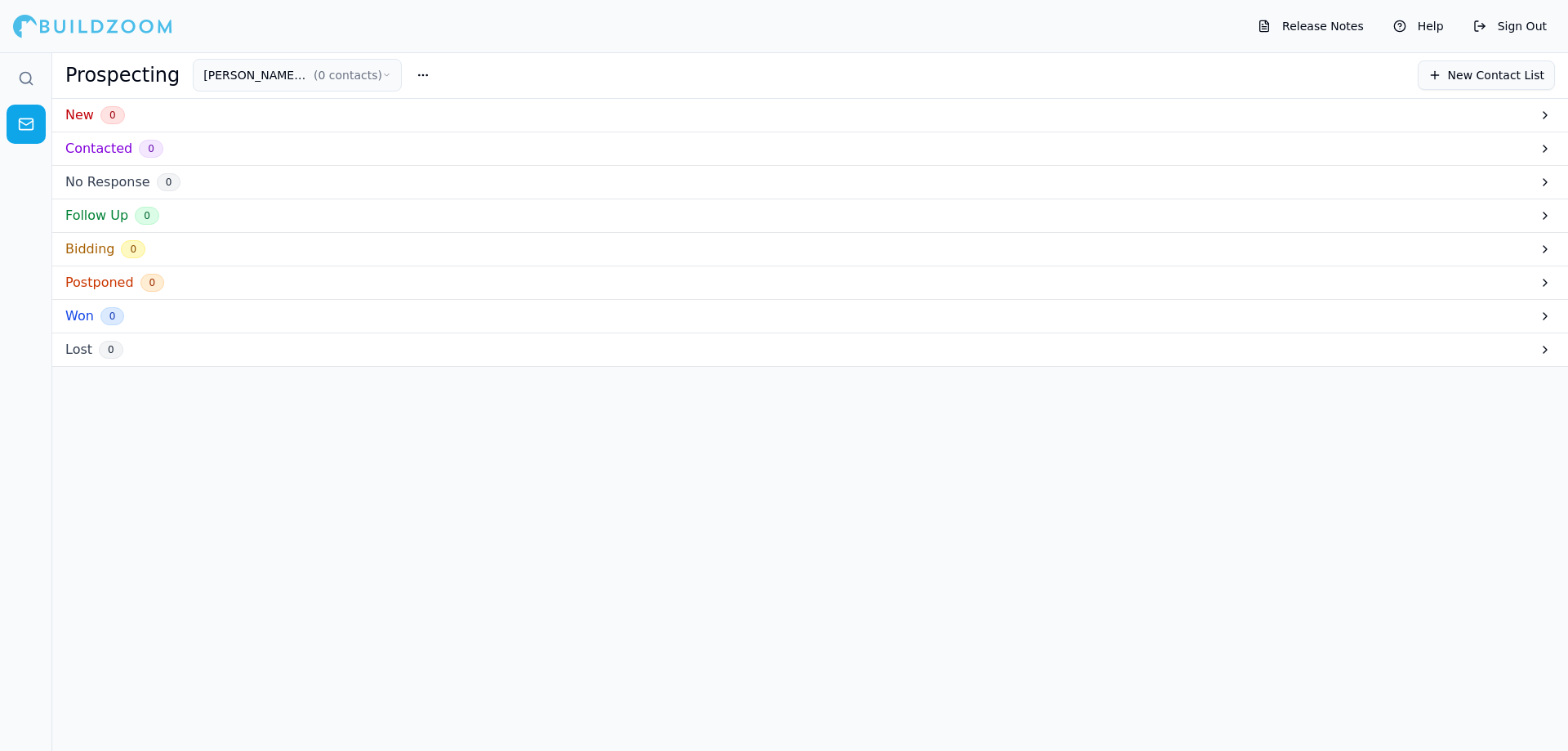
click at [376, 79] on button "Robert's Contact List ( 0 contacts )" at bounding box center [296, 75] width 209 height 33
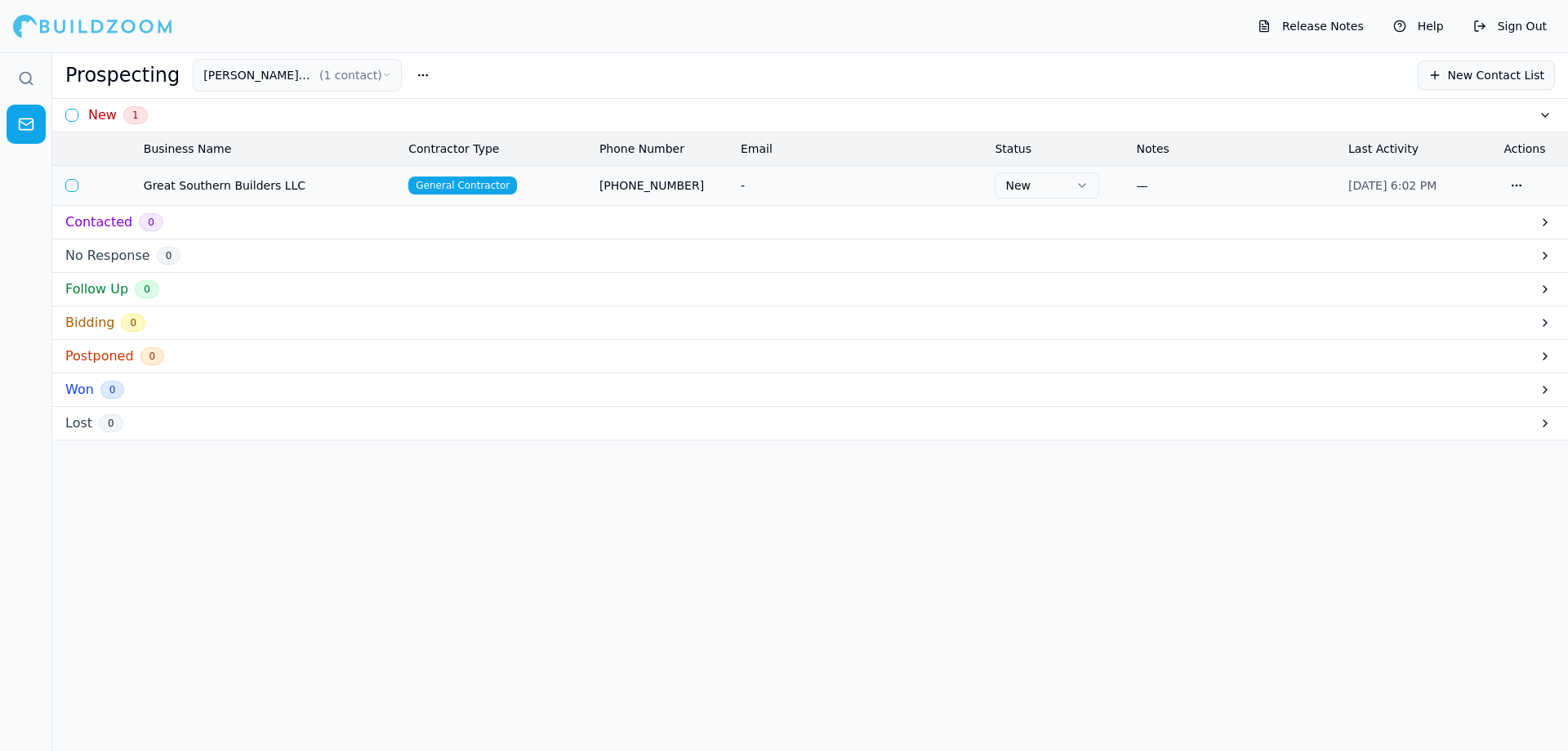
click at [1156, 188] on div "—" at bounding box center [1235, 185] width 199 height 16
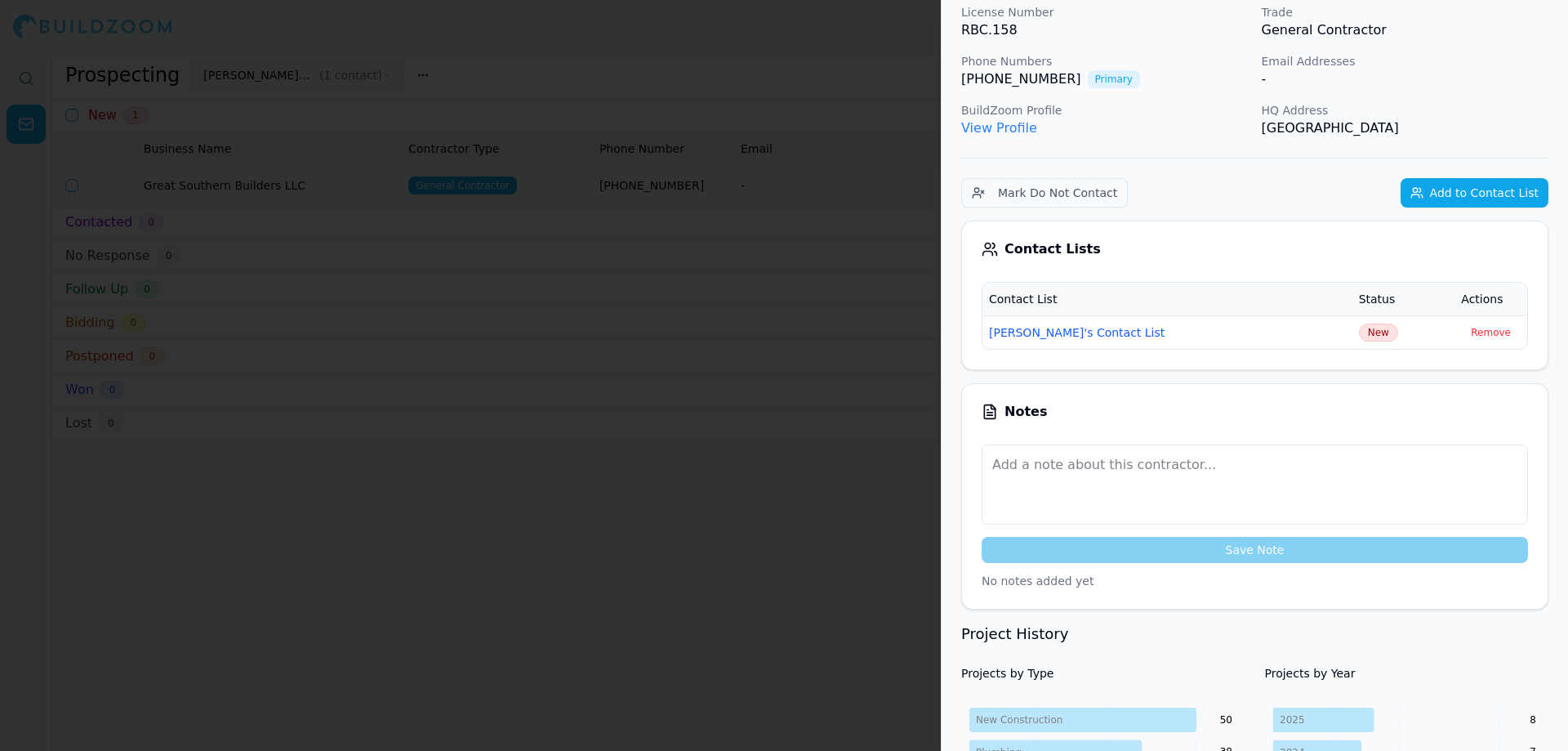
scroll to position [163, 0]
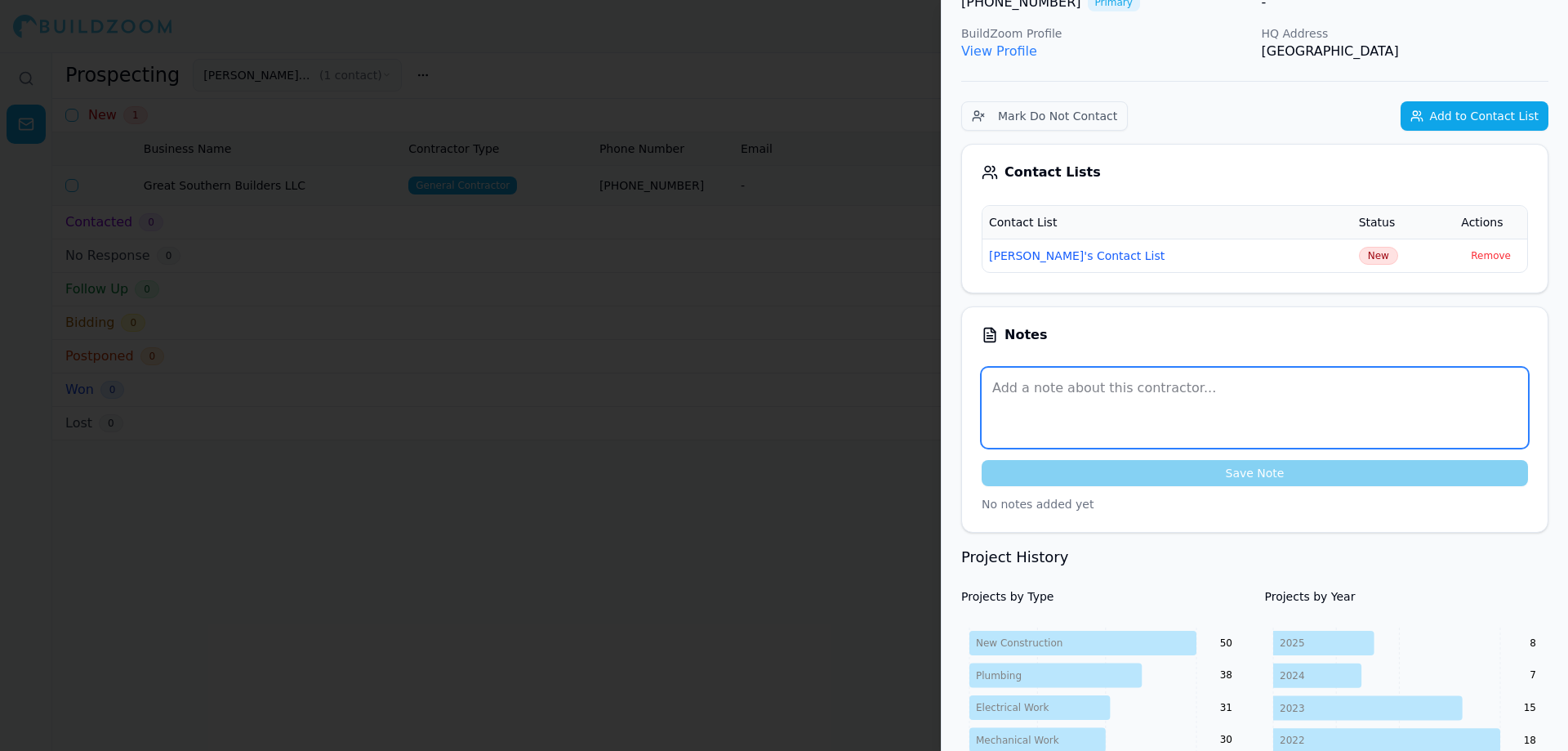
click at [1040, 391] on textarea at bounding box center [1255, 407] width 546 height 80
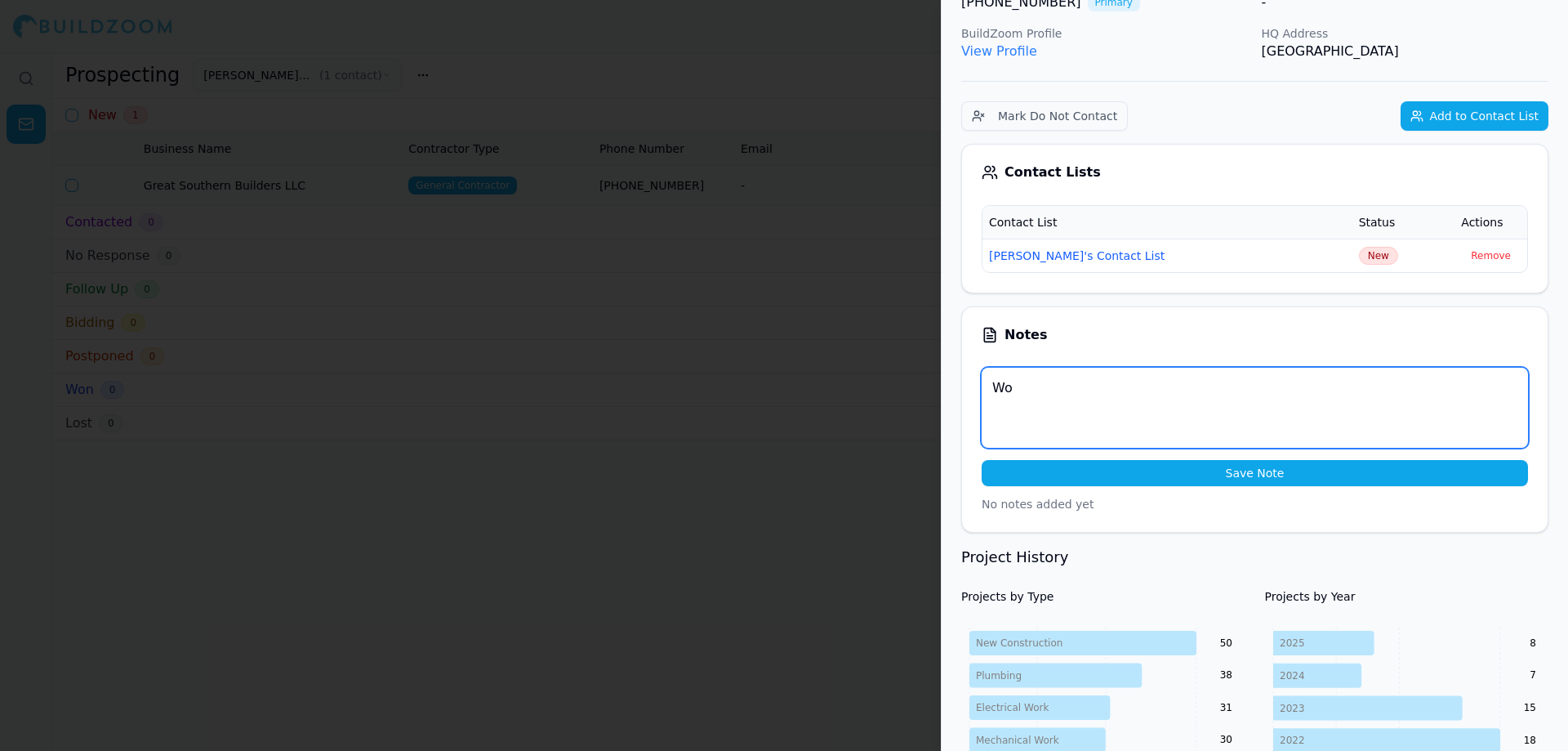
type textarea "W"
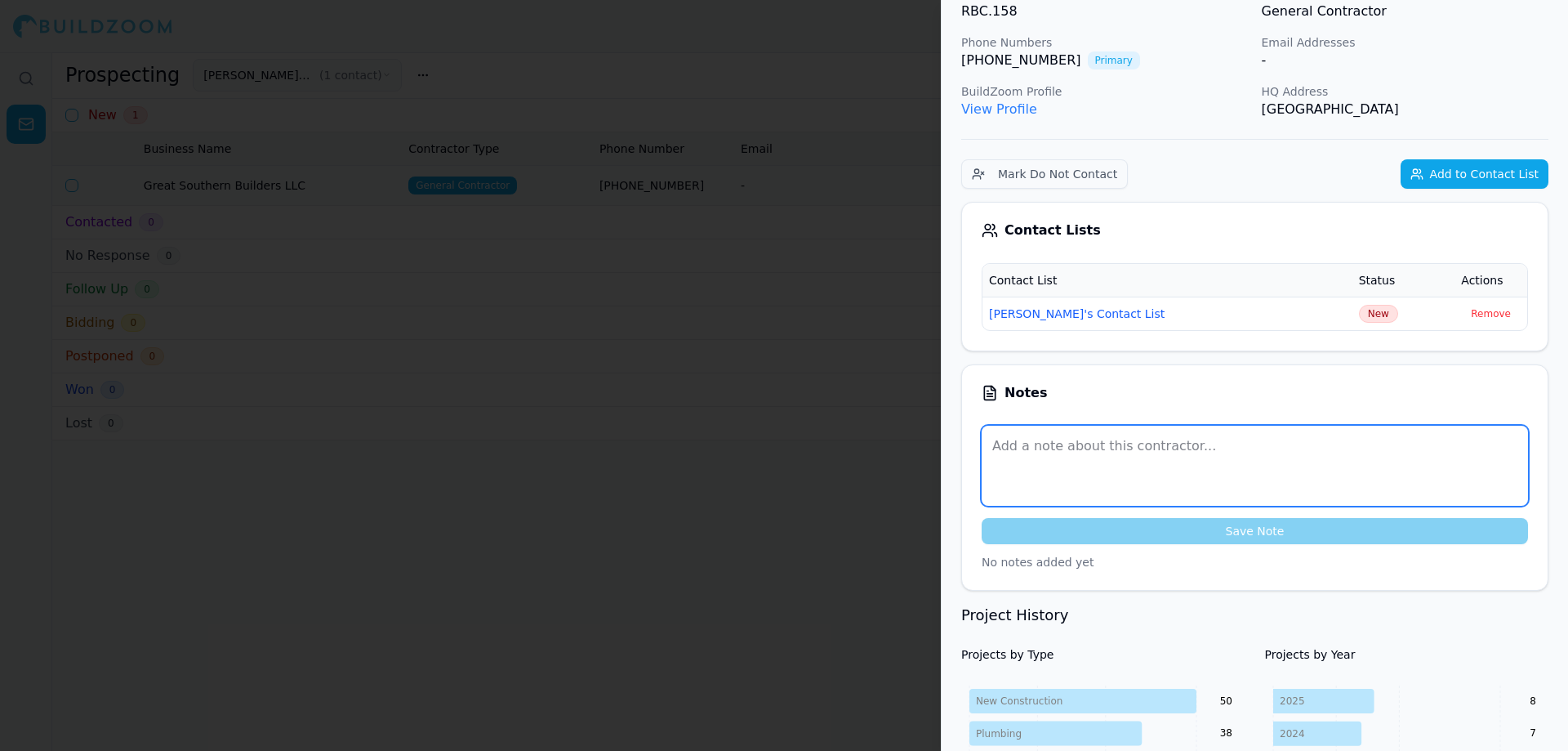
scroll to position [0, 0]
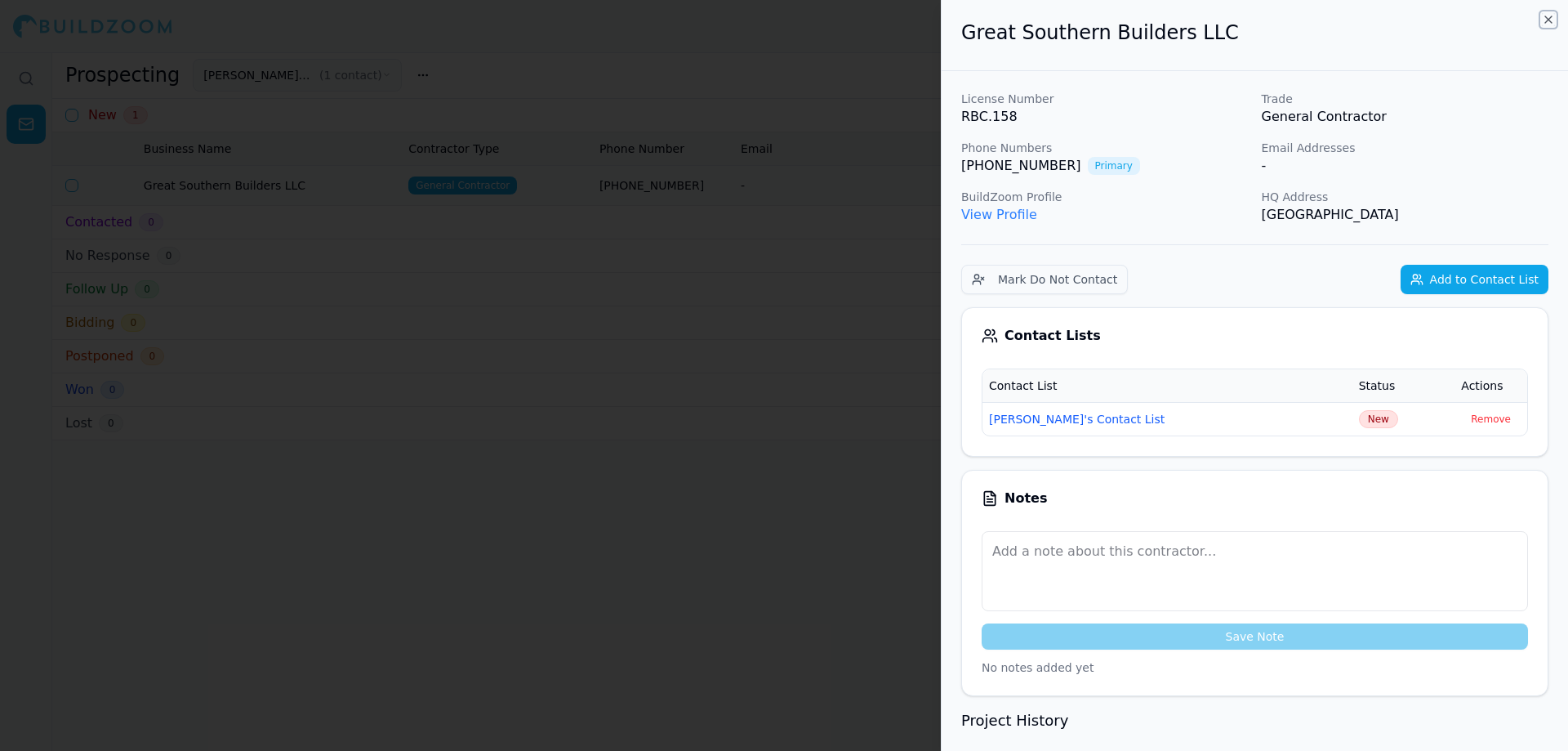
click at [1544, 18] on icon "button" at bounding box center [1549, 20] width 13 height 13
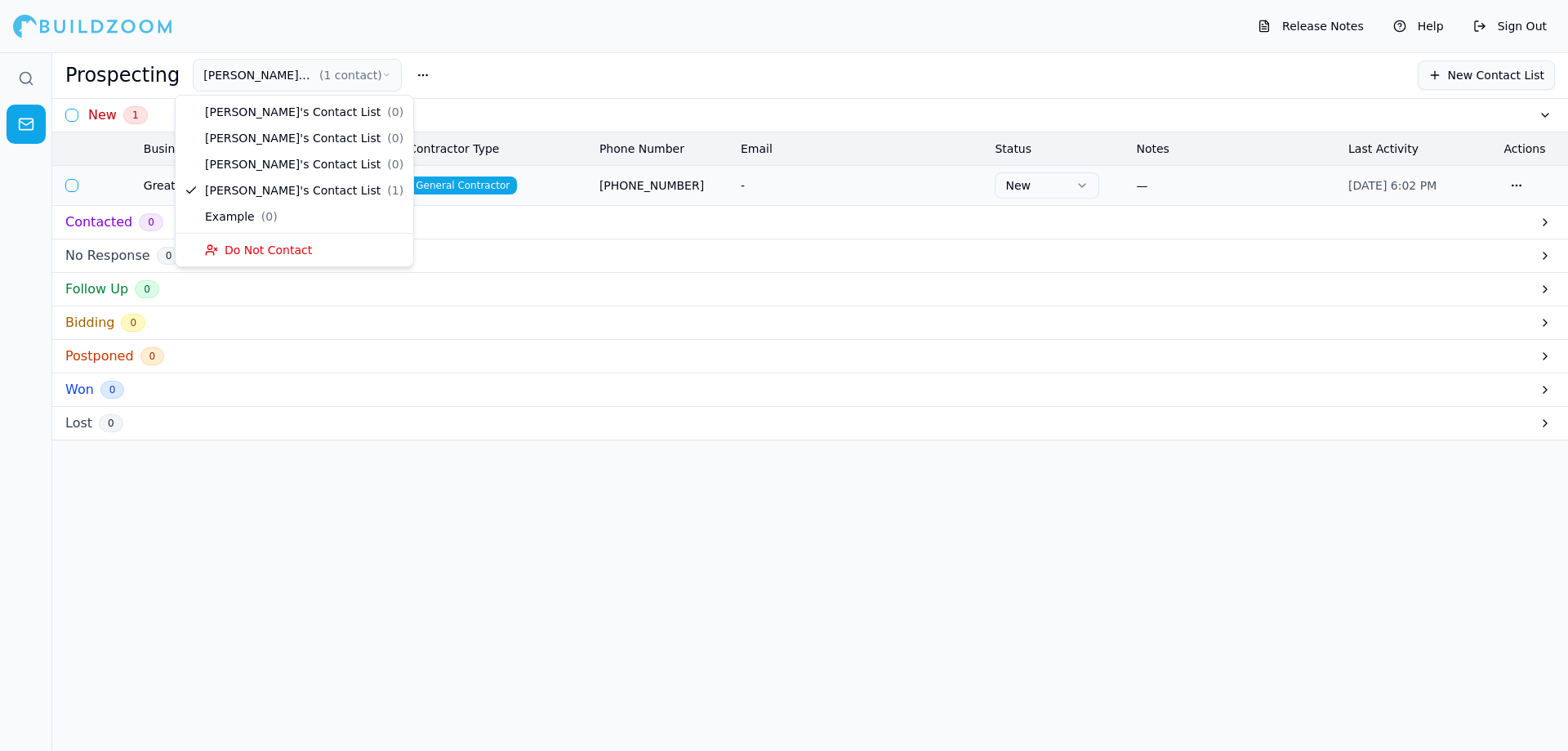
click at [383, 77] on icon "button" at bounding box center [387, 75] width 10 height 13
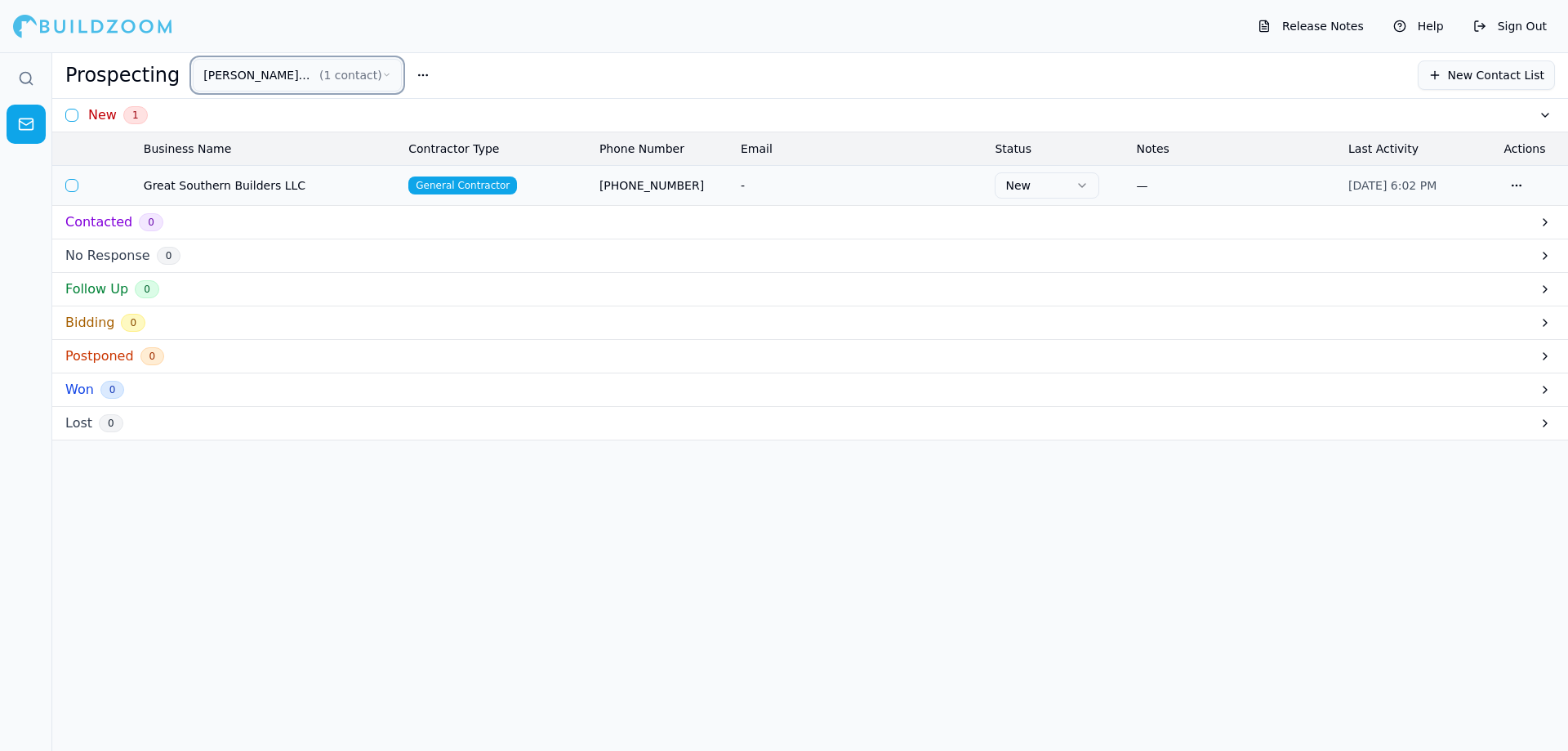
click at [0, 214] on div at bounding box center [26, 401] width 52 height 698
click at [30, 82] on icon at bounding box center [31, 83] width 3 height 3
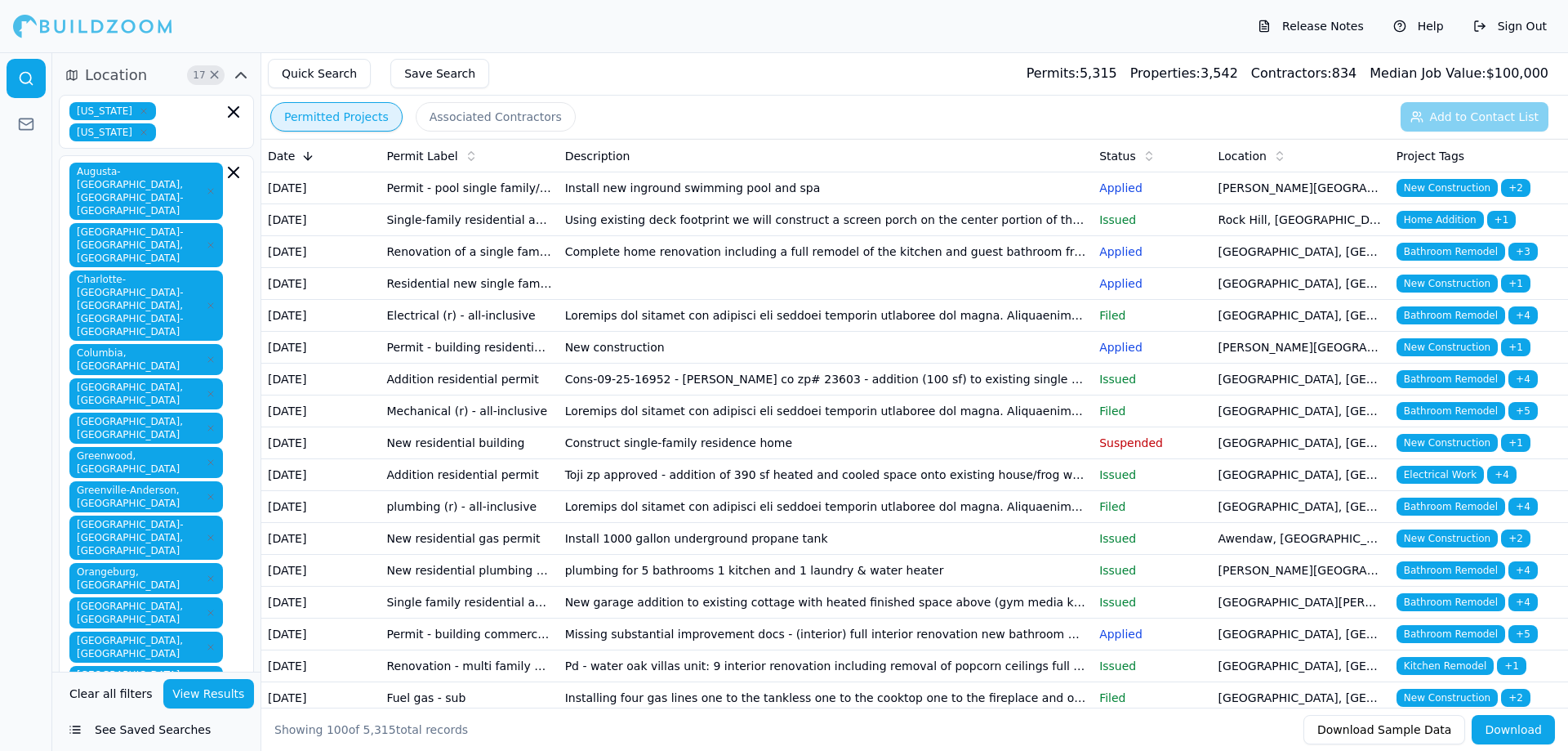
click at [241, 698] on button "View Results" at bounding box center [209, 693] width 91 height 30
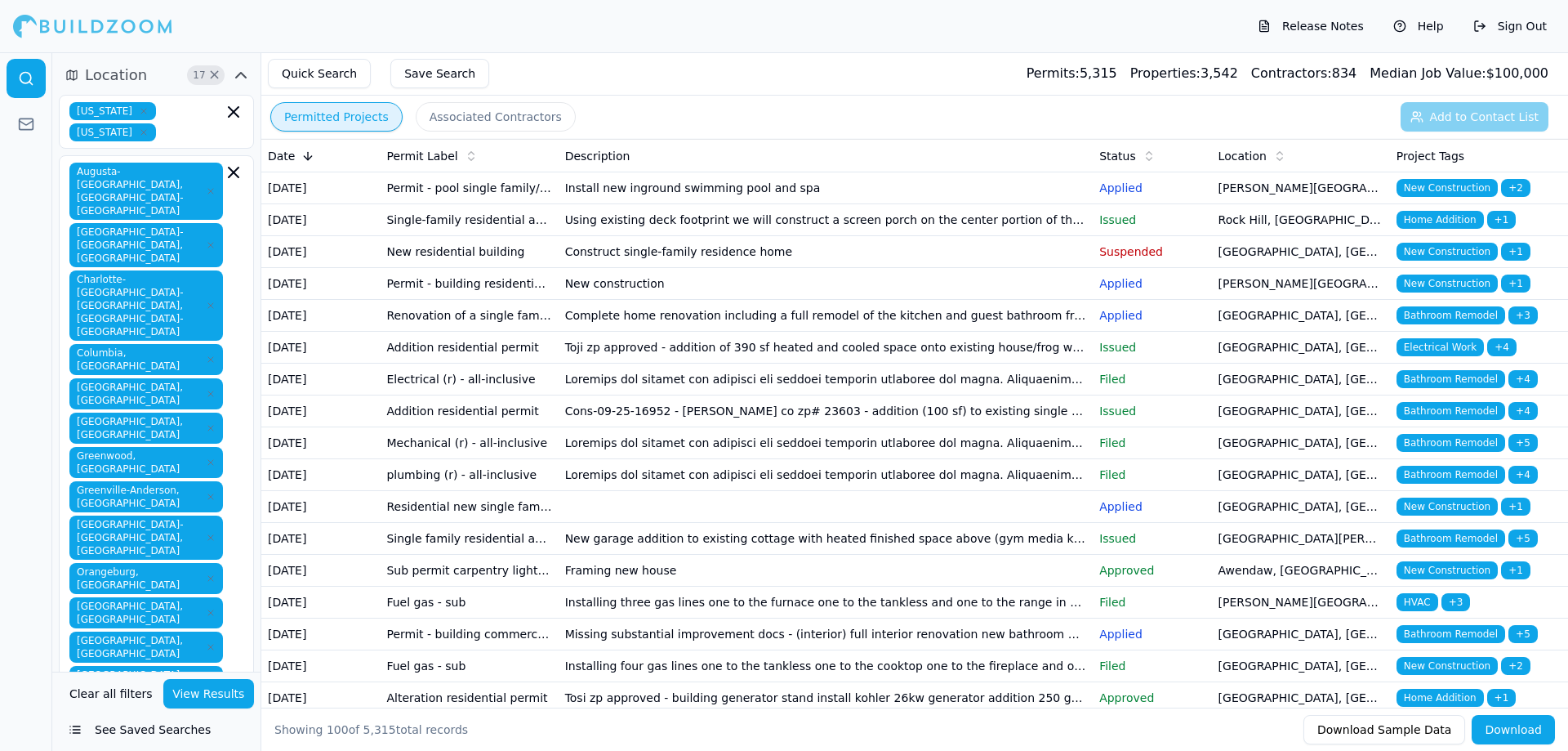
click at [475, 112] on button "Associated Contractors" at bounding box center [495, 116] width 161 height 30
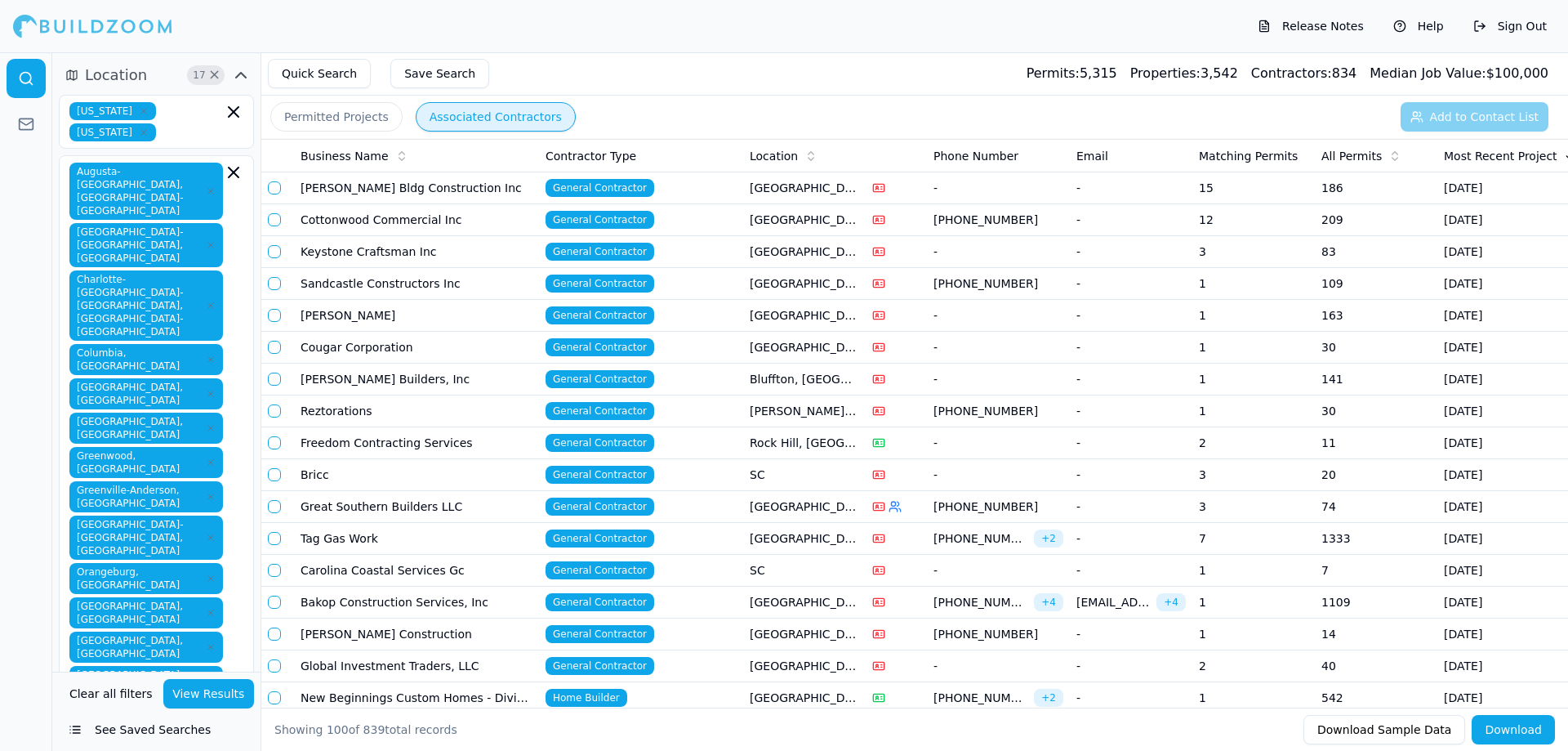
click at [361, 115] on button "Permitted Projects" at bounding box center [336, 116] width 133 height 30
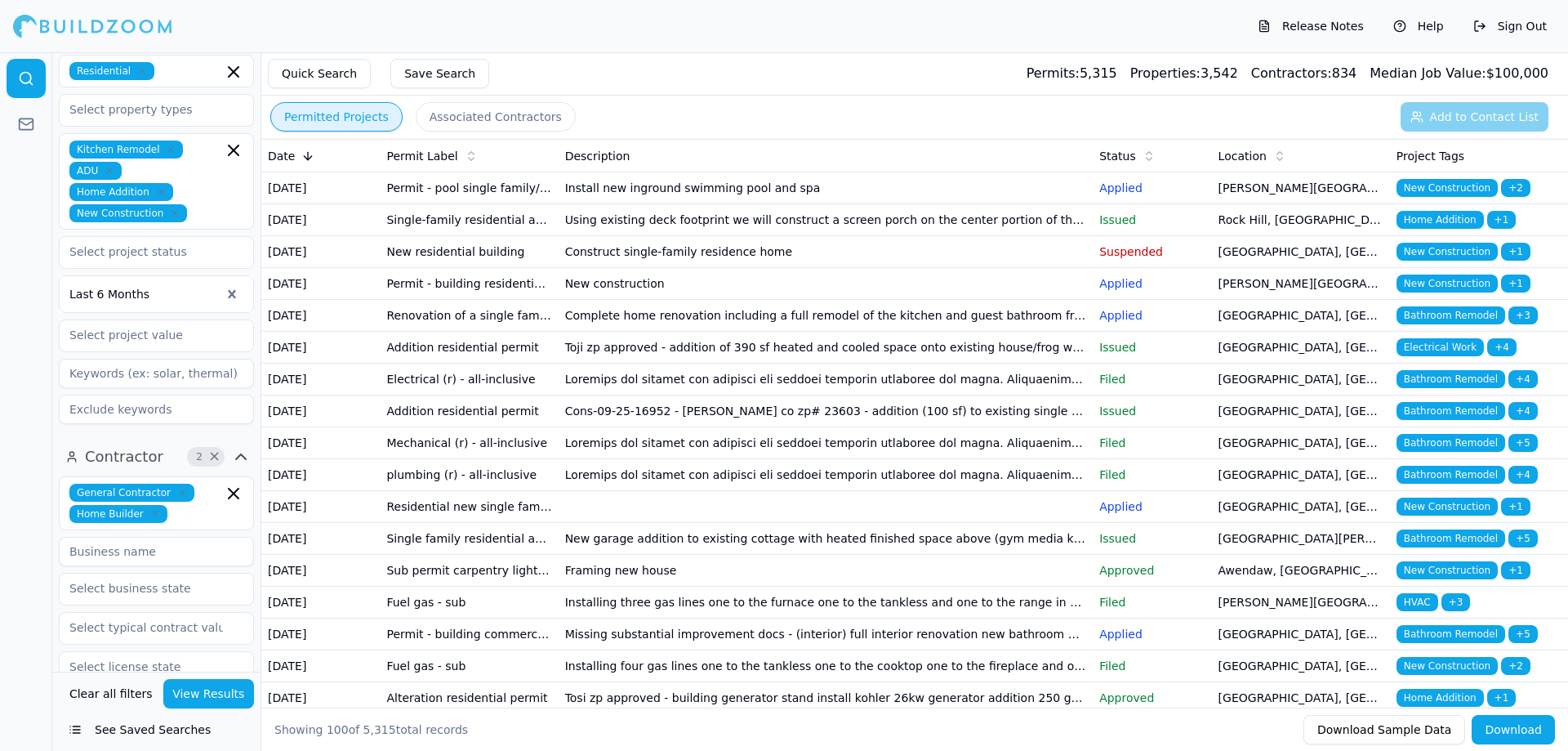
scroll to position [711, 0]
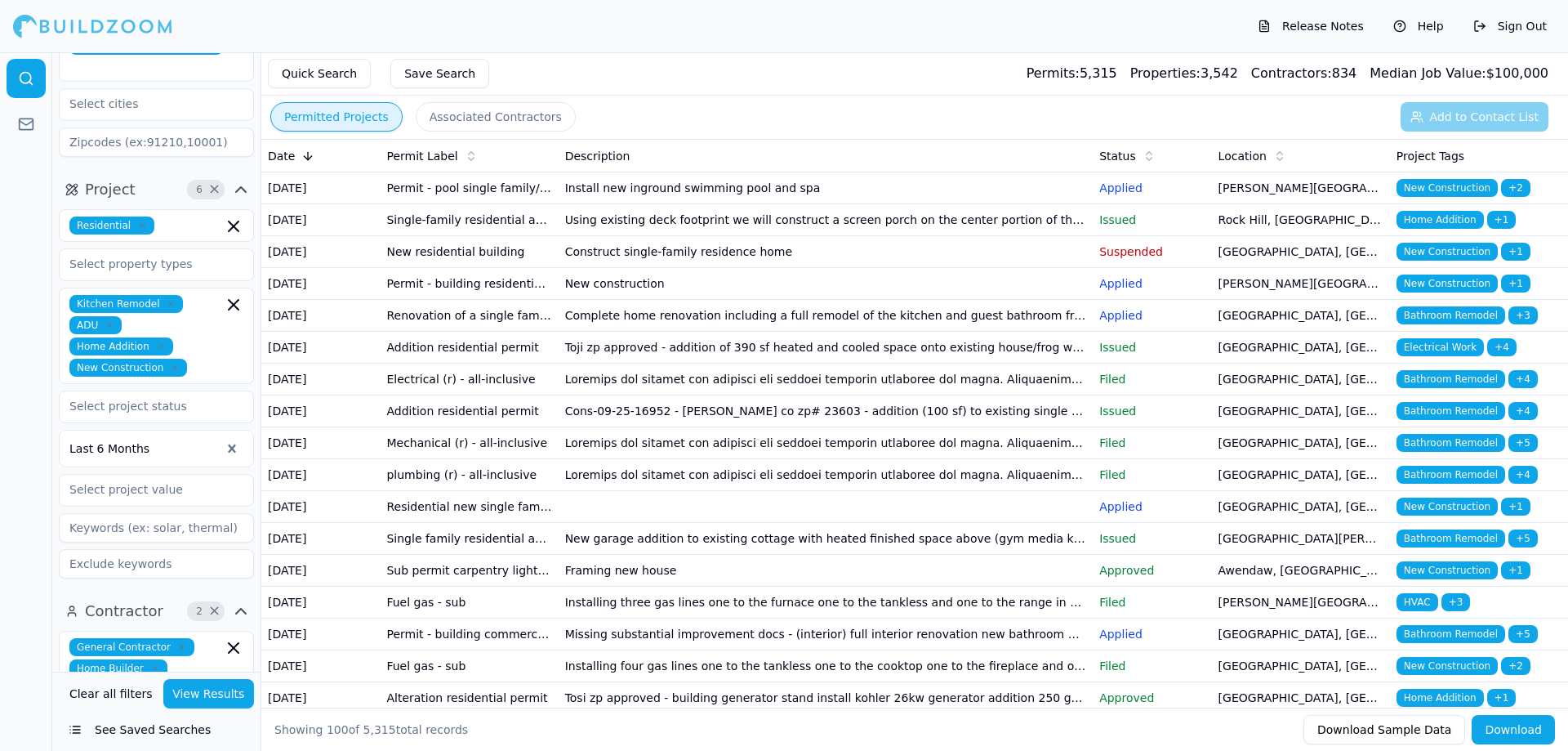
click at [763, 200] on td "Install new inground swimming pool and spa" at bounding box center [826, 188] width 535 height 32
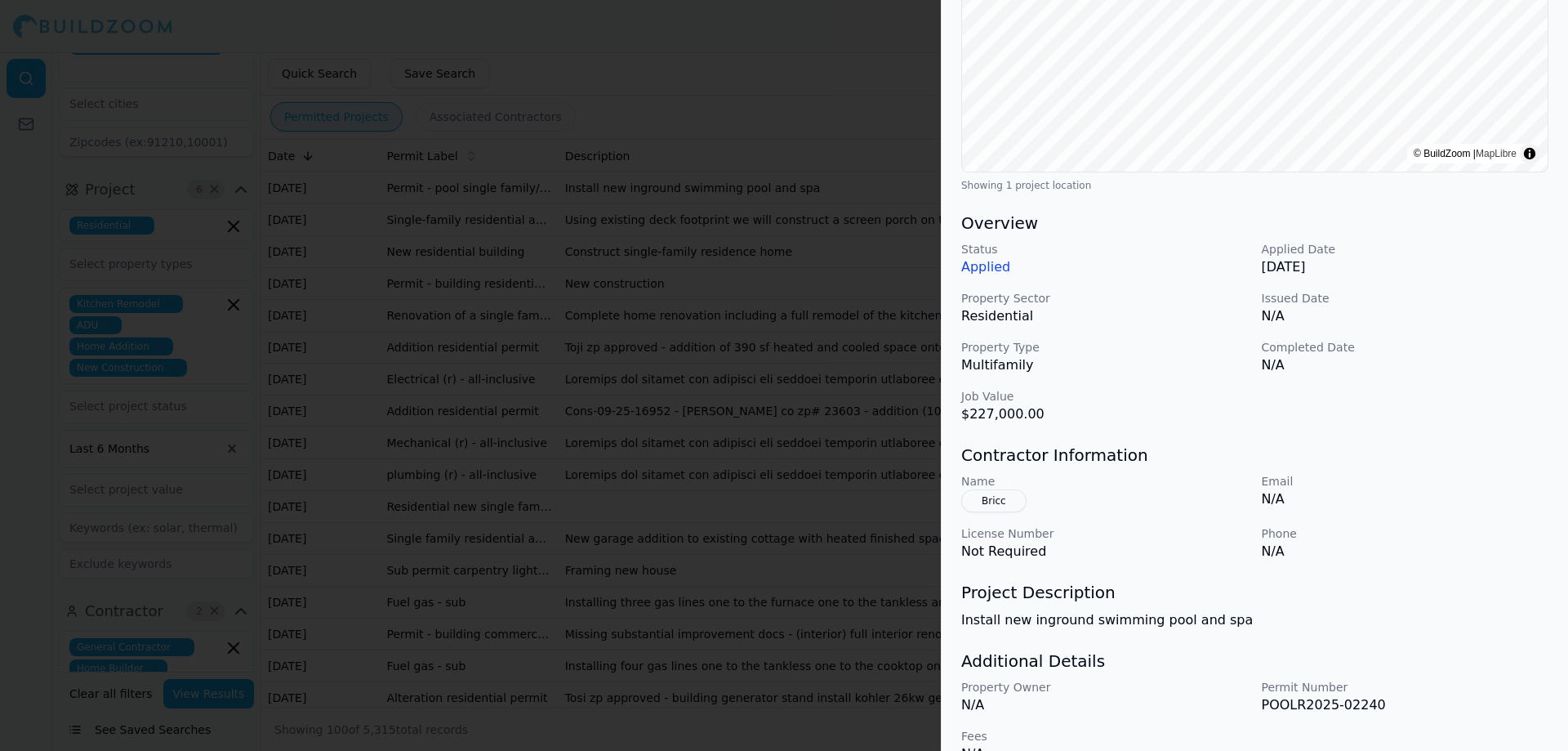
scroll to position [327, 0]
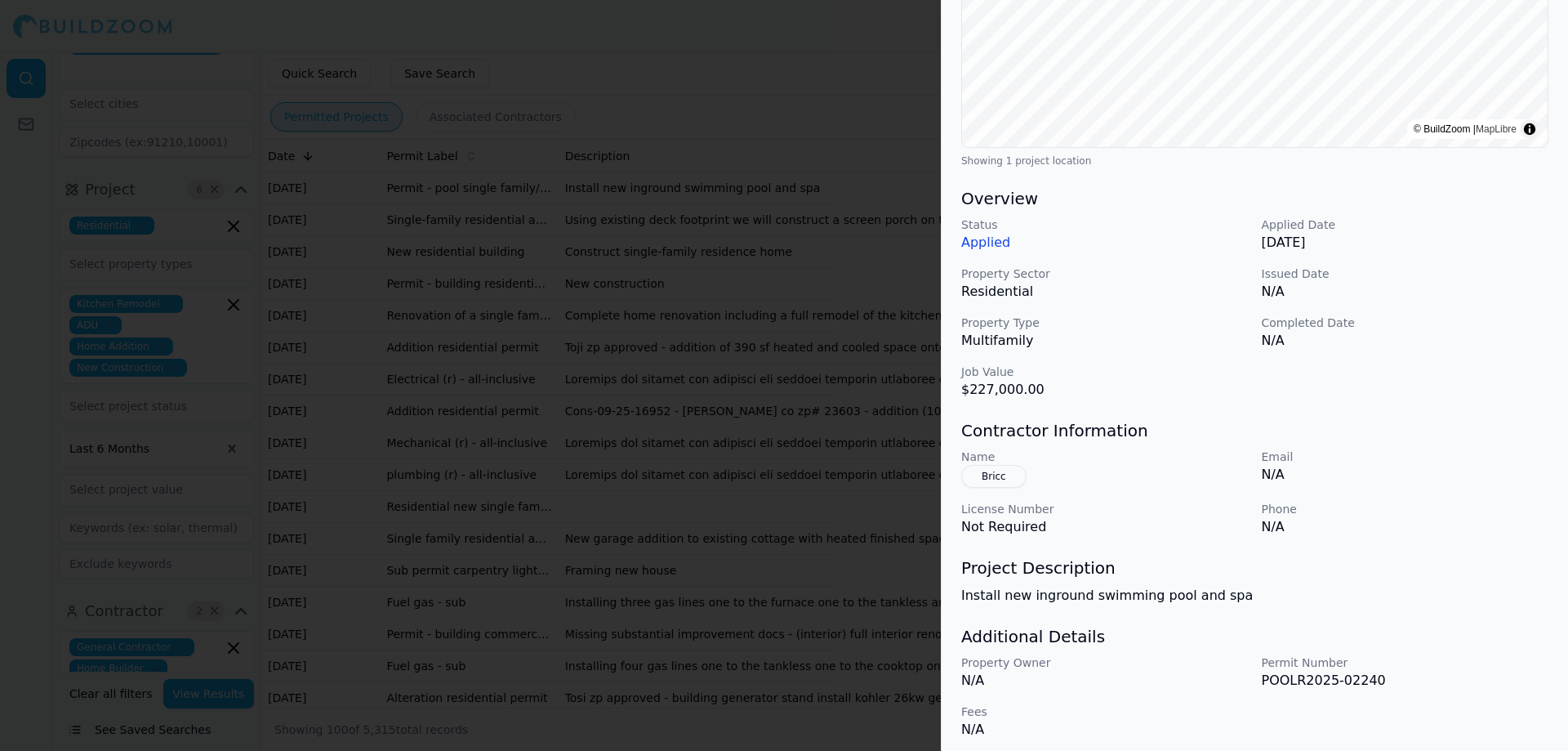
click at [995, 476] on button "Bricc" at bounding box center [994, 476] width 65 height 23
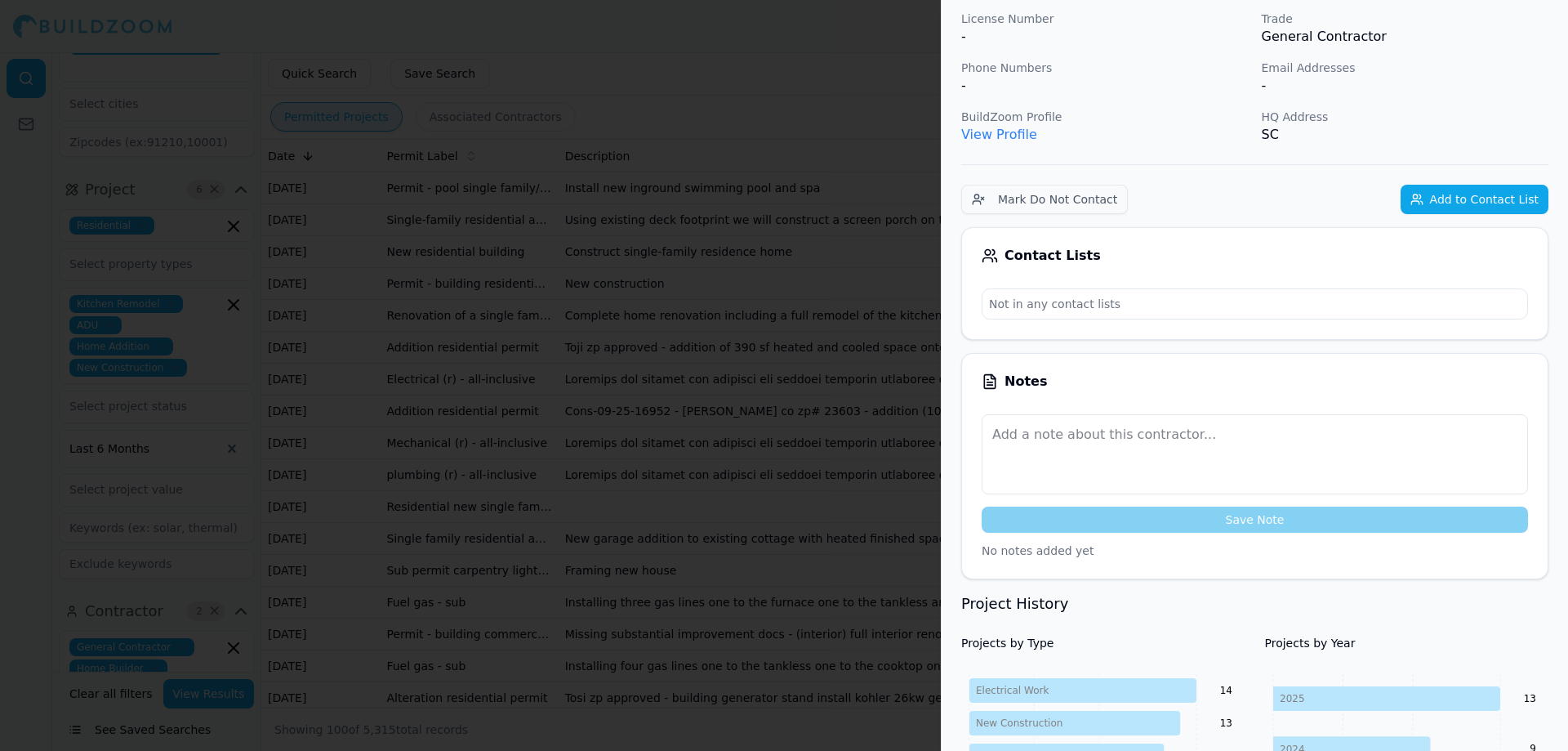
scroll to position [0, 0]
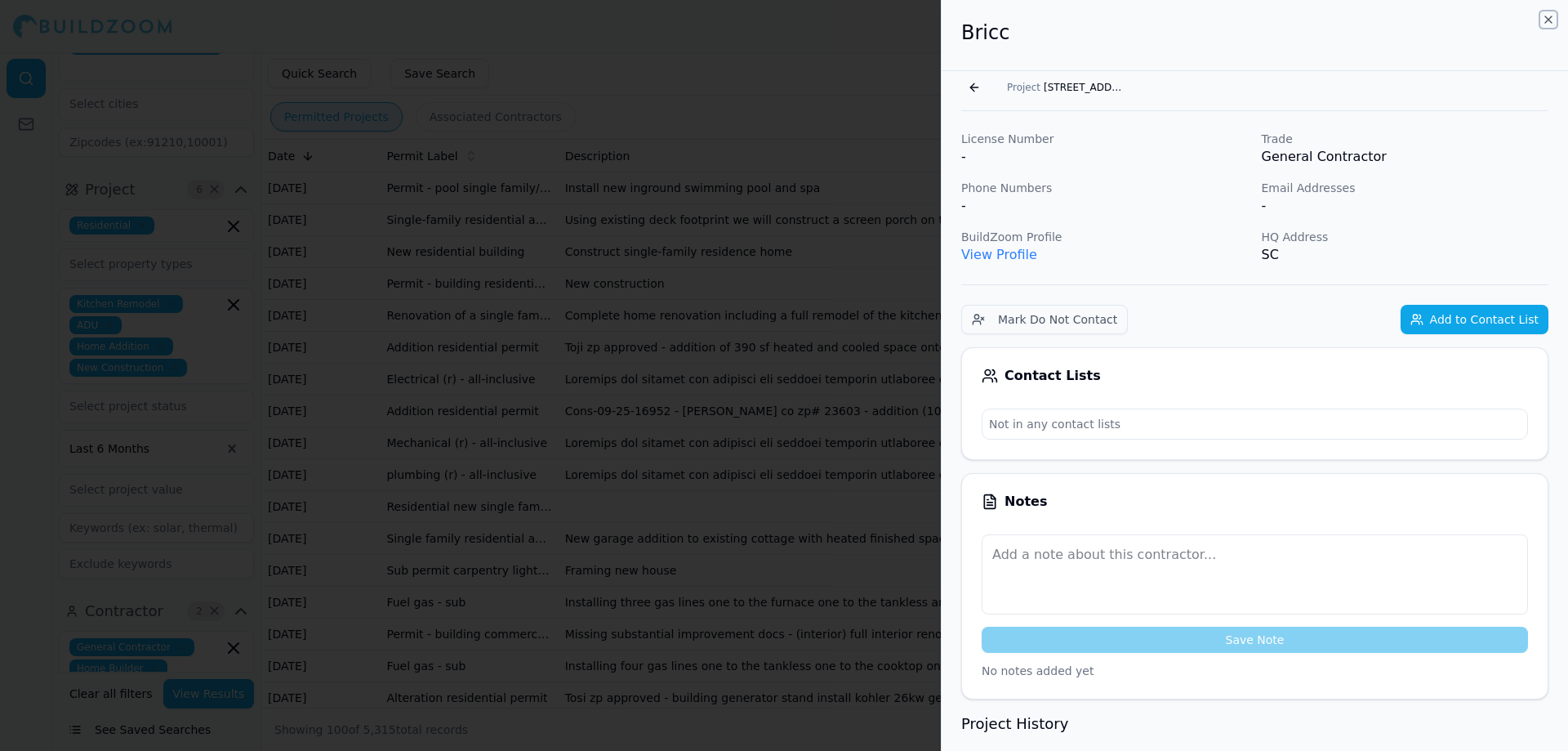
click at [1550, 19] on icon "button" at bounding box center [1549, 20] width 13 height 13
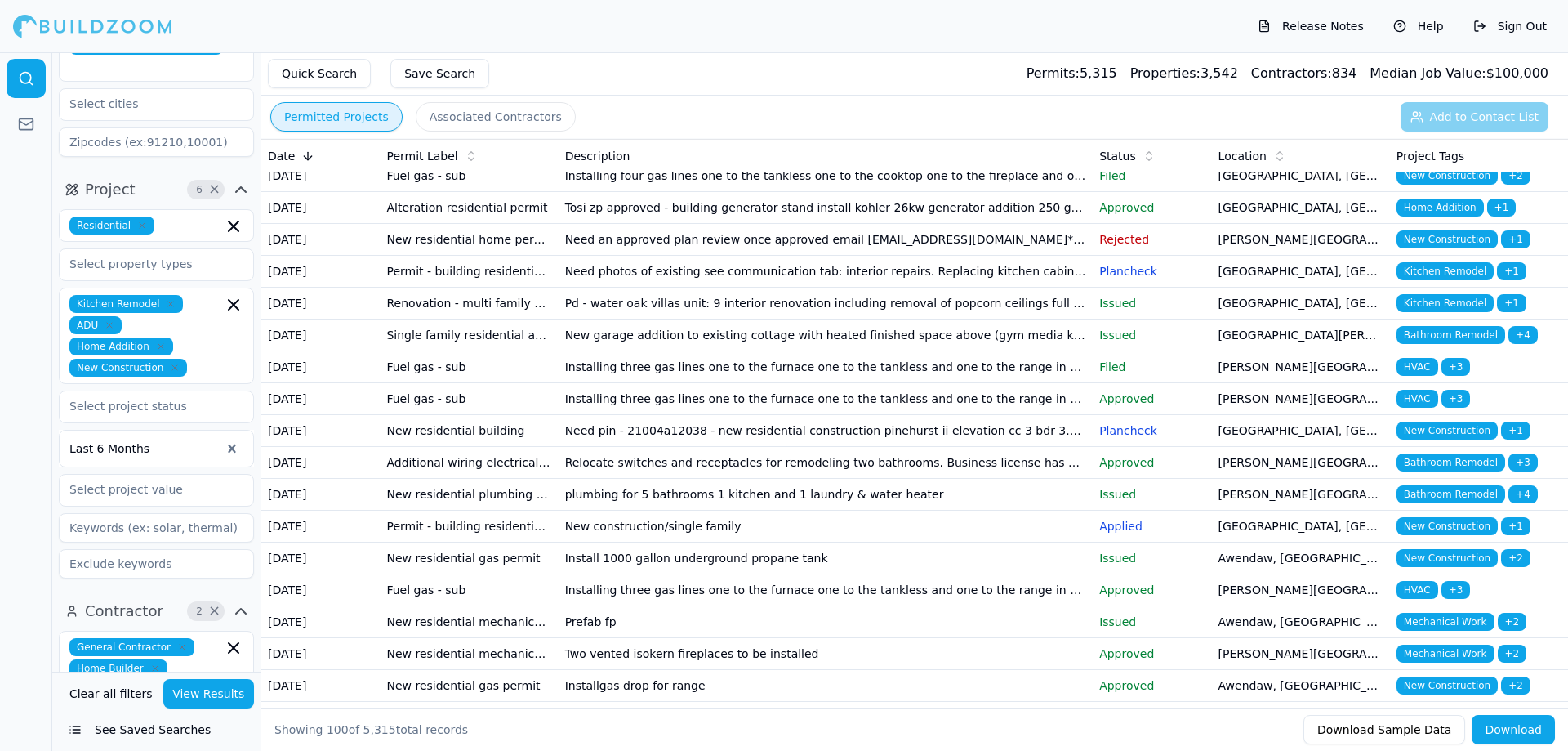
scroll to position [572, 0]
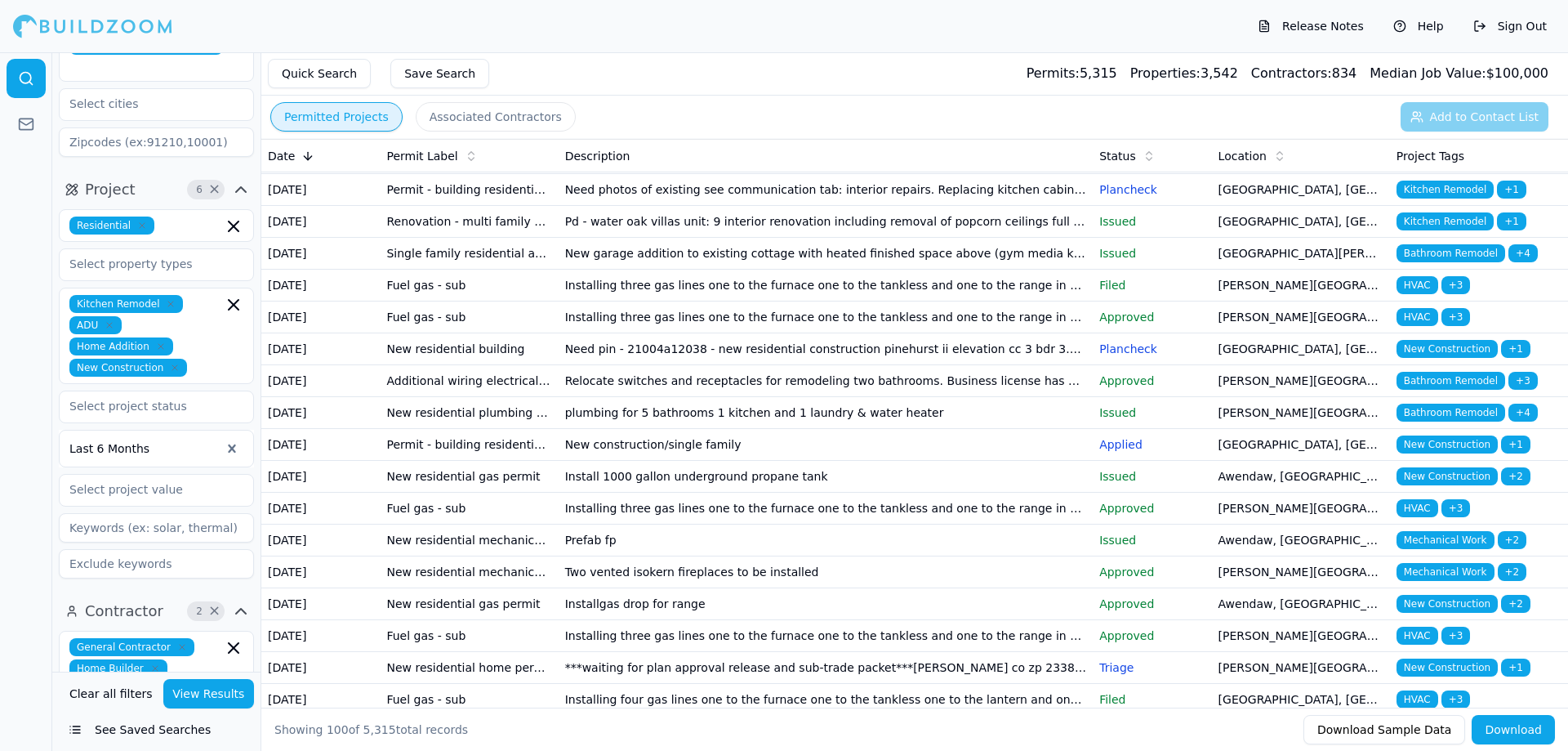
click at [49, 397] on div at bounding box center [26, 401] width 52 height 698
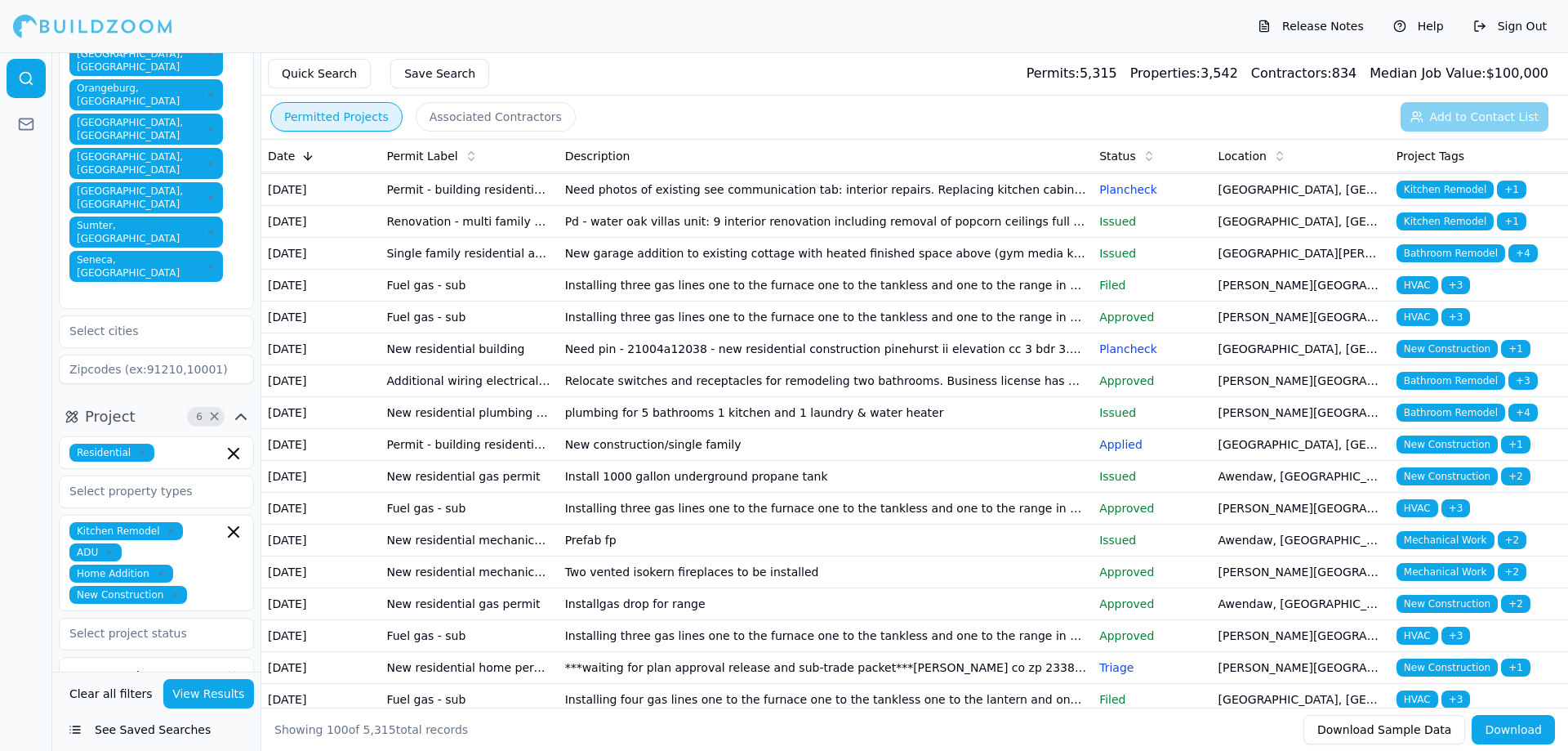
scroll to position [465, 0]
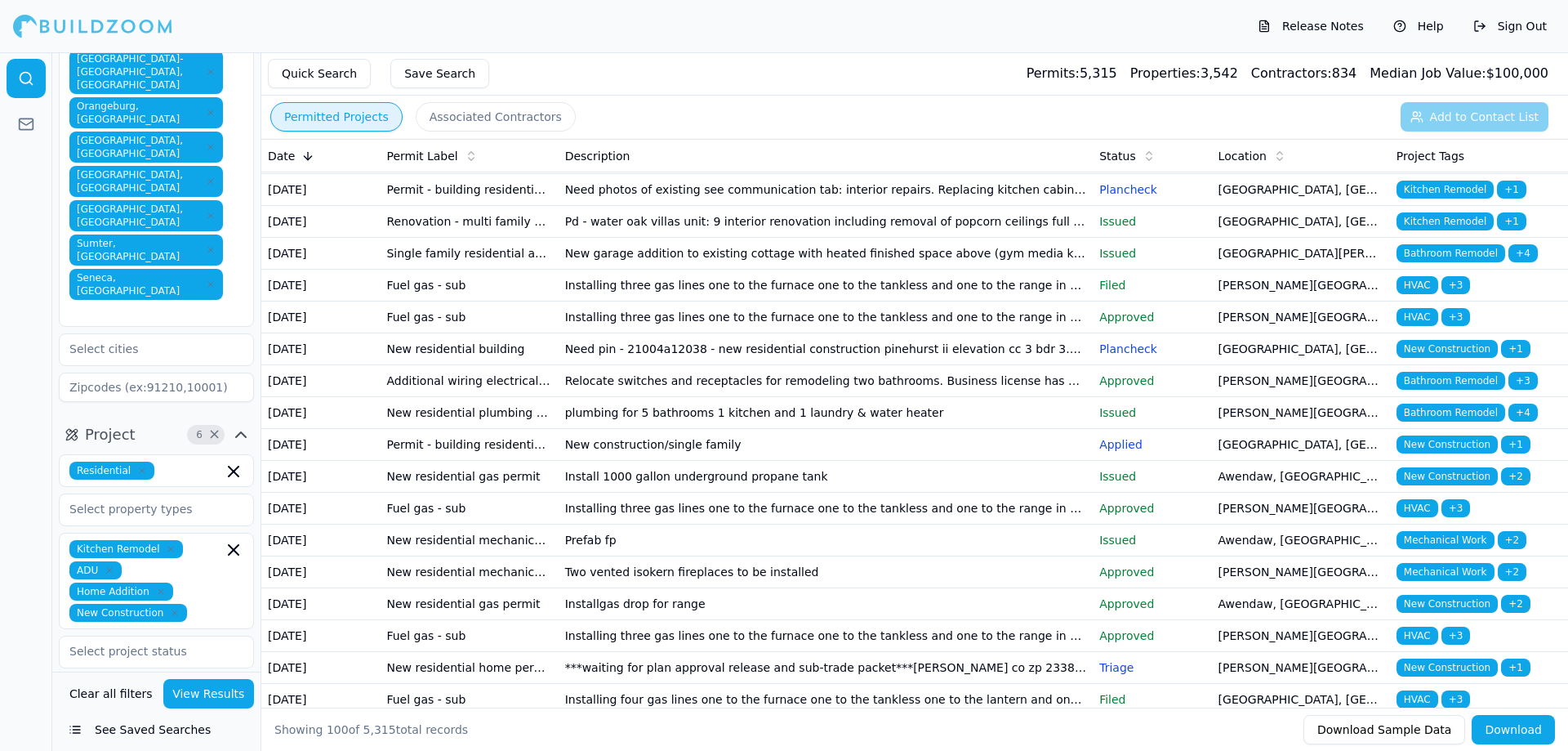
click at [161, 587] on icon "button" at bounding box center [161, 591] width 10 height 10
click at [210, 698] on button "View Results" at bounding box center [209, 693] width 91 height 30
